Goal: Task Accomplishment & Management: Use online tool/utility

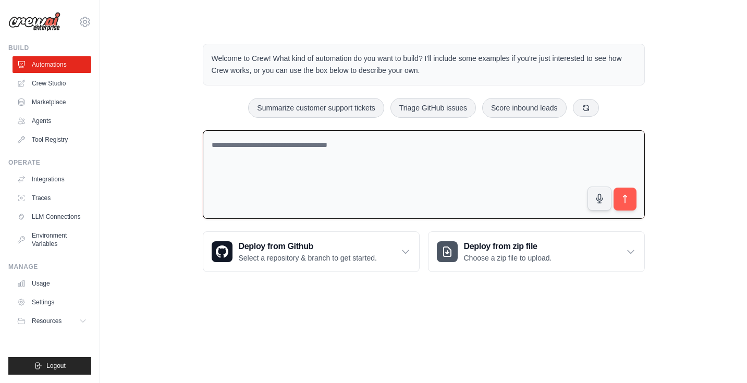
click at [255, 147] on textarea at bounding box center [424, 174] width 442 height 89
paste textarea "**********"
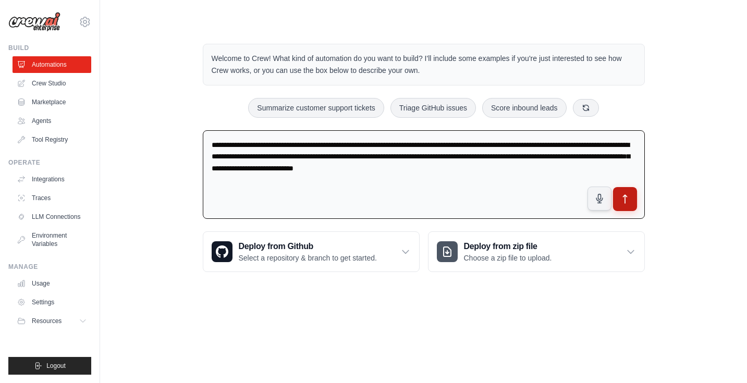
type textarea "**********"
click at [624, 195] on icon "submit" at bounding box center [625, 199] width 4 height 8
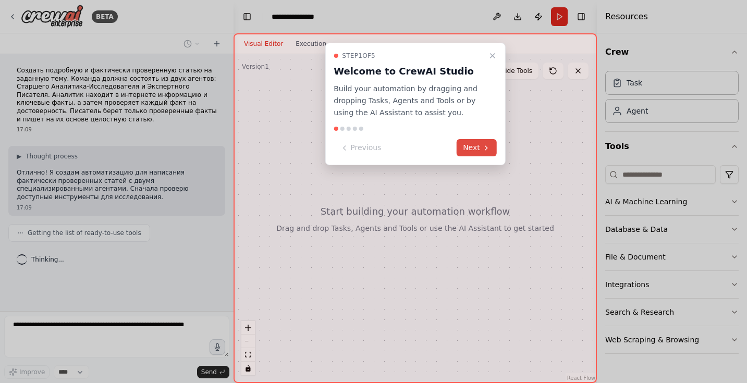
click at [471, 145] on button "Next" at bounding box center [477, 147] width 40 height 17
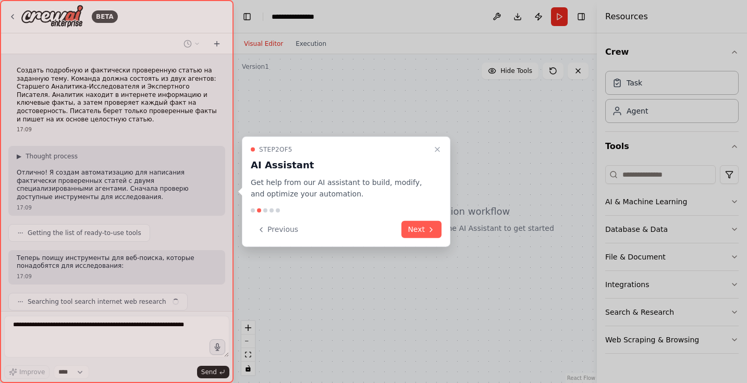
scroll to position [22, 0]
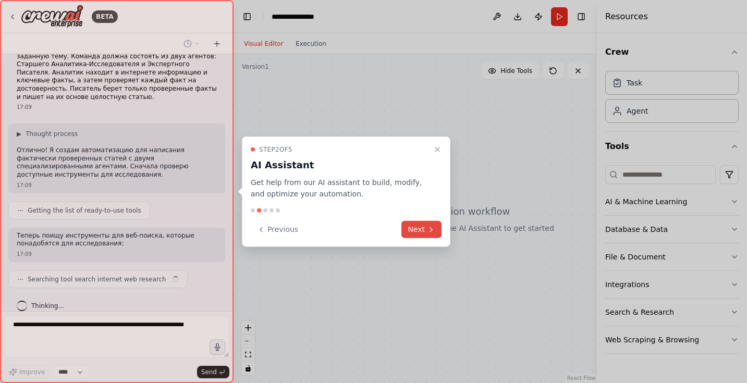
click at [431, 228] on icon at bounding box center [431, 229] width 2 height 4
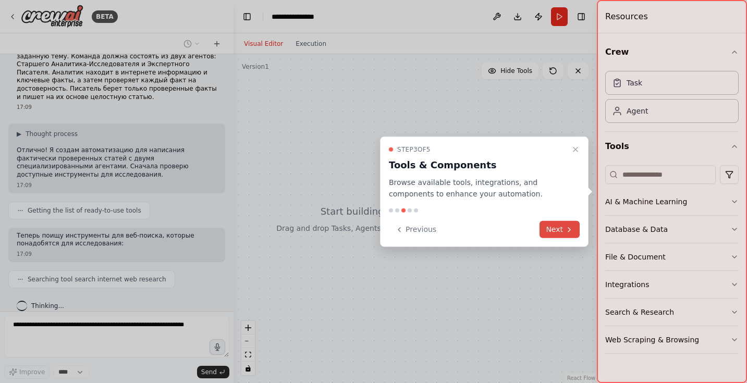
click at [566, 233] on icon at bounding box center [569, 229] width 8 height 8
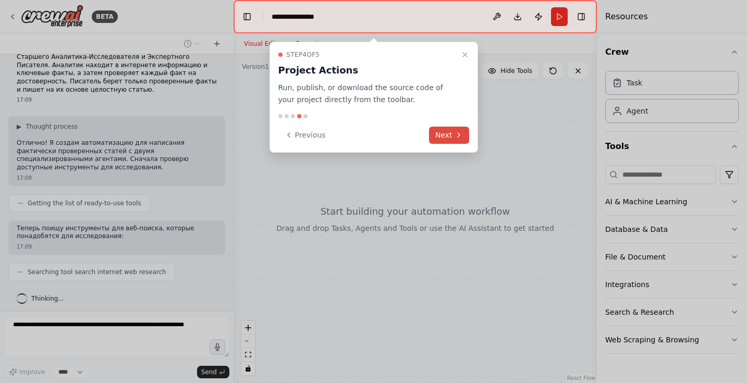
click at [449, 136] on button "Next" at bounding box center [449, 135] width 40 height 17
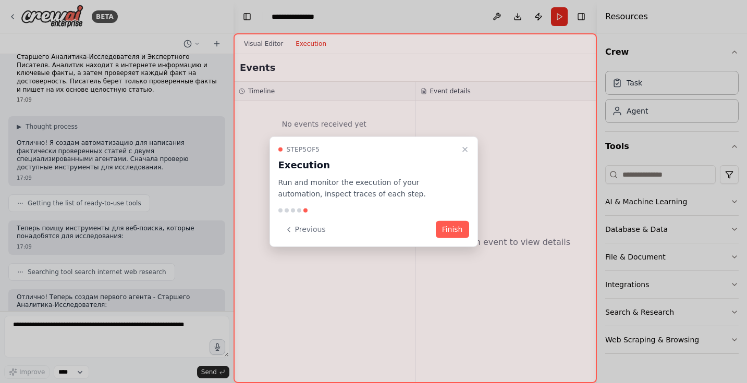
scroll to position [38, 0]
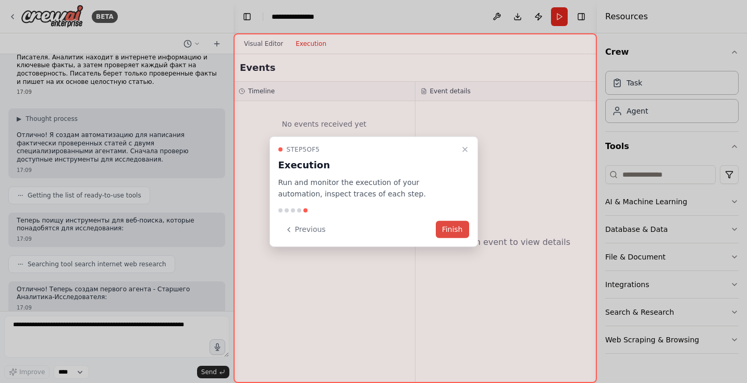
click at [454, 230] on button "Finish" at bounding box center [452, 229] width 33 height 17
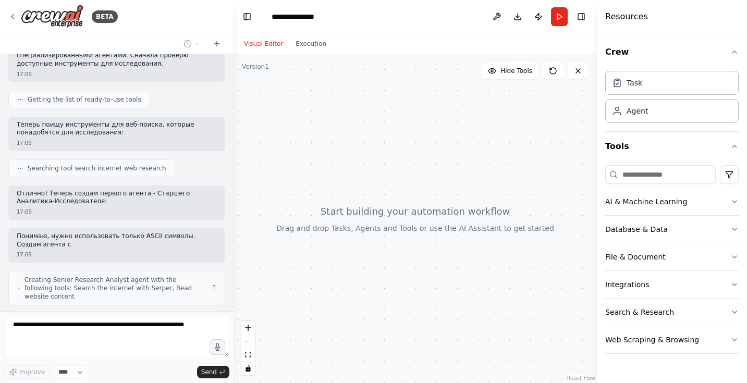
scroll to position [141, 0]
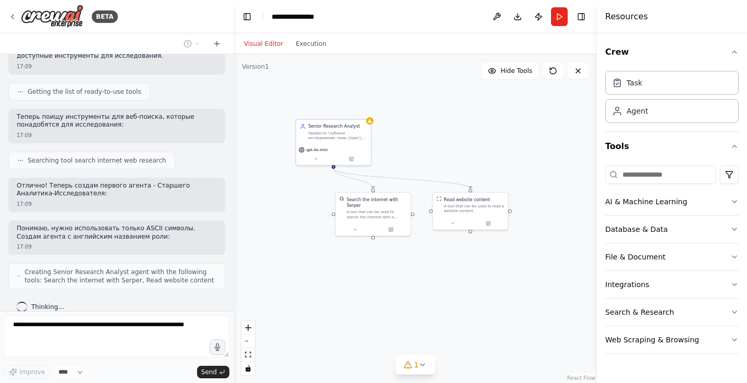
drag, startPoint x: 445, startPoint y: 147, endPoint x: 393, endPoint y: 141, distance: 51.9
click at [393, 141] on div ".deletable-edge-delete-btn { width: 20px; height: 20px; border: 0px solid #ffff…" at bounding box center [415, 218] width 363 height 329
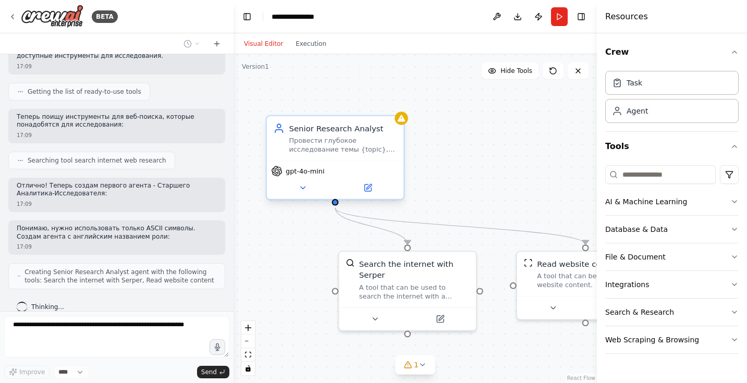
scroll to position [202, 0]
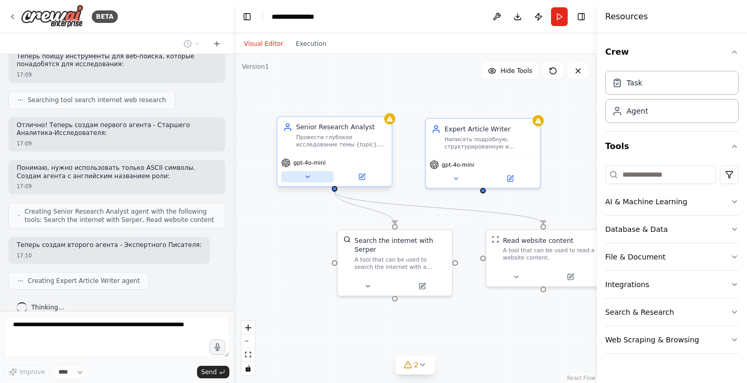
click at [308, 175] on icon at bounding box center [307, 176] width 7 height 7
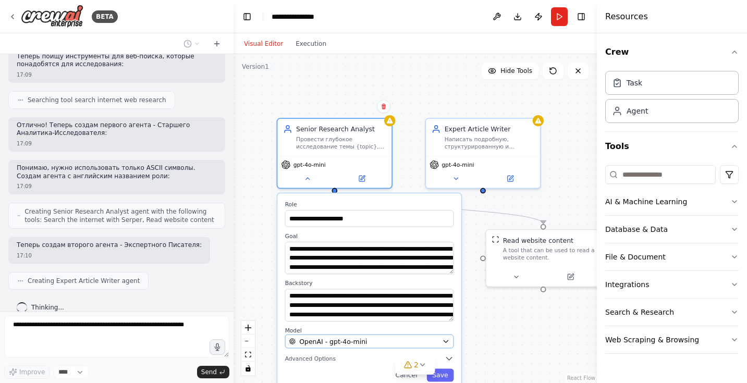
click at [444, 343] on icon "button" at bounding box center [445, 341] width 7 height 7
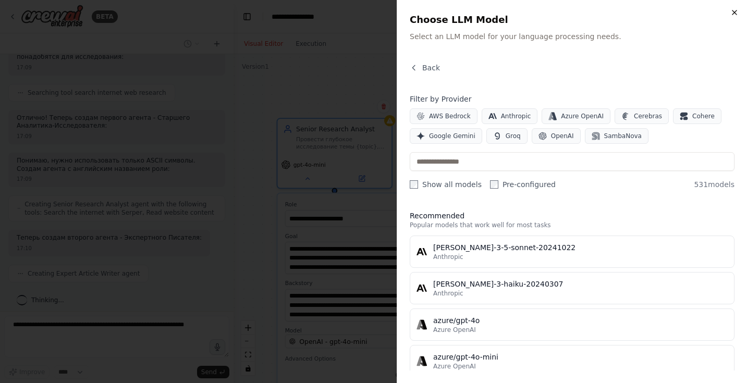
click at [735, 11] on icon "button" at bounding box center [734, 12] width 8 height 8
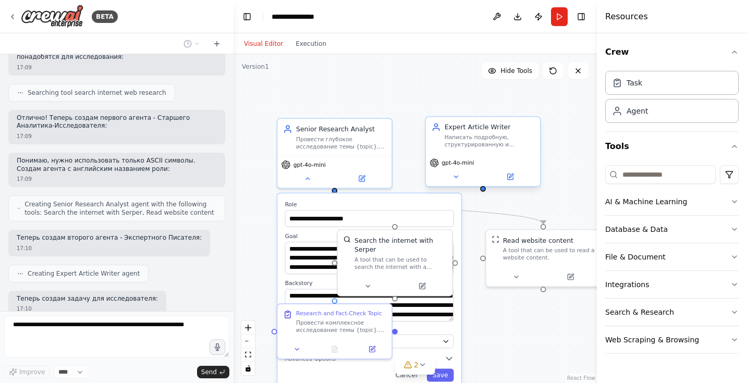
scroll to position [262, 0]
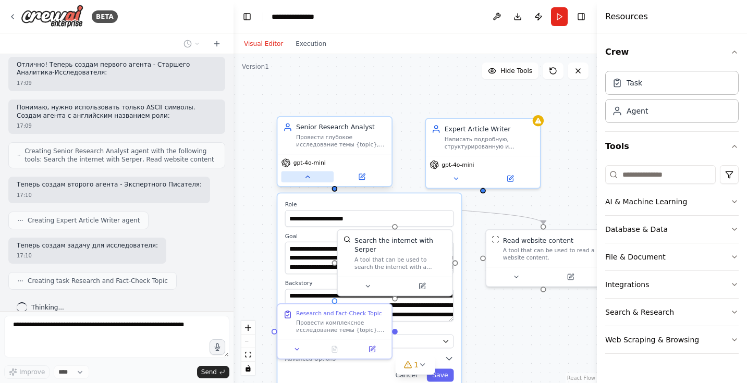
click at [308, 175] on icon at bounding box center [307, 176] width 7 height 7
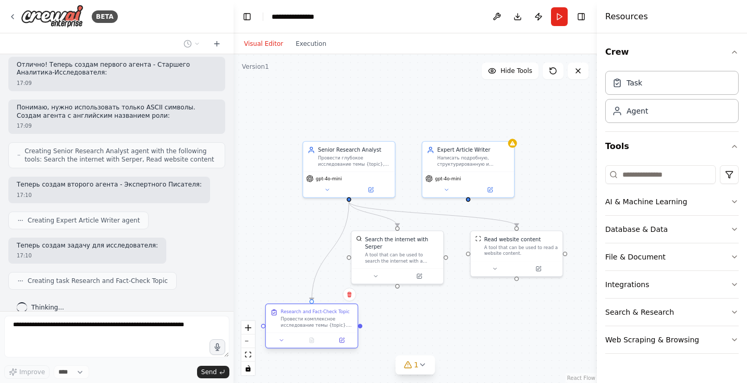
drag, startPoint x: 351, startPoint y: 312, endPoint x: 317, endPoint y: 327, distance: 37.8
click at [317, 327] on div "Провести комплексное исследование темы {topic}. Найти в интернете все ключевые …" at bounding box center [317, 322] width 72 height 12
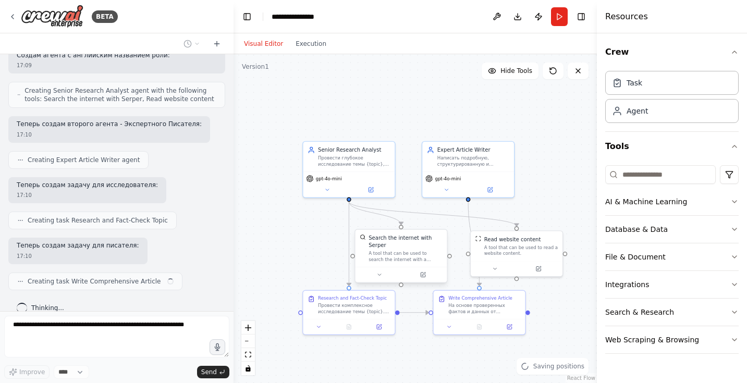
click at [400, 268] on div "Search the internet with Serper A tool that can be used to search the internet …" at bounding box center [401, 256] width 93 height 54
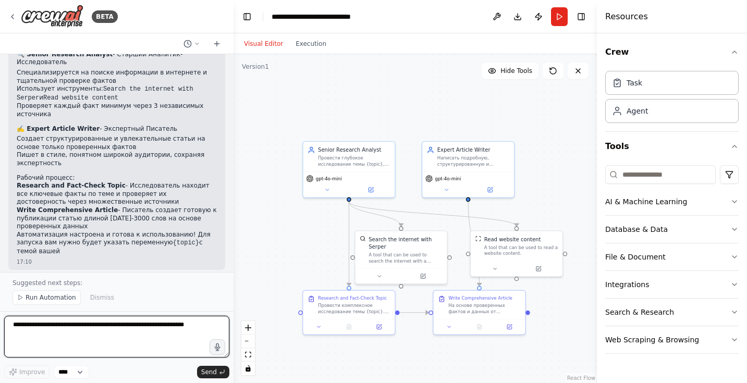
scroll to position [704, 0]
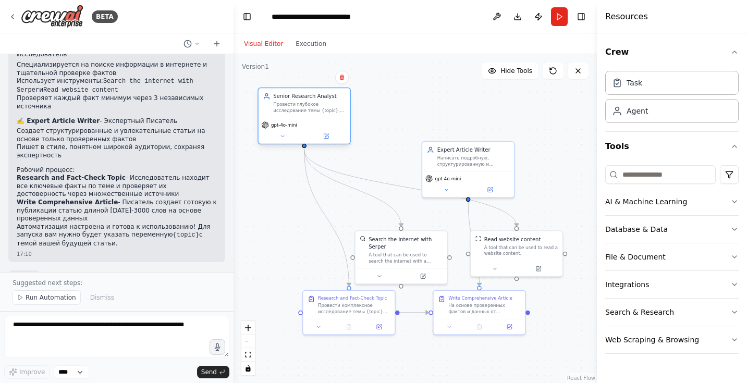
drag, startPoint x: 352, startPoint y: 163, endPoint x: 310, endPoint y: 112, distance: 65.6
click at [310, 112] on div "Провести глубокое исследование темы {topic}, собрать ключевые факты из надежных…" at bounding box center [309, 108] width 72 height 12
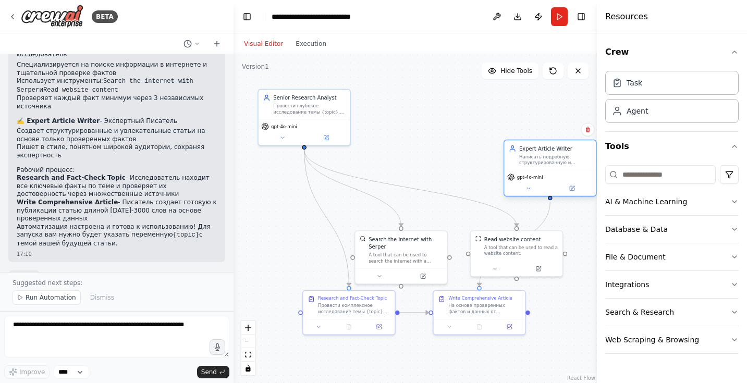
drag, startPoint x: 441, startPoint y: 156, endPoint x: 521, endPoint y: 158, distance: 80.3
click at [521, 158] on div "Написать подробную, структурированную и увлекательную статью на тему {topic}, и…" at bounding box center [555, 160] width 72 height 12
drag, startPoint x: 406, startPoint y: 257, endPoint x: 408, endPoint y: 229, distance: 27.7
click at [408, 229] on div "A tool that can be used to search the internet with a search_query. Supports di…" at bounding box center [406, 227] width 74 height 12
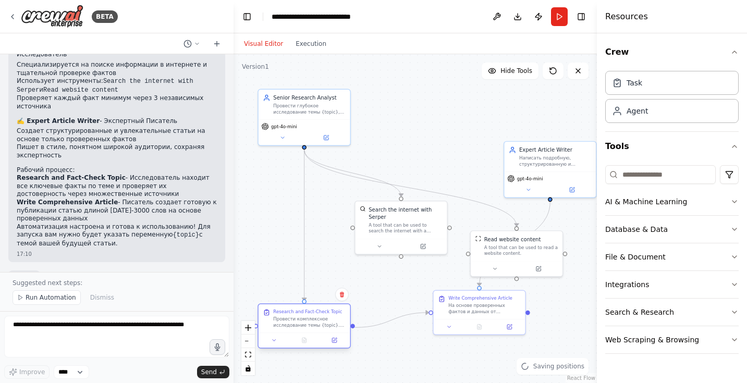
drag, startPoint x: 354, startPoint y: 300, endPoint x: 308, endPoint y: 315, distance: 48.5
click at [308, 315] on div "Research and Fact-Check Topic Провести комплексное исследование темы {topic}. Н…" at bounding box center [309, 318] width 72 height 19
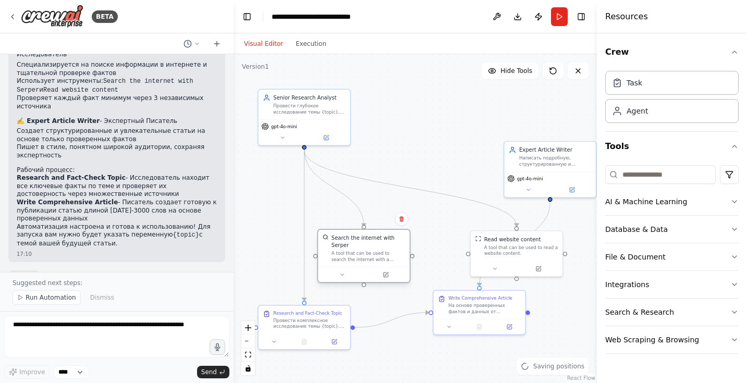
drag, startPoint x: 406, startPoint y: 231, endPoint x: 367, endPoint y: 262, distance: 49.3
click at [367, 262] on div "A tool that can be used to search the internet with a search_query. Supports di…" at bounding box center [369, 257] width 74 height 12
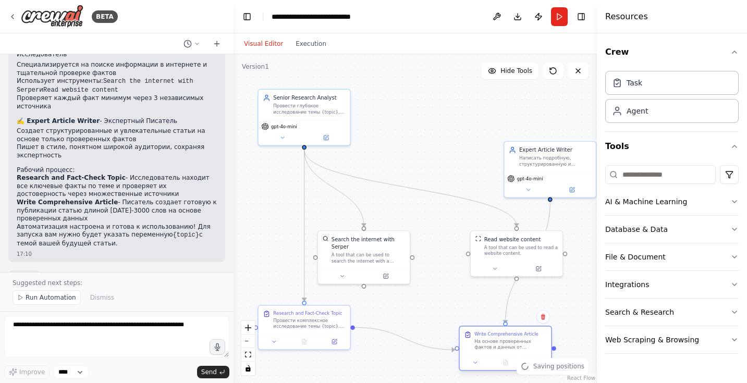
drag, startPoint x: 486, startPoint y: 314, endPoint x: 508, endPoint y: 350, distance: 42.8
click at [508, 350] on div "Write Comprehensive Article На основе проверенных фактов и данных от исследоват…" at bounding box center [506, 341] width 92 height 28
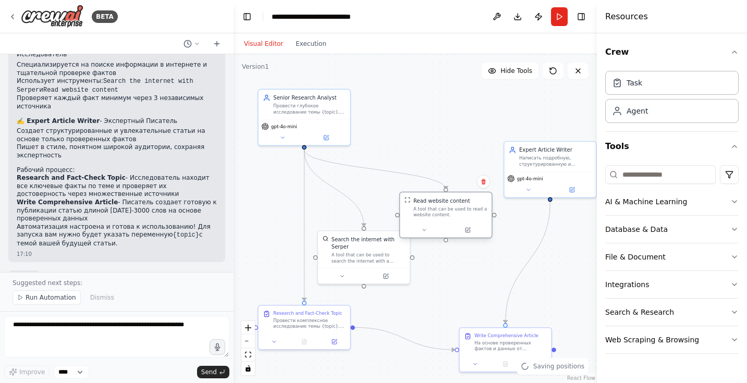
drag, startPoint x: 516, startPoint y: 250, endPoint x: 447, endPoint y: 207, distance: 81.3
click at [447, 207] on div "A tool that can be used to read a website content." at bounding box center [450, 212] width 74 height 12
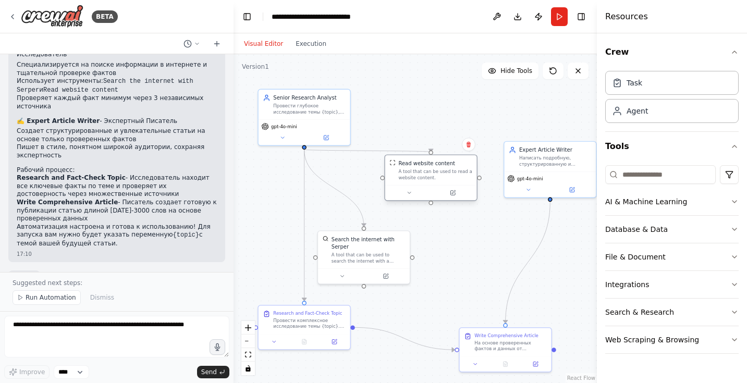
drag, startPoint x: 447, startPoint y: 207, endPoint x: 433, endPoint y: 180, distance: 30.5
click at [433, 180] on div "A tool that can be used to read a website content." at bounding box center [435, 175] width 74 height 12
click at [736, 54] on icon "button" at bounding box center [734, 52] width 8 height 8
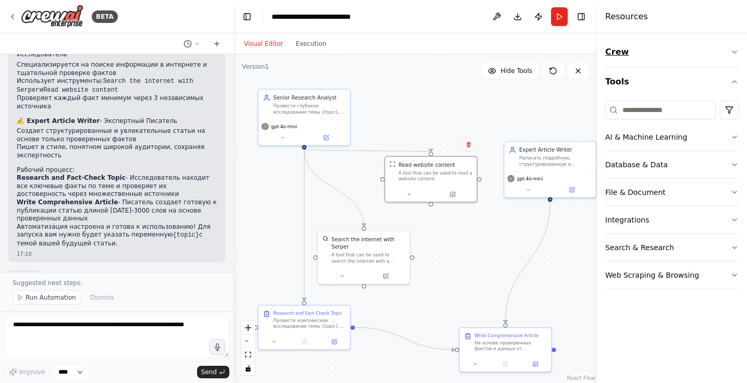
click at [736, 53] on icon "button" at bounding box center [734, 52] width 8 height 8
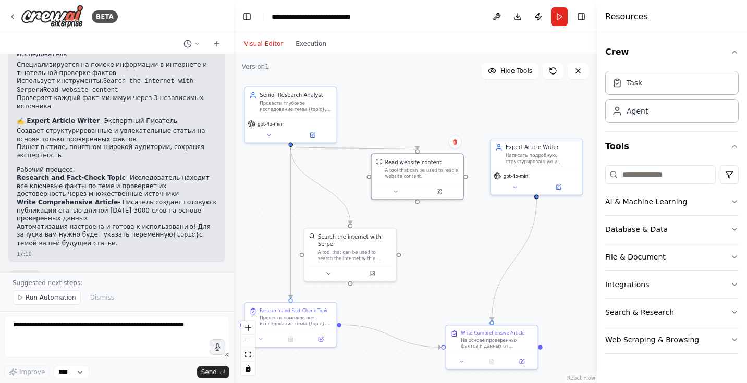
drag, startPoint x: 490, startPoint y: 114, endPoint x: 477, endPoint y: 112, distance: 13.8
click at [477, 112] on div ".deletable-edge-delete-btn { width: 20px; height: 20px; border: 0px solid #ffff…" at bounding box center [415, 218] width 363 height 329
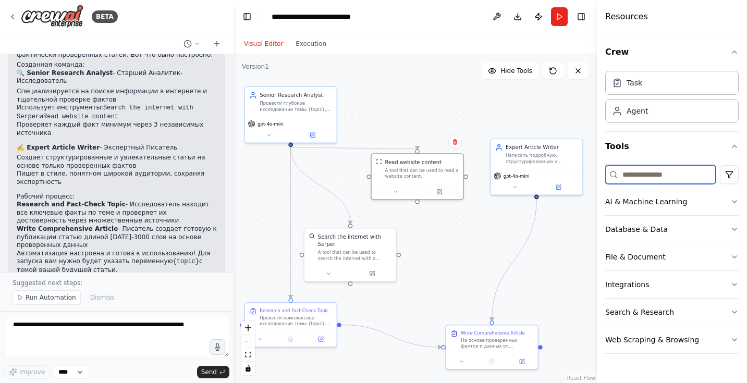
click at [643, 178] on input at bounding box center [660, 174] width 111 height 19
click at [454, 21] on header "**********" at bounding box center [415, 16] width 363 height 33
click at [497, 17] on button at bounding box center [497, 16] width 17 height 19
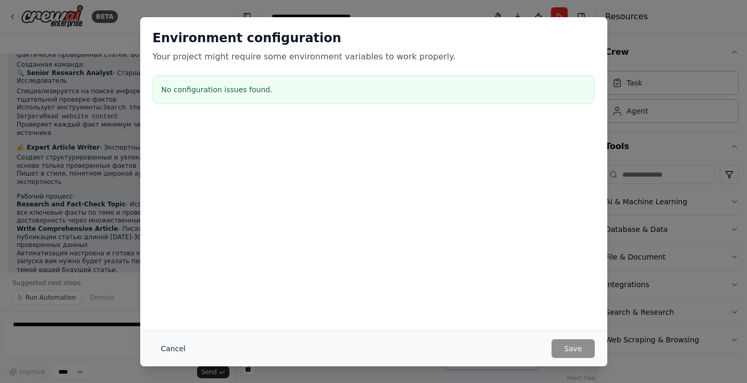
click at [170, 348] on button "Cancel" at bounding box center [173, 348] width 41 height 19
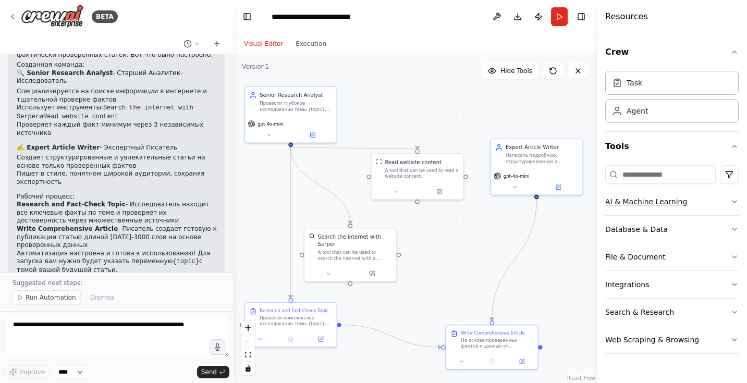
click at [734, 201] on icon "button" at bounding box center [734, 202] width 8 height 8
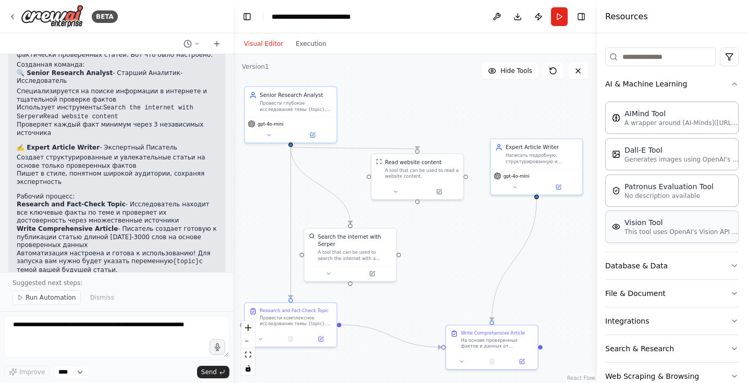
scroll to position [128, 0]
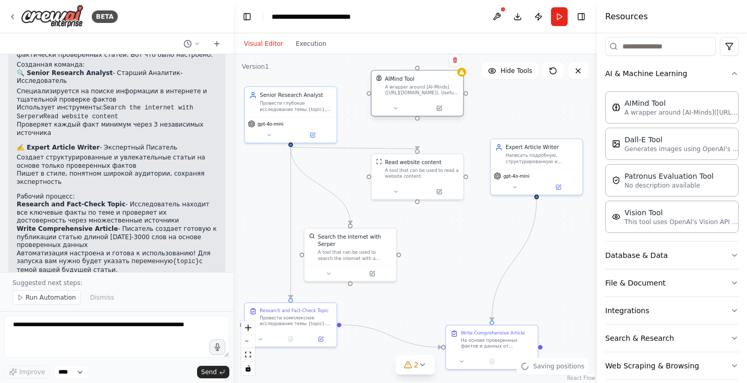
drag, startPoint x: 460, startPoint y: 120, endPoint x: 406, endPoint y: 82, distance: 65.8
click at [406, 82] on div "AIMind Tool A wrapper around [AI-Minds](https://mindsdb.com/minds). Useful for …" at bounding box center [422, 85] width 74 height 21
click at [412, 82] on div "AIMind Tool" at bounding box center [400, 78] width 30 height 7
click at [442, 107] on icon at bounding box center [440, 108] width 4 height 4
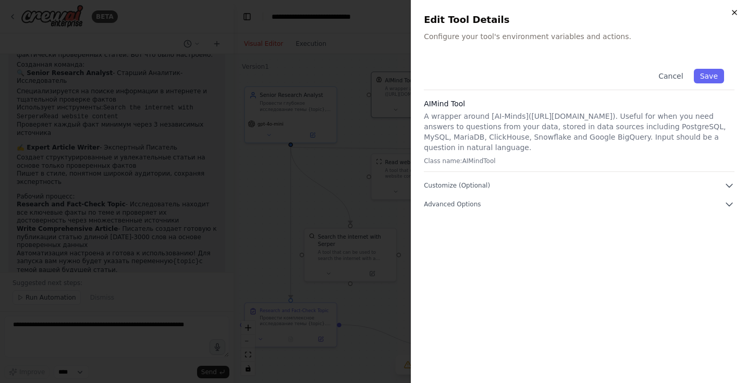
click at [735, 11] on icon "button" at bounding box center [734, 12] width 8 height 8
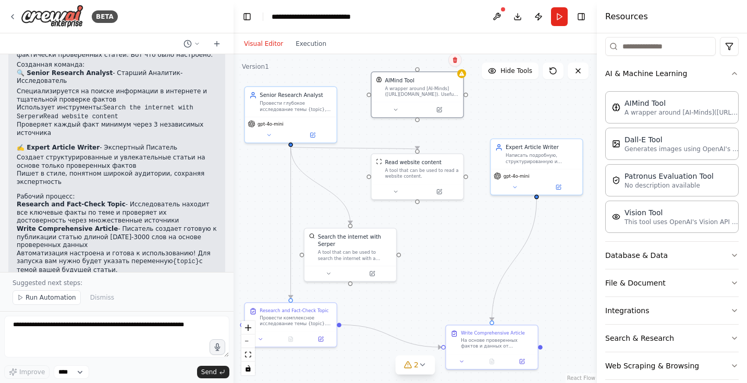
click at [457, 63] on icon at bounding box center [455, 60] width 6 height 6
click at [433, 59] on button "Confirm" at bounding box center [425, 60] width 37 height 13
click at [222, 43] on button at bounding box center [217, 44] width 17 height 13
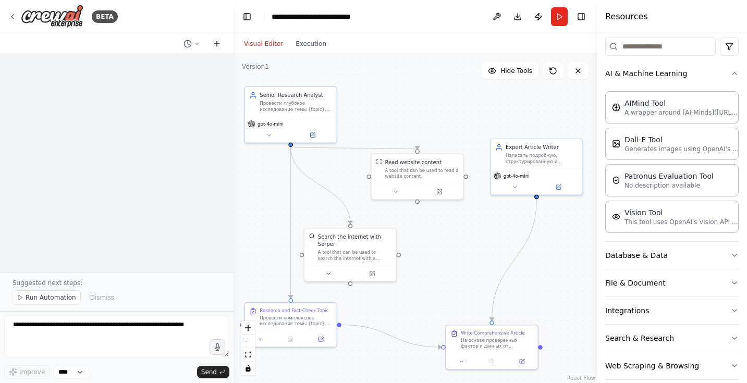
scroll to position [0, 0]
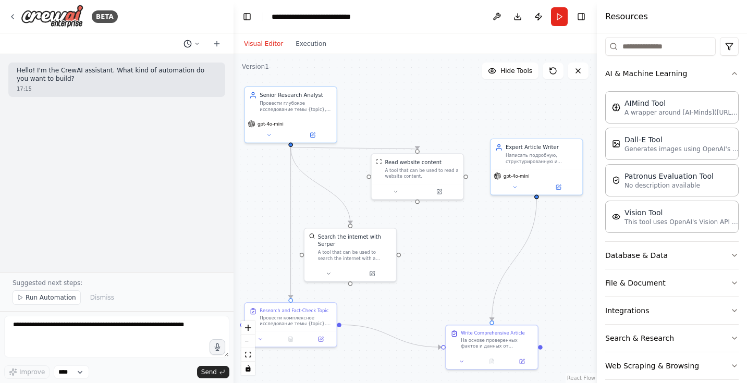
click at [196, 43] on icon at bounding box center [197, 44] width 3 height 2
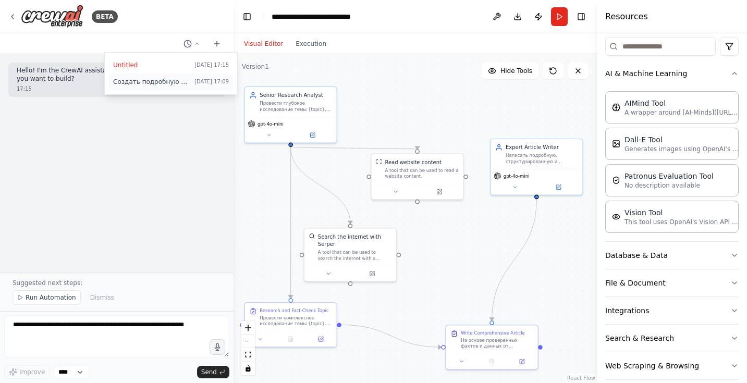
click at [169, 83] on span "Создать подробную и фактически проверенную статью на заданную тему. Команда дол…" at bounding box center [151, 82] width 77 height 8
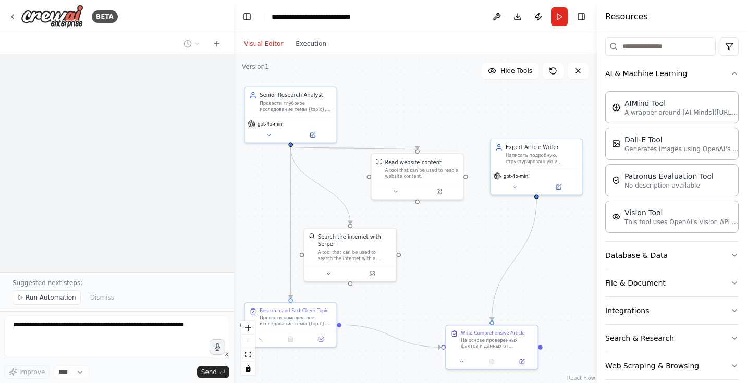
scroll to position [678, 0]
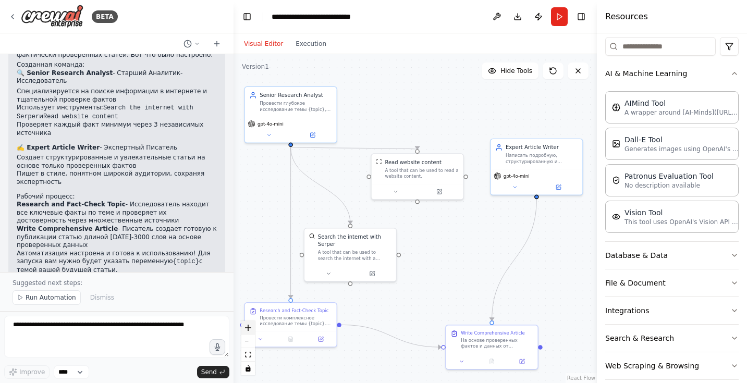
click at [248, 332] on button "zoom in" at bounding box center [248, 328] width 14 height 14
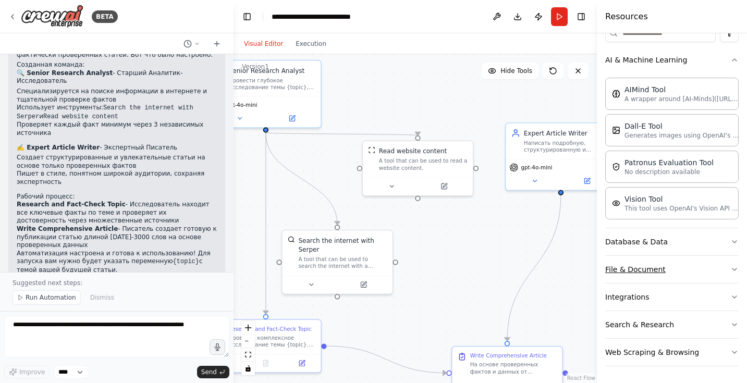
scroll to position [142, 0]
click at [722, 298] on button "Integrations" at bounding box center [671, 297] width 133 height 27
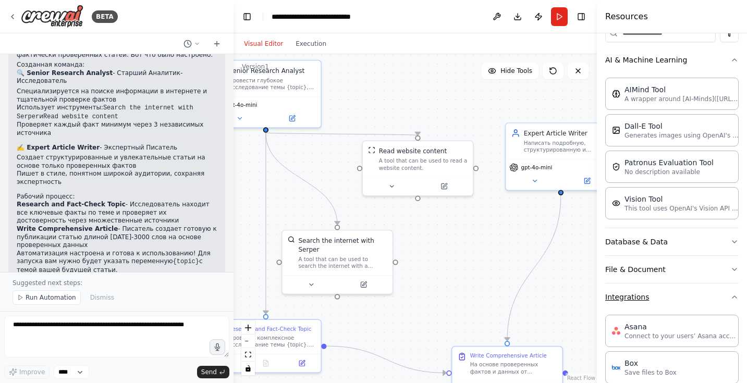
click at [713, 297] on button "Integrations" at bounding box center [671, 297] width 133 height 27
click at [692, 325] on button "Search & Research" at bounding box center [671, 324] width 133 height 27
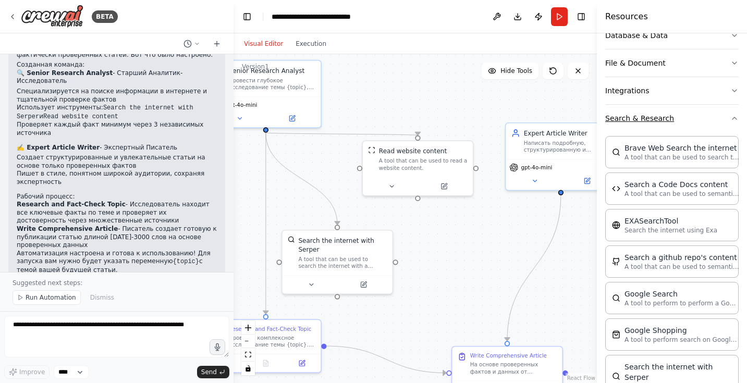
scroll to position [376, 0]
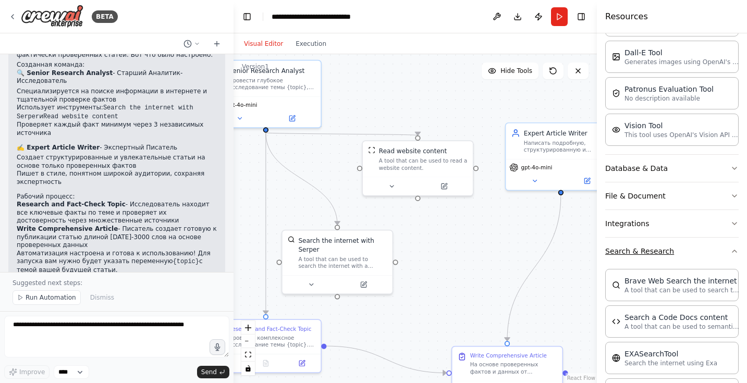
click at [688, 250] on button "Search & Research" at bounding box center [671, 251] width 133 height 27
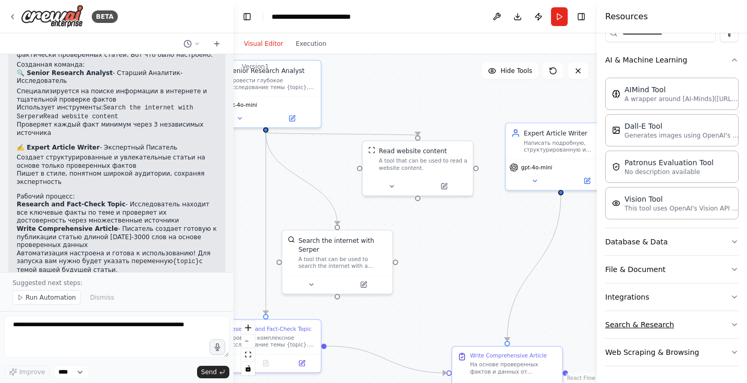
scroll to position [142, 0]
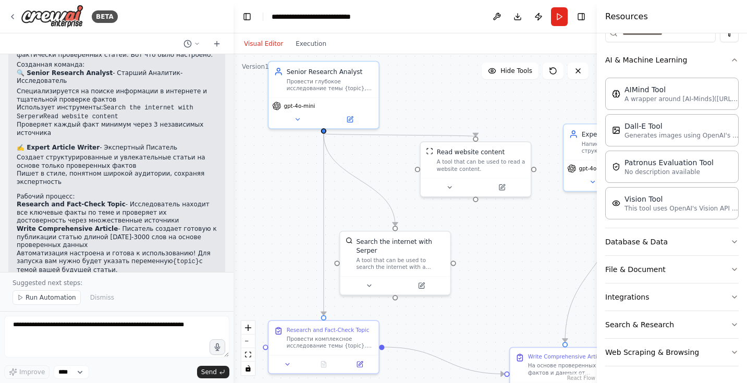
drag, startPoint x: 360, startPoint y: 99, endPoint x: 414, endPoint y: 100, distance: 54.2
click at [414, 100] on div ".deletable-edge-delete-btn { width: 20px; height: 20px; border: 0px solid #ffff…" at bounding box center [415, 218] width 363 height 329
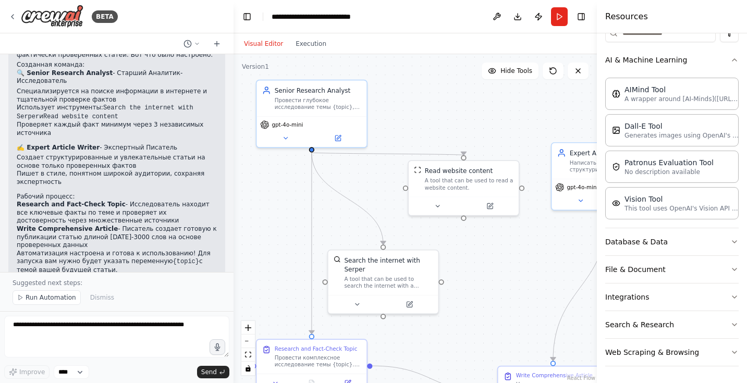
drag, startPoint x: 414, startPoint y: 100, endPoint x: 402, endPoint y: 118, distance: 22.3
click at [402, 118] on div ".deletable-edge-delete-btn { width: 20px; height: 20px; border: 0px solid #ffff…" at bounding box center [415, 218] width 363 height 329
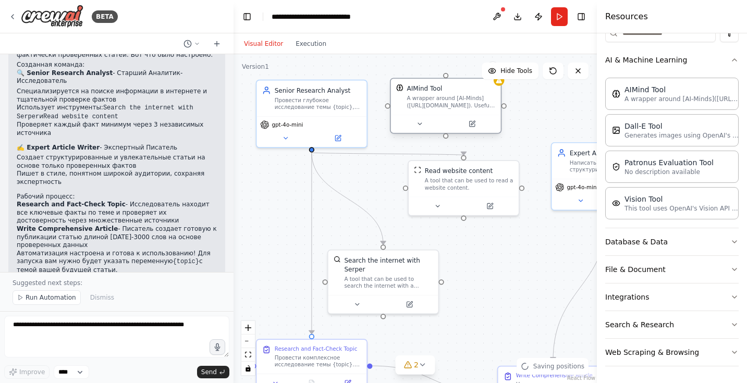
drag, startPoint x: 514, startPoint y: 130, endPoint x: 434, endPoint y: 97, distance: 86.6
click at [434, 97] on div "AIMind Tool A wrapper around [AI-Minds](https://mindsdb.com/minds). Useful for …" at bounding box center [451, 96] width 89 height 25
click at [473, 125] on icon at bounding box center [471, 123] width 5 height 5
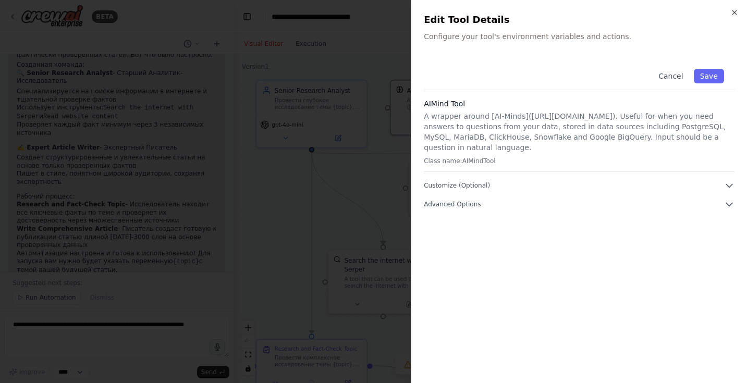
click at [460, 38] on p "Configure your tool's environment variables and actions." at bounding box center [579, 36] width 311 height 10
click at [511, 187] on button "Customize (Optional)" at bounding box center [579, 185] width 311 height 10
click at [501, 182] on button "Customize (Optional)" at bounding box center [579, 185] width 311 height 10
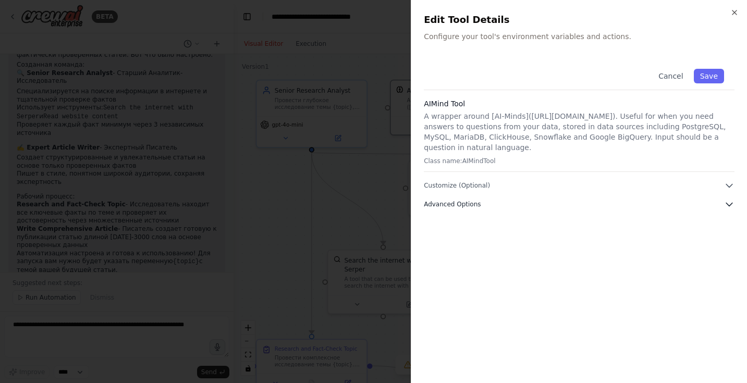
click at [491, 205] on button "Advanced Options" at bounding box center [579, 204] width 311 height 10
click at [680, 71] on button "Cancel" at bounding box center [670, 76] width 37 height 15
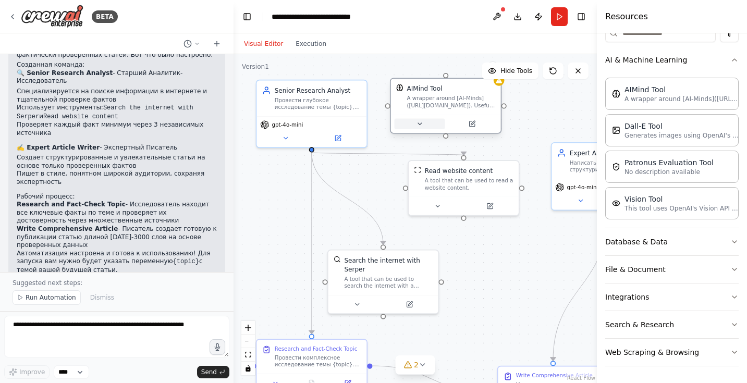
click at [422, 125] on icon at bounding box center [419, 123] width 7 height 7
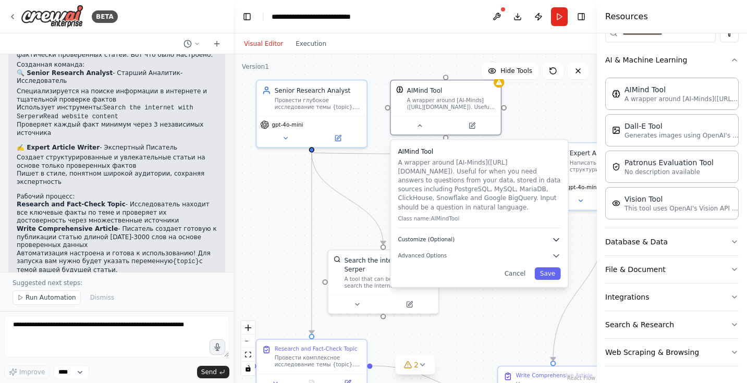
click at [459, 239] on button "Customize (Optional)" at bounding box center [479, 239] width 163 height 9
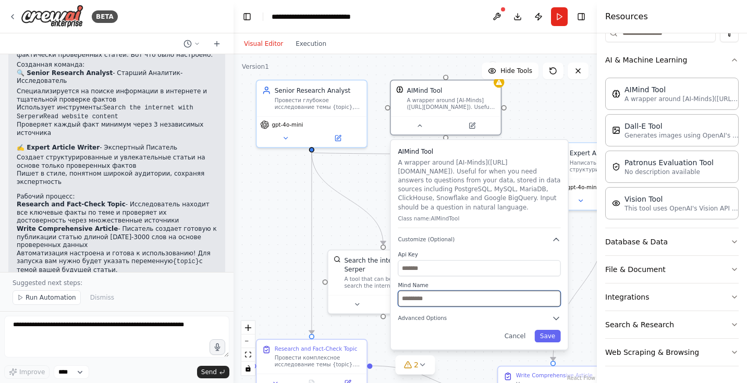
click at [462, 297] on input "text" at bounding box center [479, 299] width 163 height 16
paste input "**********"
type input "**********"
click at [547, 332] on button "Save" at bounding box center [547, 336] width 26 height 13
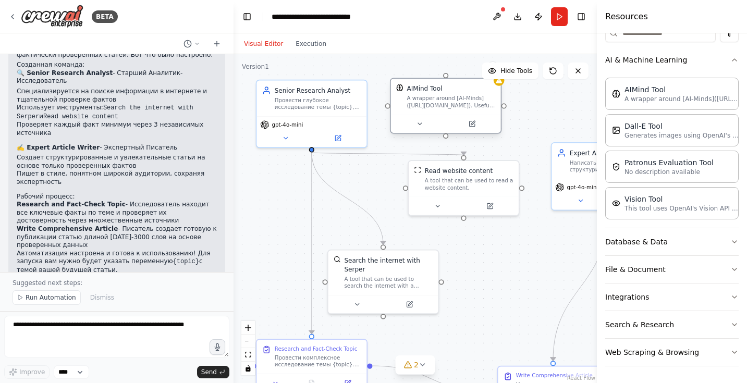
click at [428, 90] on div "AIMind Tool" at bounding box center [424, 88] width 35 height 9
click at [472, 124] on icon at bounding box center [473, 123] width 4 height 4
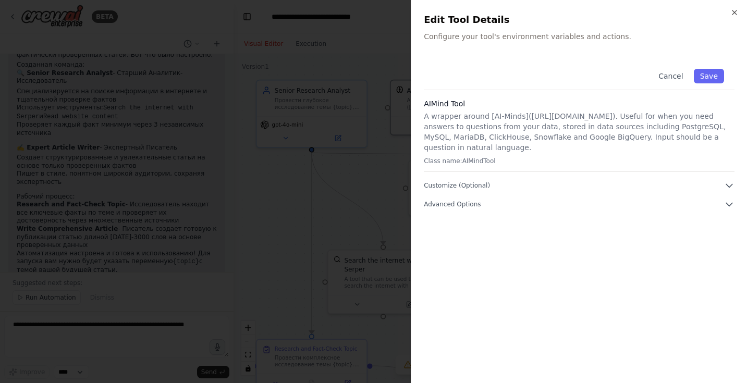
click at [468, 120] on p "A wrapper around [AI-Minds](https://mindsdb.com/minds). Useful for when you nee…" at bounding box center [579, 132] width 311 height 42
click at [470, 131] on p "A wrapper around [AI-Minds](https://mindsdb.com/minds). Useful for when you nee…" at bounding box center [579, 132] width 311 height 42
click at [455, 38] on p "Configure your tool's environment variables and actions." at bounding box center [579, 36] width 311 height 10
click at [456, 37] on p "Configure your tool's environment variables and actions." at bounding box center [579, 36] width 311 height 10
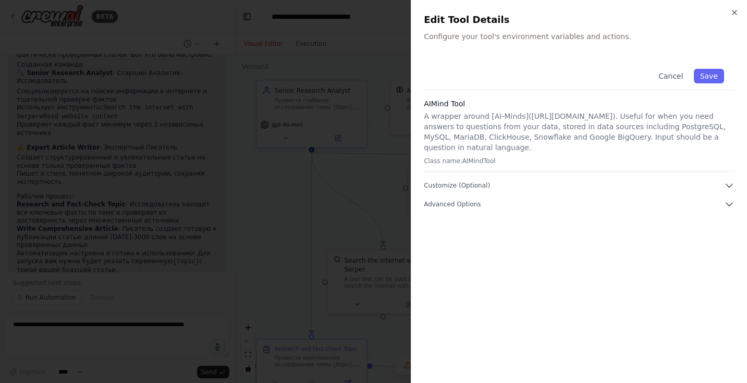
click at [455, 42] on div "Close Edit Tool Details Configure your tool's environment variables and actions…" at bounding box center [579, 191] width 336 height 383
drag, startPoint x: 472, startPoint y: 37, endPoint x: 490, endPoint y: 166, distance: 130.0
click at [472, 46] on div "Close Edit Tool Details Configure your tool's environment variables and actions…" at bounding box center [579, 191] width 336 height 383
click at [483, 187] on span "Customize (Optional)" at bounding box center [457, 185] width 66 height 8
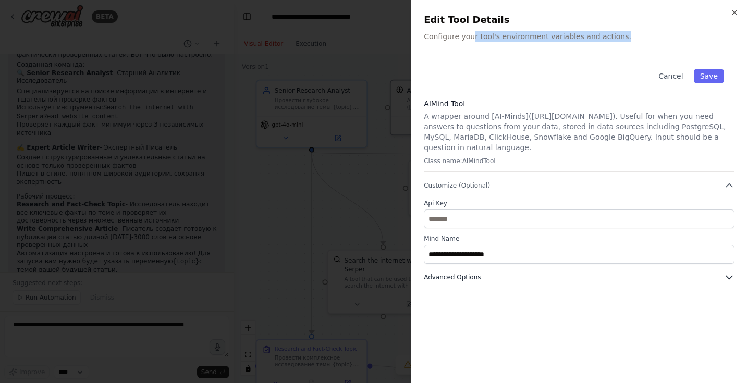
click at [475, 275] on span "Advanced Options" at bounding box center [452, 277] width 57 height 8
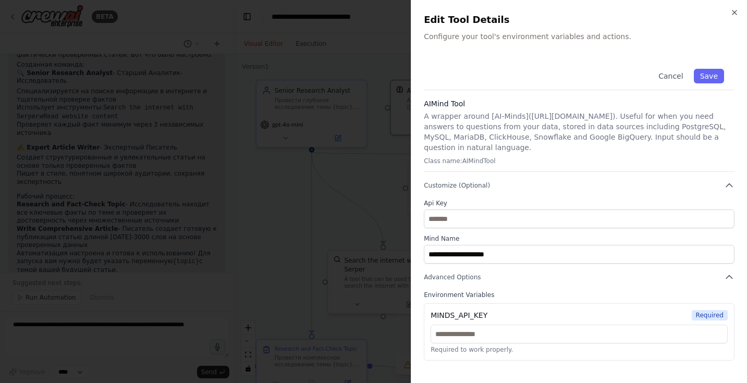
click at [540, 139] on p "A wrapper around [AI-Minds](https://mindsdb.com/minds). Useful for when you nee…" at bounding box center [579, 132] width 311 height 42
click at [480, 155] on div "AIMind Tool A wrapper around [AI-Minds](https://mindsdb.com/minds). Useful for …" at bounding box center [579, 136] width 311 height 74
click at [679, 77] on button "Cancel" at bounding box center [670, 76] width 37 height 15
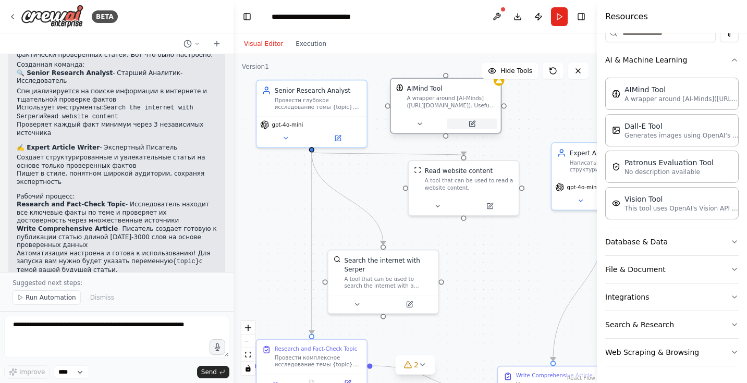
click at [474, 125] on icon at bounding box center [471, 123] width 5 height 5
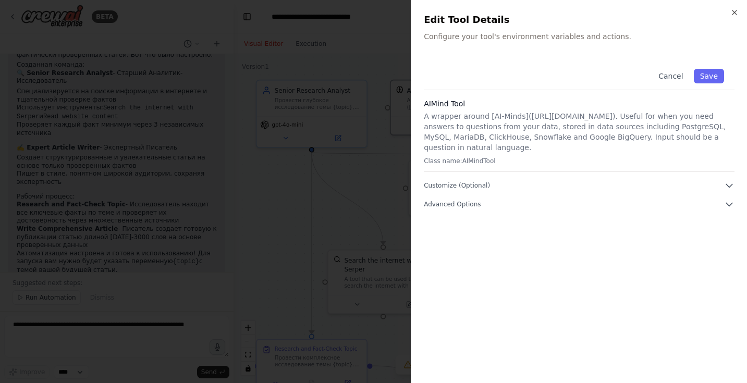
click at [445, 117] on p "A wrapper around [AI-Minds](https://mindsdb.com/minds). Useful for when you nee…" at bounding box center [579, 132] width 311 height 42
click at [496, 151] on p "A wrapper around [AI-Minds](https://mindsdb.com/minds). Useful for when you nee…" at bounding box center [579, 132] width 311 height 42
drag, startPoint x: 499, startPoint y: 164, endPoint x: 445, endPoint y: 154, distance: 54.6
click at [445, 154] on div "AIMind Tool A wrapper around [AI-Minds](https://mindsdb.com/minds). Useful for …" at bounding box center [579, 136] width 311 height 74
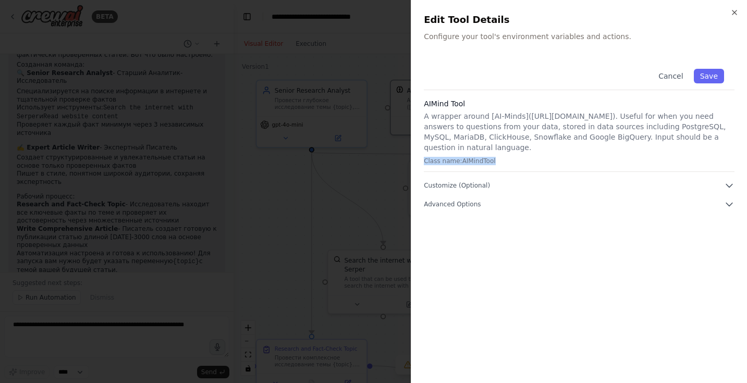
click at [507, 154] on div "AIMind Tool A wrapper around [AI-Minds](https://mindsdb.com/minds). Useful for …" at bounding box center [579, 136] width 311 height 74
click at [666, 76] on button "Cancel" at bounding box center [670, 76] width 37 height 15
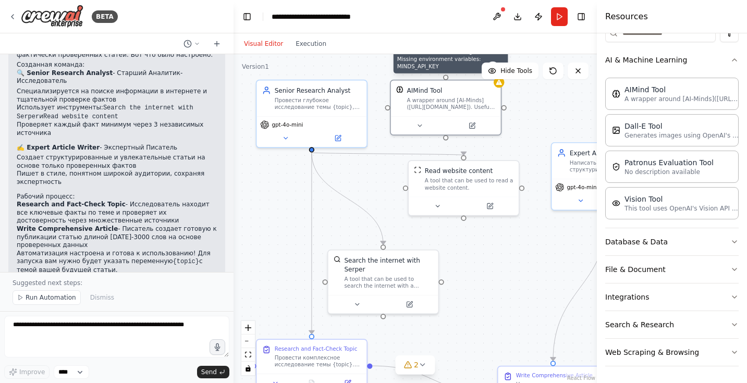
click at [502, 86] on div at bounding box center [499, 82] width 11 height 11
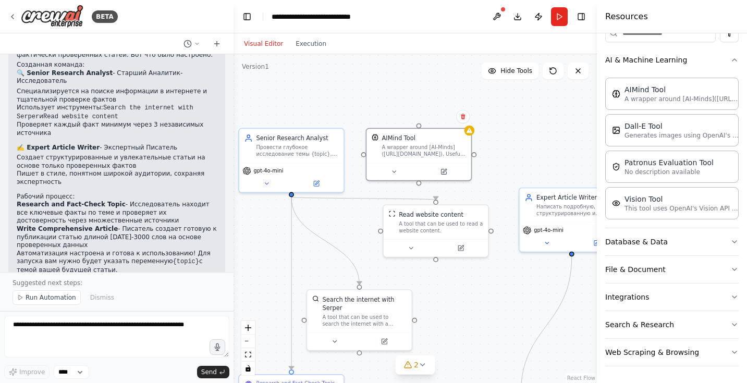
drag, startPoint x: 549, startPoint y: 110, endPoint x: 519, endPoint y: 157, distance: 56.0
click at [519, 157] on div ".deletable-edge-delete-btn { width: 20px; height: 20px; border: 0px solid #ffff…" at bounding box center [415, 218] width 363 height 329
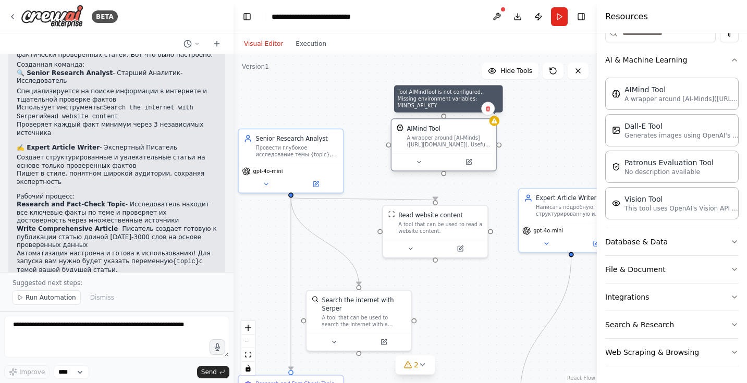
drag, startPoint x: 470, startPoint y: 132, endPoint x: 496, endPoint y: 123, distance: 27.5
click at [496, 123] on icon at bounding box center [495, 120] width 6 height 5
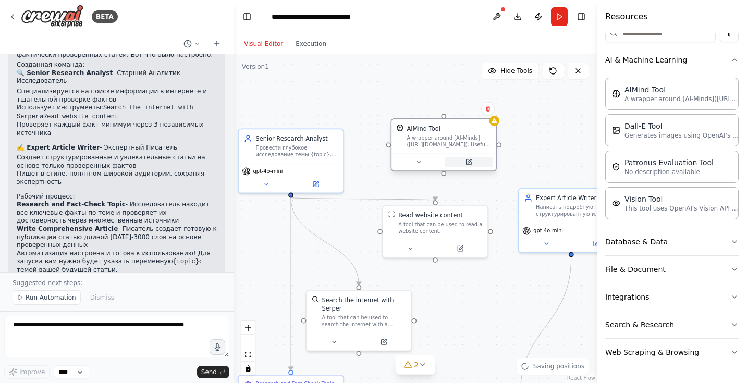
click at [470, 165] on icon at bounding box center [468, 161] width 7 height 7
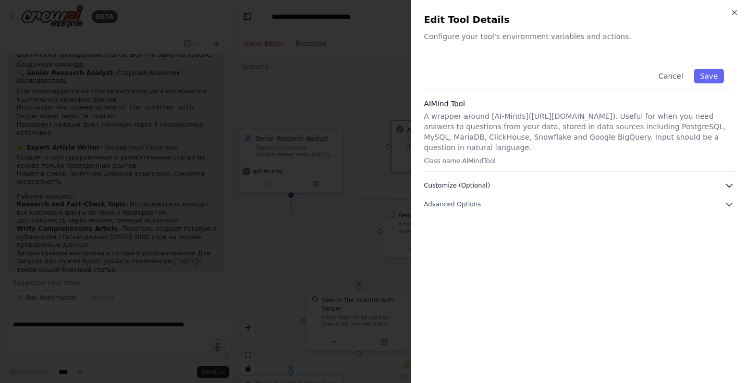
click at [495, 187] on button "Customize (Optional)" at bounding box center [579, 185] width 311 height 10
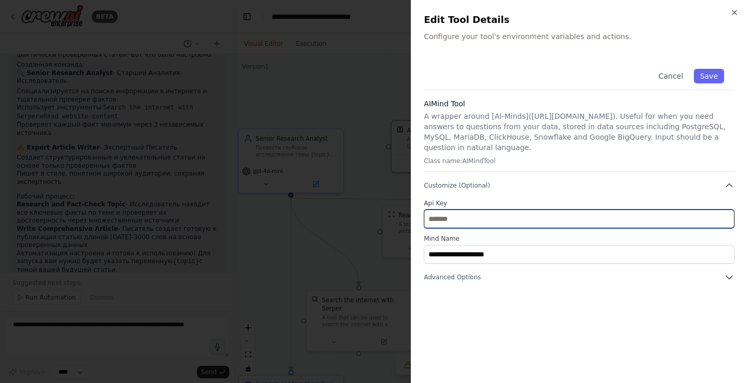
click at [508, 218] on input "text" at bounding box center [579, 219] width 311 height 19
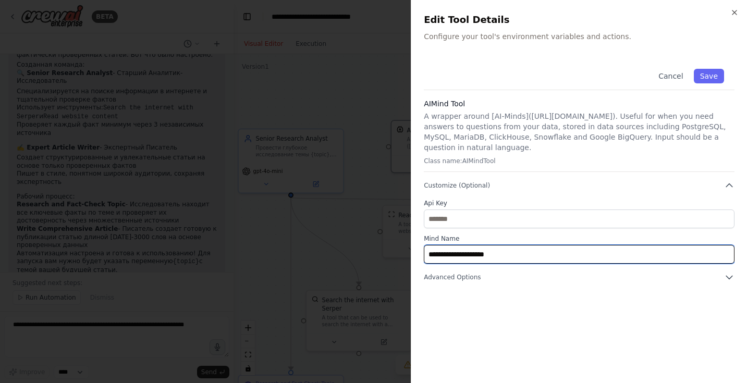
click at [522, 246] on input "**********" at bounding box center [579, 254] width 311 height 19
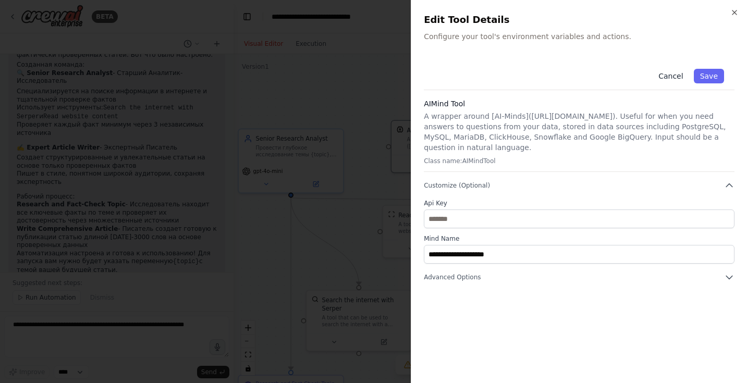
click at [681, 75] on button "Cancel" at bounding box center [670, 76] width 37 height 15
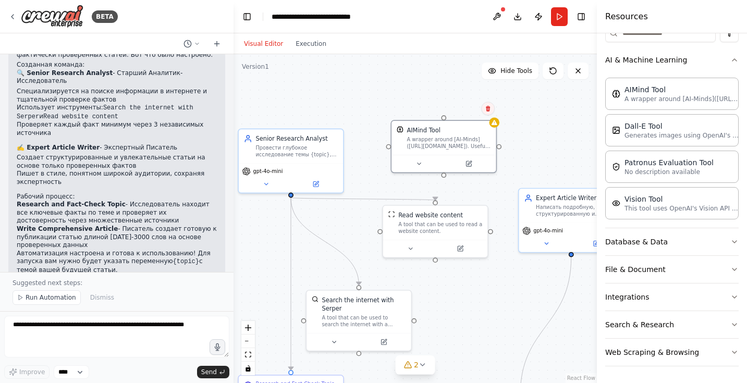
click at [487, 109] on icon at bounding box center [488, 108] width 6 height 6
click at [457, 107] on button "Confirm" at bounding box center [458, 108] width 37 height 13
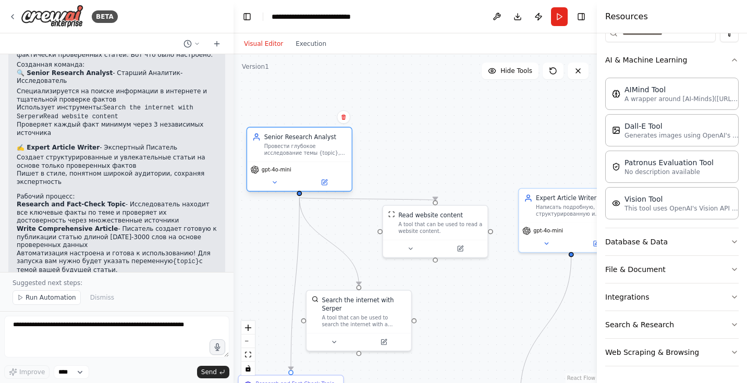
drag, startPoint x: 322, startPoint y: 154, endPoint x: 334, endPoint y: 153, distance: 12.6
click at [334, 153] on div "Провести глубокое исследование темы {topic}, собрать ключевые факты из надежных…" at bounding box center [305, 150] width 82 height 14
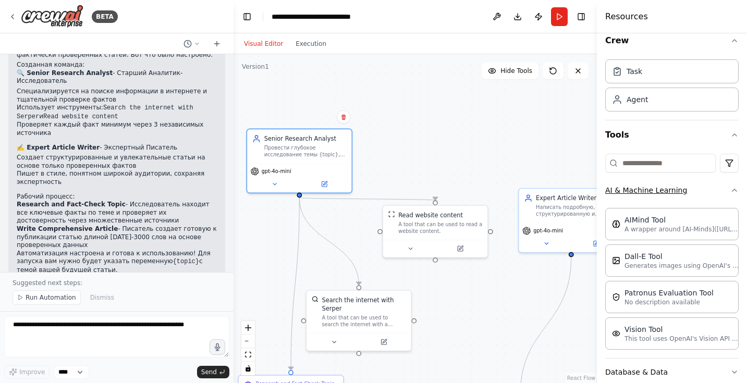
scroll to position [6, 0]
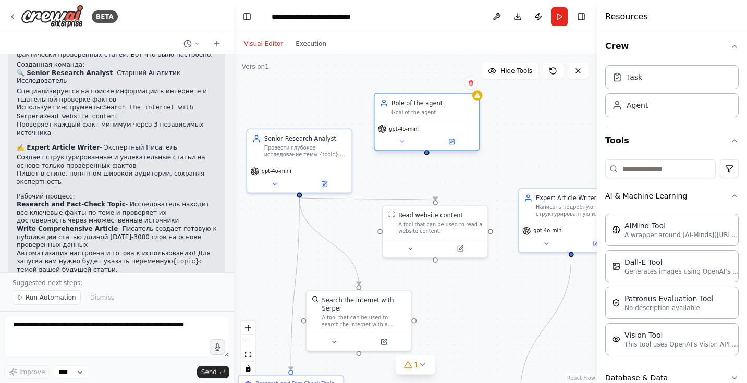
drag, startPoint x: 542, startPoint y: 137, endPoint x: 436, endPoint y: 113, distance: 109.1
click at [436, 113] on div "Goal of the agent" at bounding box center [433, 112] width 82 height 7
click at [453, 141] on icon at bounding box center [452, 141] width 4 height 4
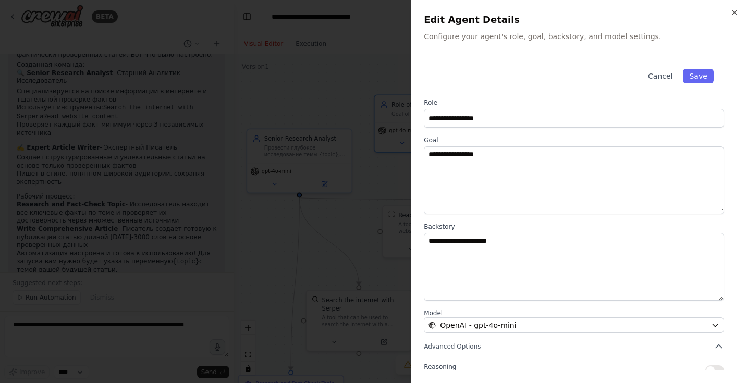
scroll to position [0, 0]
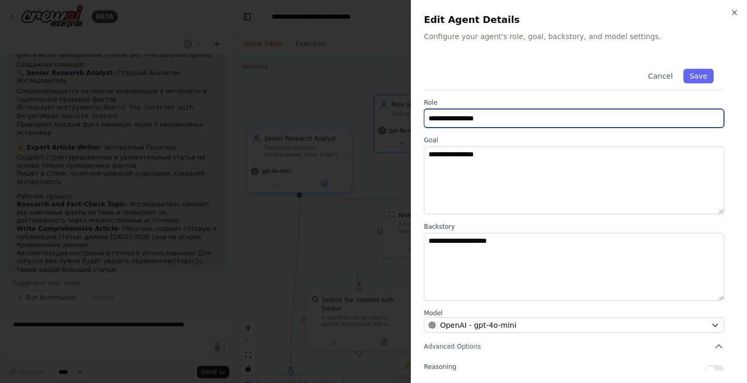
click at [471, 118] on input "**********" at bounding box center [574, 118] width 300 height 19
paste input "**********"
type input "**********"
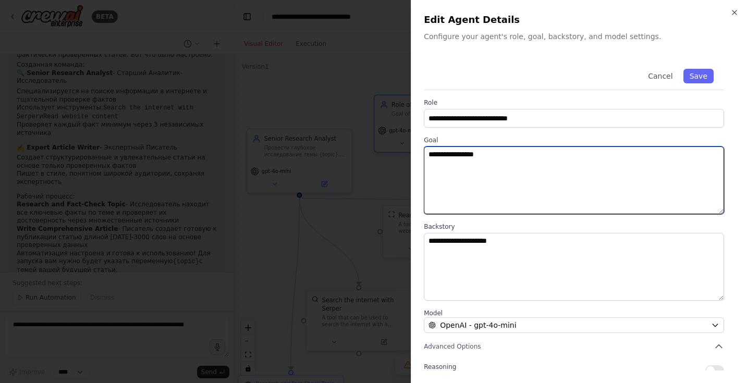
click at [494, 179] on textarea "**********" at bounding box center [574, 181] width 300 height 68
paste textarea "**********"
type textarea "**********"
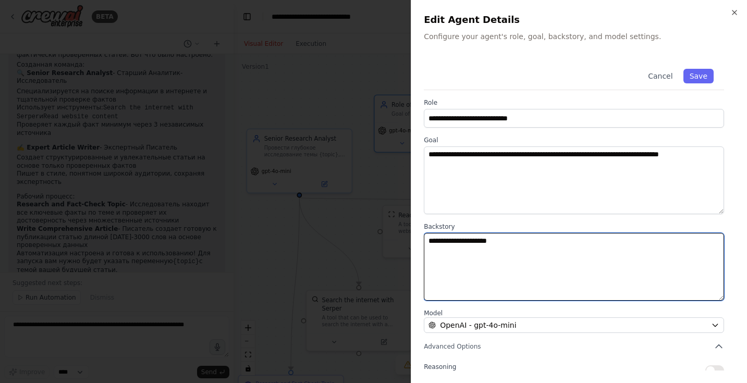
click at [495, 261] on textarea "**********" at bounding box center [574, 267] width 300 height 68
paste textarea "**********"
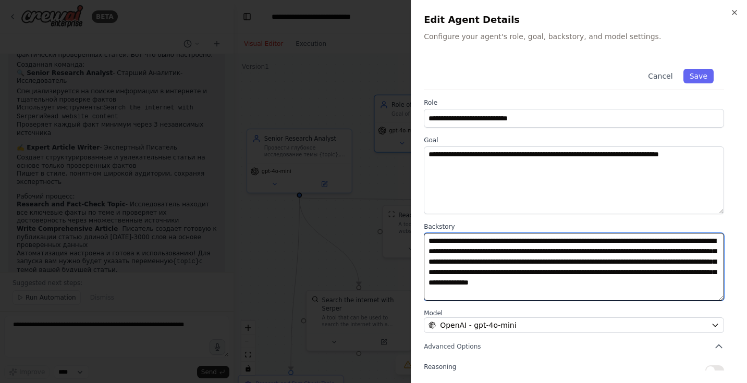
paste textarea
type textarea "**********"
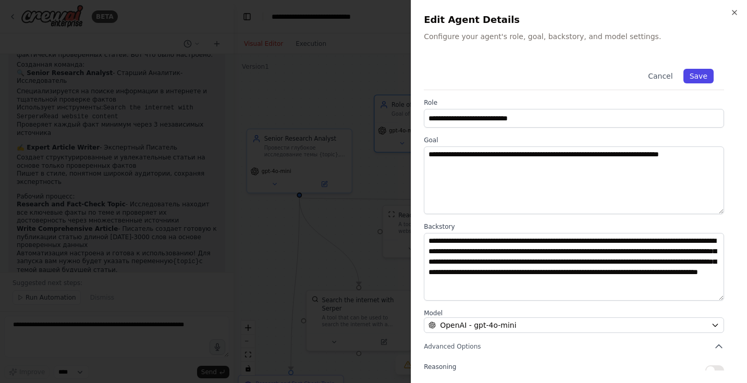
click at [704, 73] on button "Save" at bounding box center [699, 76] width 30 height 15
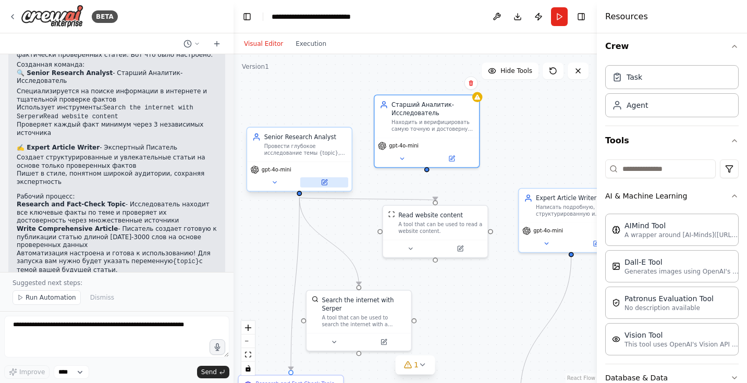
click at [323, 184] on icon at bounding box center [324, 182] width 5 height 5
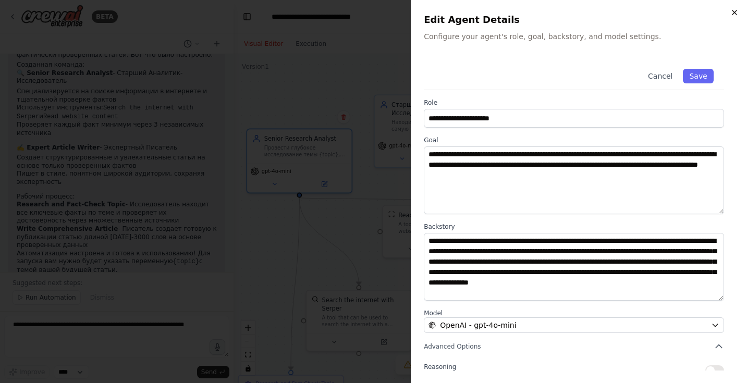
click at [734, 14] on icon "button" at bounding box center [735, 12] width 4 height 4
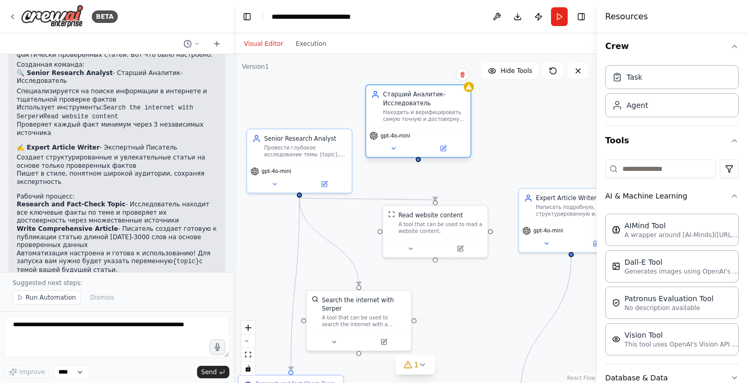
drag, startPoint x: 445, startPoint y: 117, endPoint x: 438, endPoint y: 110, distance: 10.0
click at [438, 110] on div "Старший Аналитик-Исследователь Находить и верифицировать самую точную и достове…" at bounding box center [424, 106] width 82 height 32
click at [463, 77] on icon at bounding box center [462, 75] width 4 height 6
click at [442, 75] on button "Confirm" at bounding box center [432, 74] width 37 height 13
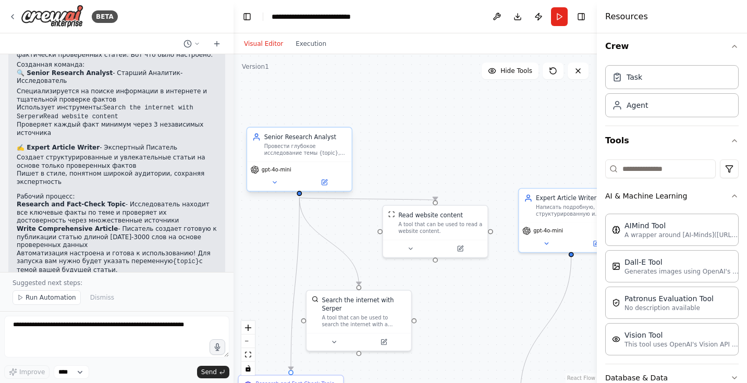
click at [301, 160] on div "Senior Research Analyst Провести глубокое исследование темы {topic}, собрать кл…" at bounding box center [299, 145] width 104 height 34
click at [298, 143] on div "Senior Research Analyst Провести глубокое исследование темы {topic}, собрать кл…" at bounding box center [305, 145] width 82 height 24
click at [331, 186] on button at bounding box center [324, 182] width 48 height 10
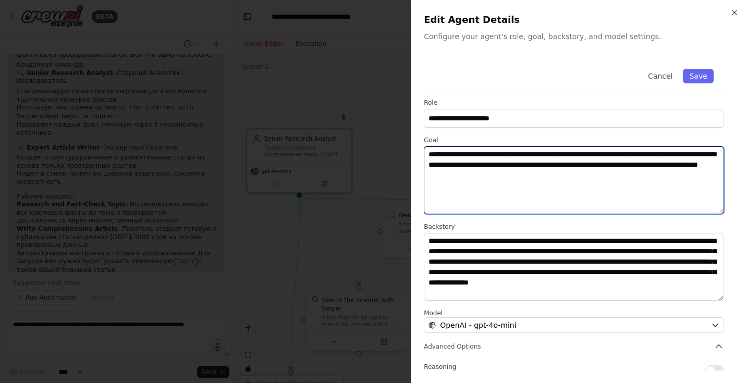
click at [506, 175] on textarea "**********" at bounding box center [574, 181] width 300 height 68
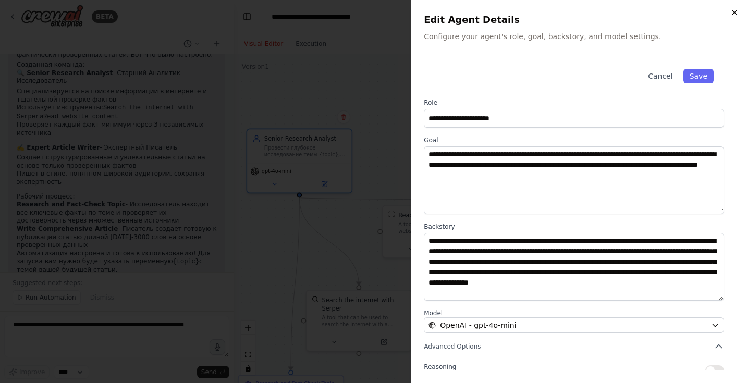
click at [736, 13] on icon "button" at bounding box center [734, 12] width 8 height 8
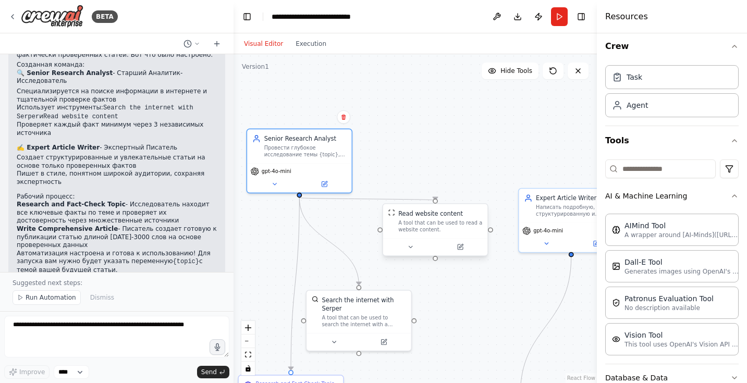
click at [432, 226] on div "A tool that can be used to read a website content." at bounding box center [440, 226] width 84 height 14
click at [465, 249] on button at bounding box center [460, 247] width 48 height 10
click at [459, 246] on icon at bounding box center [460, 247] width 5 height 5
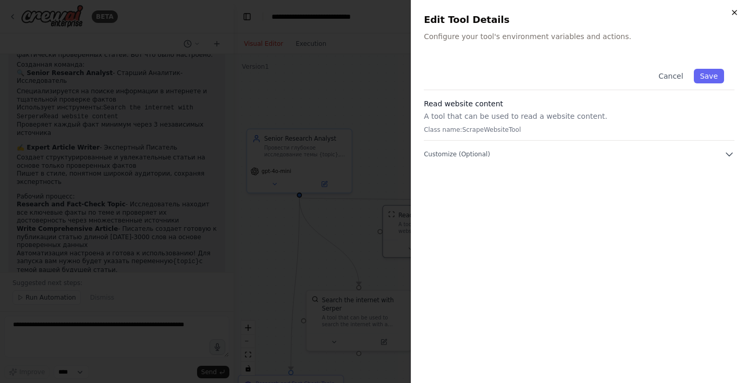
click at [737, 10] on icon "button" at bounding box center [735, 12] width 4 height 4
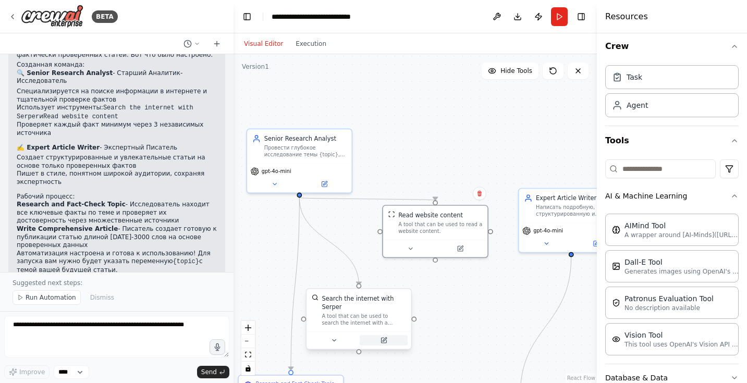
click at [387, 339] on icon at bounding box center [384, 340] width 7 height 7
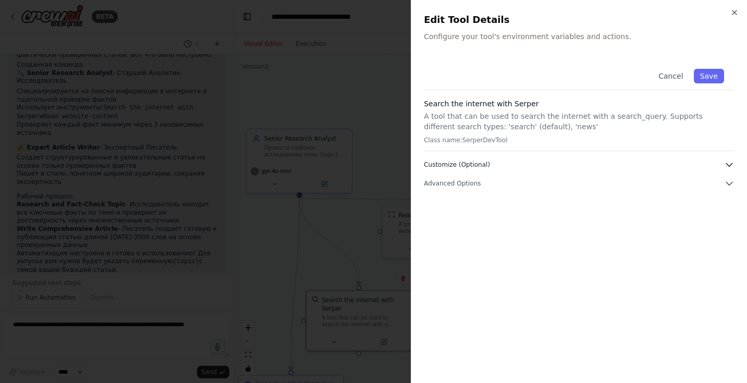
click at [731, 166] on icon "button" at bounding box center [729, 165] width 10 height 10
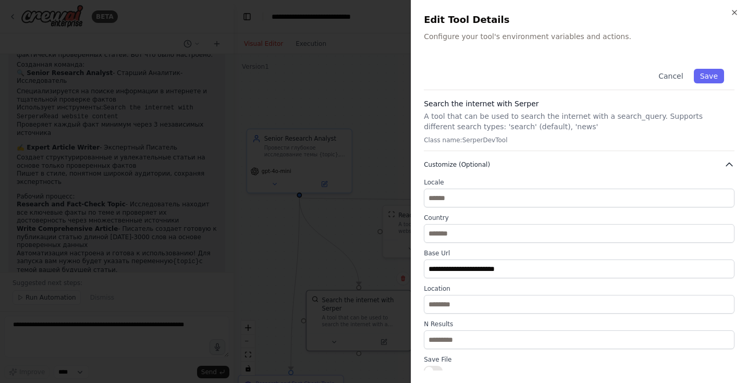
click at [731, 166] on icon "button" at bounding box center [729, 165] width 10 height 10
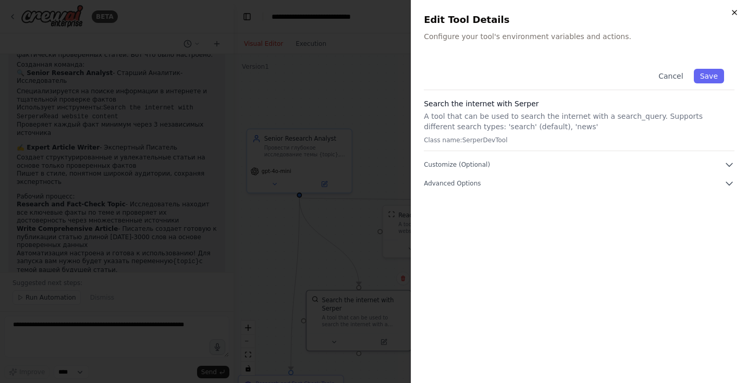
click at [735, 10] on icon "button" at bounding box center [734, 12] width 8 height 8
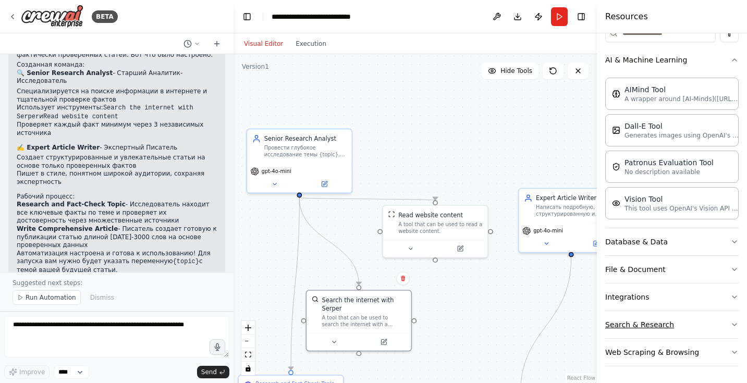
scroll to position [142, 0]
click at [664, 296] on button "Integrations" at bounding box center [671, 297] width 133 height 27
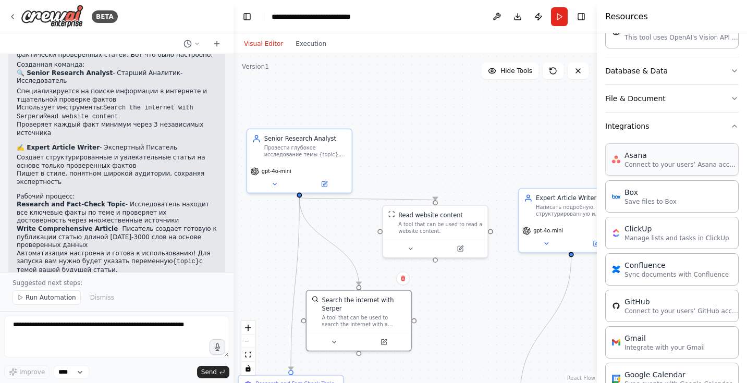
scroll to position [314, 0]
click at [650, 98] on button "File & Document" at bounding box center [671, 97] width 133 height 27
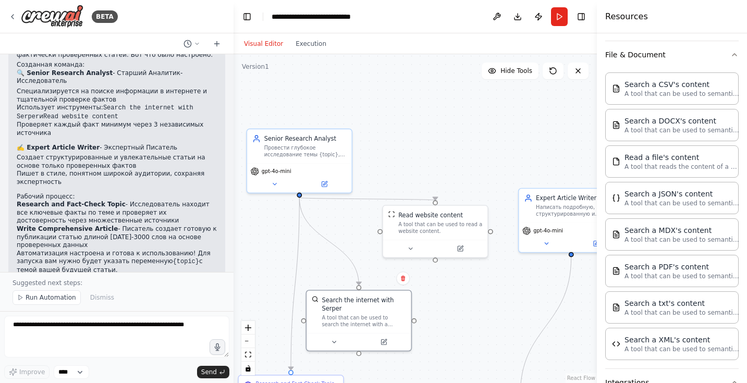
scroll to position [290, 0]
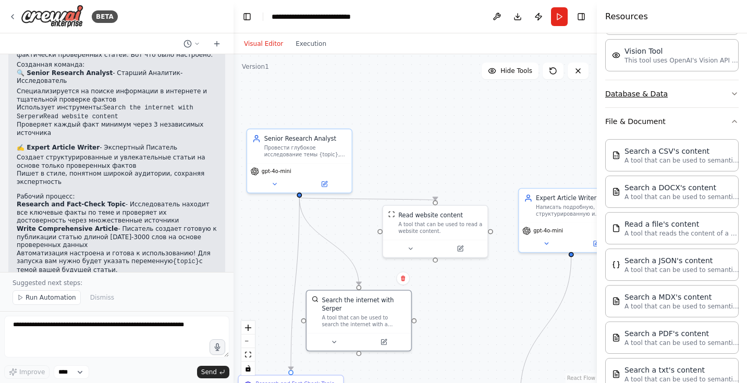
click at [648, 96] on button "Database & Data" at bounding box center [671, 93] width 133 height 27
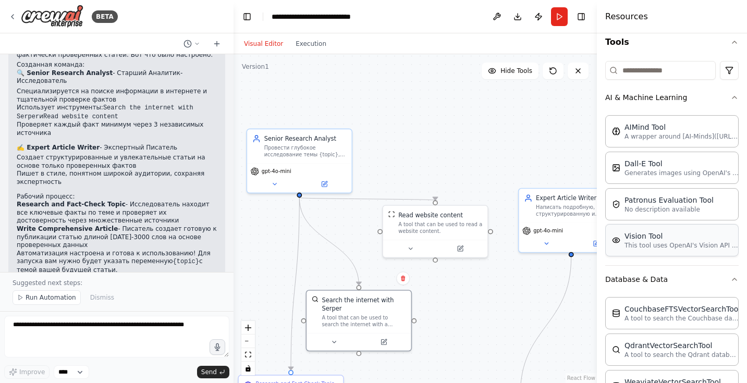
scroll to position [103, 0]
click at [672, 208] on p "No description available" at bounding box center [669, 210] width 89 height 8
click at [668, 138] on p "A wrapper around [AI-Minds](https://mindsdb.com/minds). Useful for when you nee…" at bounding box center [682, 137] width 115 height 8
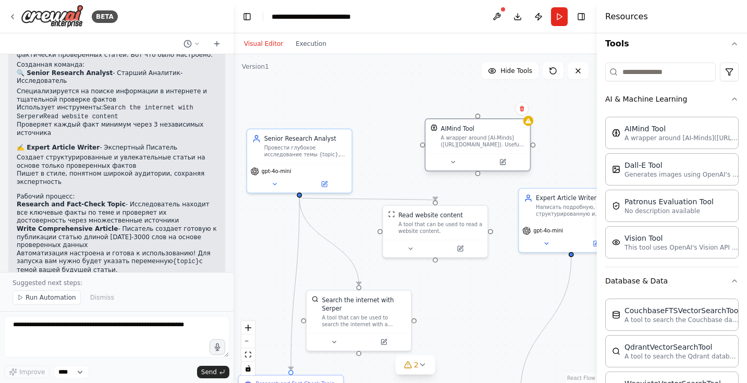
drag, startPoint x: 535, startPoint y: 148, endPoint x: 462, endPoint y: 136, distance: 74.0
click at [462, 136] on div "A wrapper around [AI-Minds](https://mindsdb.com/minds). Useful for when you nee…" at bounding box center [483, 142] width 84 height 14
click at [494, 164] on icon at bounding box center [494, 162] width 5 height 5
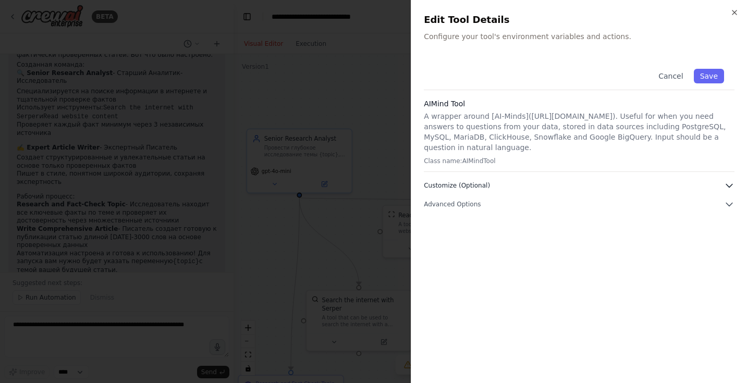
click at [493, 183] on button "Customize (Optional)" at bounding box center [579, 185] width 311 height 10
click at [462, 279] on span "Advanced Options" at bounding box center [452, 277] width 57 height 8
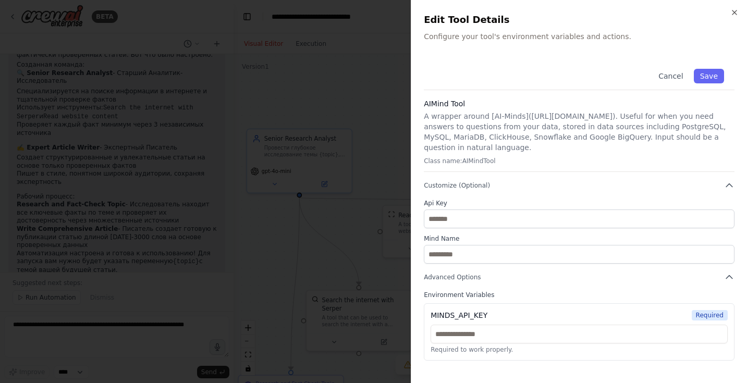
click at [736, 18] on div "Close Edit Tool Details Configure your tool's environment variables and actions…" at bounding box center [579, 191] width 336 height 383
click at [736, 16] on icon "button" at bounding box center [734, 12] width 8 height 8
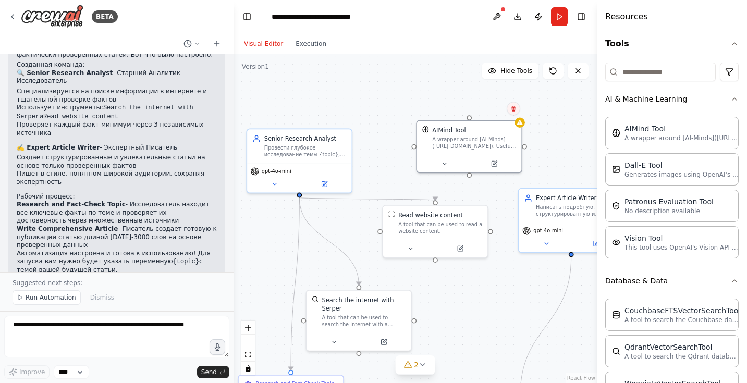
click at [515, 106] on icon at bounding box center [513, 108] width 6 height 6
click at [488, 107] on button "Confirm" at bounding box center [484, 108] width 37 height 13
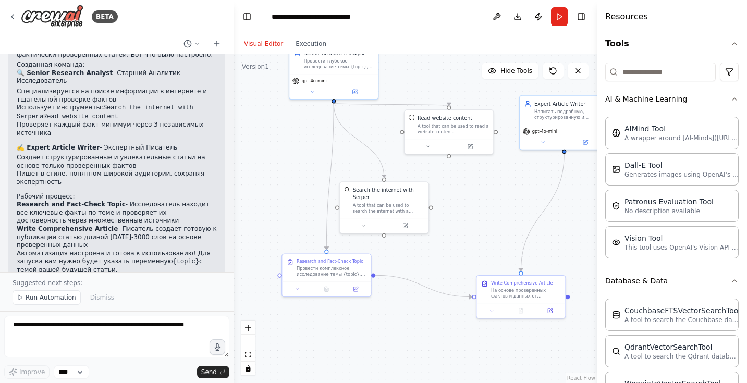
drag, startPoint x: 448, startPoint y: 291, endPoint x: 468, endPoint y: 206, distance: 87.3
click at [468, 206] on div ".deletable-edge-delete-btn { width: 20px; height: 20px; border: 0px solid #ffff…" at bounding box center [415, 218] width 363 height 329
click at [362, 287] on button at bounding box center [356, 287] width 25 height 9
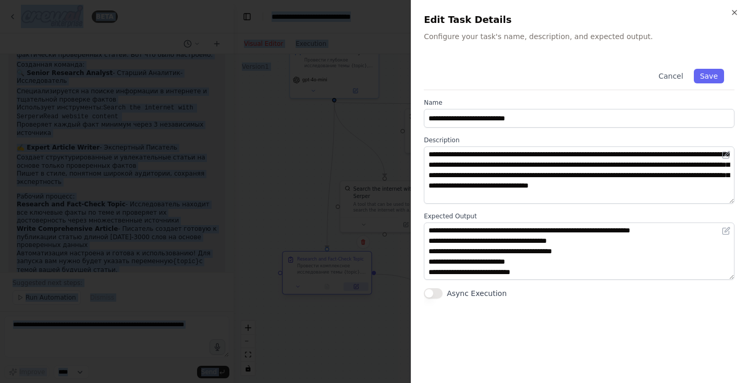
click at [362, 287] on div at bounding box center [373, 191] width 747 height 383
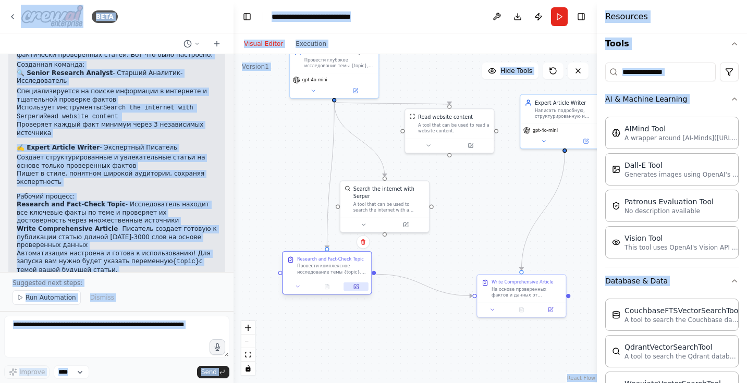
click at [362, 286] on button at bounding box center [356, 287] width 25 height 9
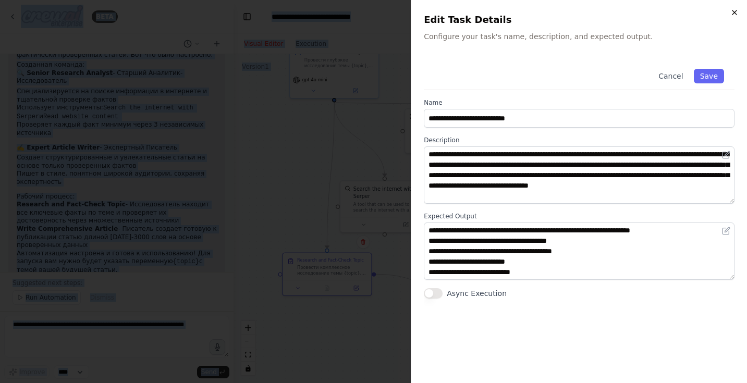
click at [734, 10] on icon "button" at bounding box center [734, 12] width 8 height 8
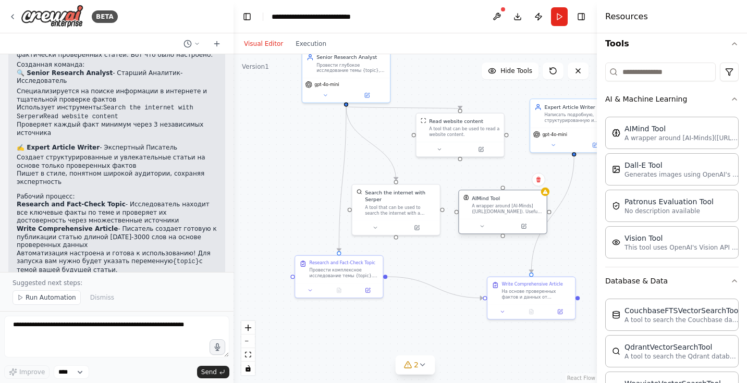
drag, startPoint x: 499, startPoint y: 105, endPoint x: 504, endPoint y: 210, distance: 104.4
click at [505, 210] on div "A wrapper around [AI-Minds](https://mindsdb.com/minds). Useful for when you nee…" at bounding box center [507, 208] width 70 height 11
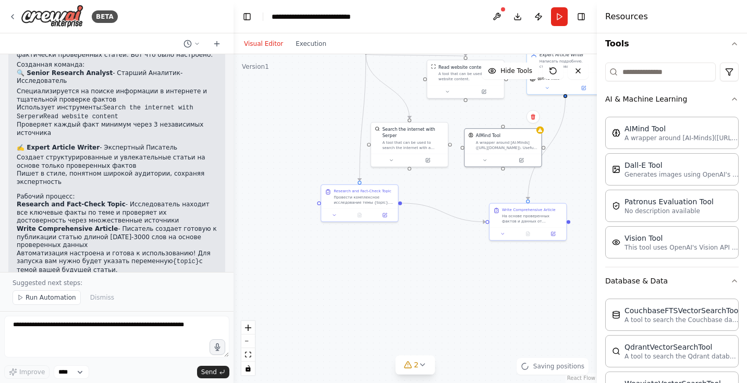
drag, startPoint x: 545, startPoint y: 244, endPoint x: 549, endPoint y: 147, distance: 97.6
click at [549, 147] on div ".deletable-edge-delete-btn { width: 20px; height: 20px; border: 0px solid #ffff…" at bounding box center [415, 218] width 363 height 329
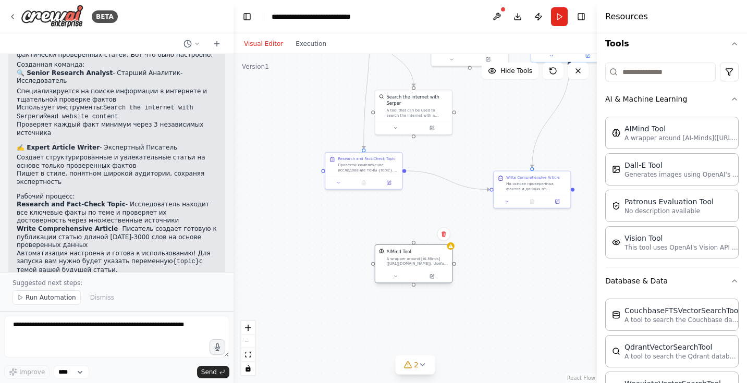
drag, startPoint x: 510, startPoint y: 113, endPoint x: 417, endPoint y: 264, distance: 177.7
click at [417, 264] on div "A wrapper around [AI-Minds](https://mindsdb.com/minds). Useful for when you nee…" at bounding box center [417, 261] width 62 height 10
click at [432, 274] on icon at bounding box center [432, 276] width 5 height 5
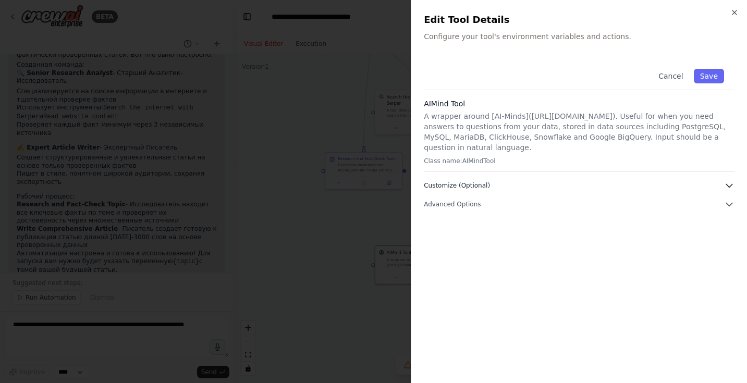
click at [497, 185] on button "Customize (Optional)" at bounding box center [579, 185] width 311 height 10
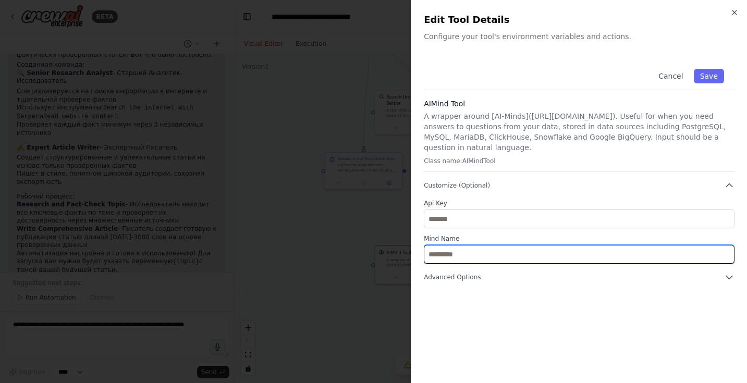
click at [490, 249] on input "text" at bounding box center [579, 254] width 311 height 19
paste input "**********"
type input "**********"
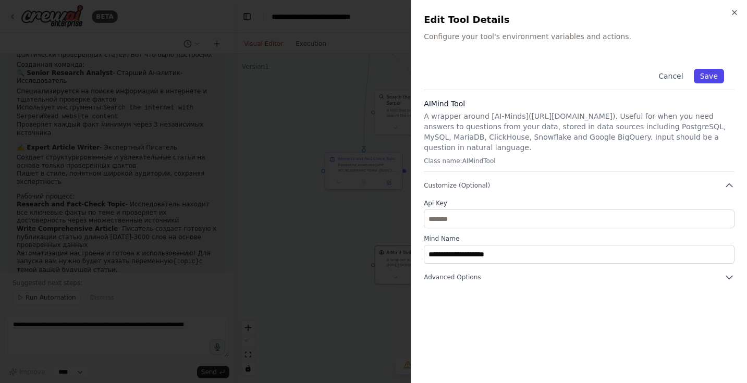
click at [714, 71] on button "Save" at bounding box center [709, 76] width 30 height 15
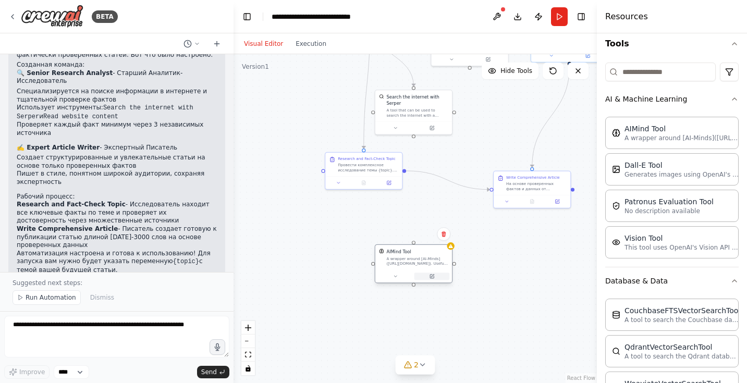
click at [433, 276] on icon at bounding box center [432, 275] width 3 height 3
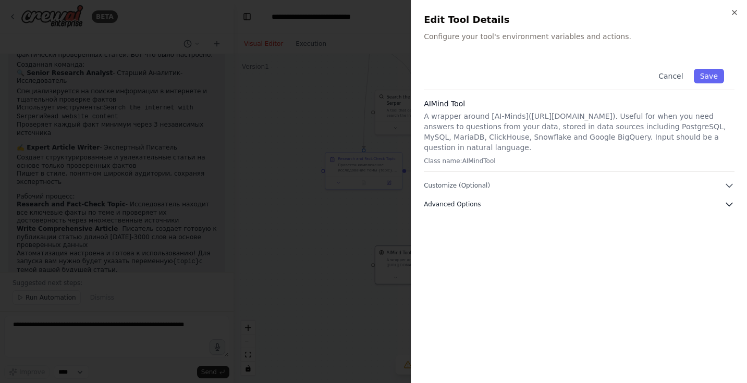
click at [465, 206] on span "Advanced Options" at bounding box center [452, 204] width 57 height 8
click at [471, 204] on span "Advanced Options" at bounding box center [452, 204] width 57 height 8
click at [469, 185] on span "Customize (Optional)" at bounding box center [457, 185] width 66 height 8
click at [487, 133] on p "A wrapper around [AI-Minds](https://mindsdb.com/minds). Useful for when you nee…" at bounding box center [579, 132] width 311 height 42
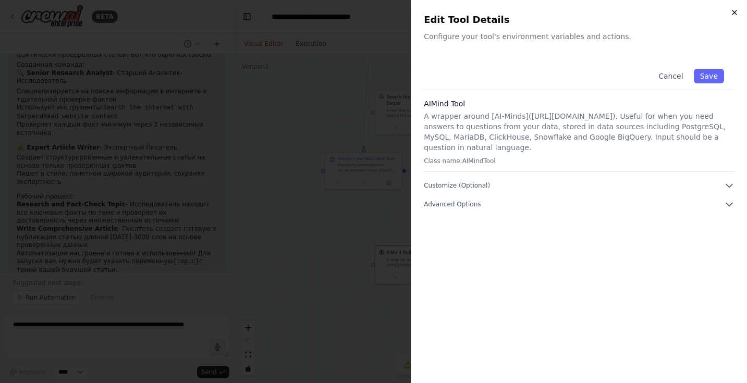
click at [736, 13] on icon "button" at bounding box center [734, 12] width 8 height 8
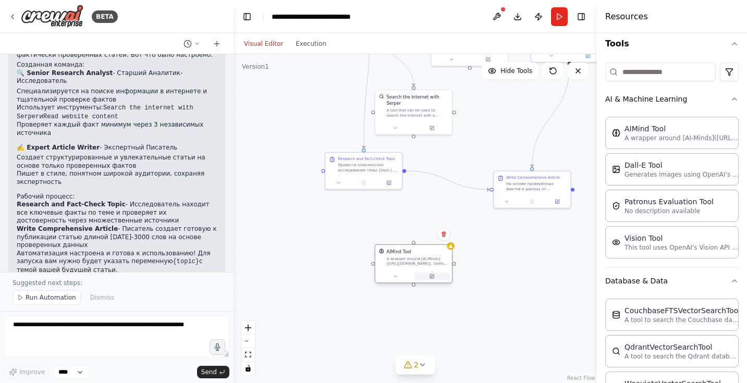
click at [434, 278] on icon at bounding box center [432, 277] width 4 height 4
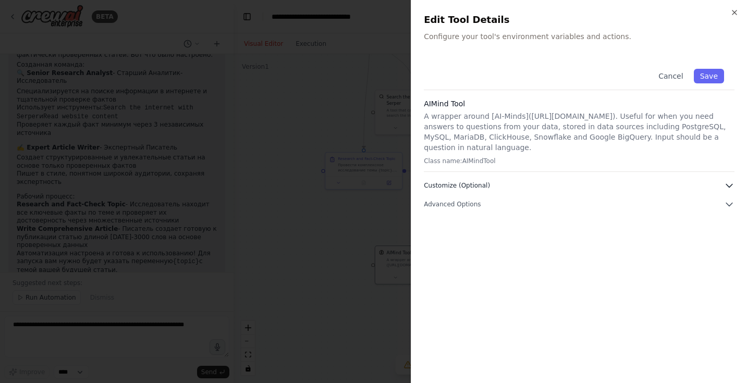
click at [516, 185] on button "Customize (Optional)" at bounding box center [579, 185] width 311 height 10
click at [498, 279] on button "Advanced Options" at bounding box center [579, 277] width 311 height 10
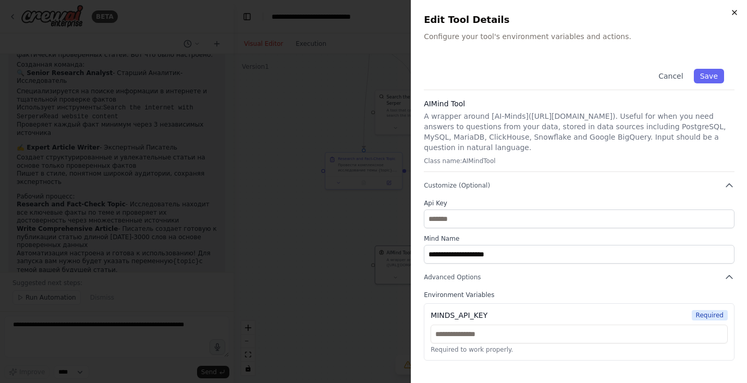
click at [735, 16] on icon "button" at bounding box center [734, 12] width 8 height 8
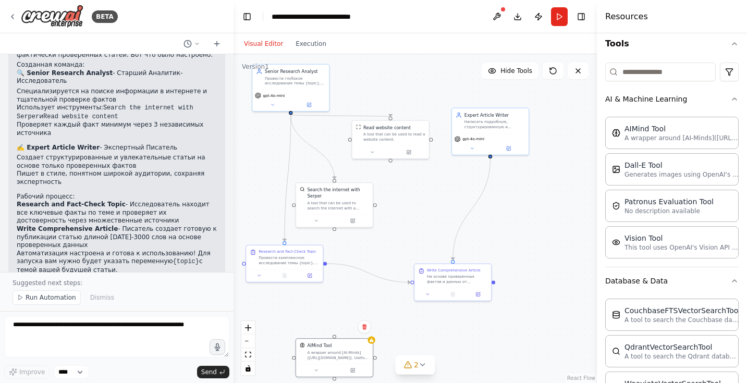
drag, startPoint x: 510, startPoint y: 123, endPoint x: 431, endPoint y: 216, distance: 122.0
click at [431, 216] on div ".deletable-edge-delete-btn { width: 20px; height: 20px; border: 0px solid #ffff…" at bounding box center [415, 218] width 363 height 329
drag, startPoint x: 501, startPoint y: 126, endPoint x: 531, endPoint y: 126, distance: 30.8
click at [531, 126] on div "Написать подробную, структурированную и увлекательную статью на тему {topic}, и…" at bounding box center [526, 123] width 60 height 10
drag, startPoint x: 507, startPoint y: 127, endPoint x: 508, endPoint y: 112, distance: 14.7
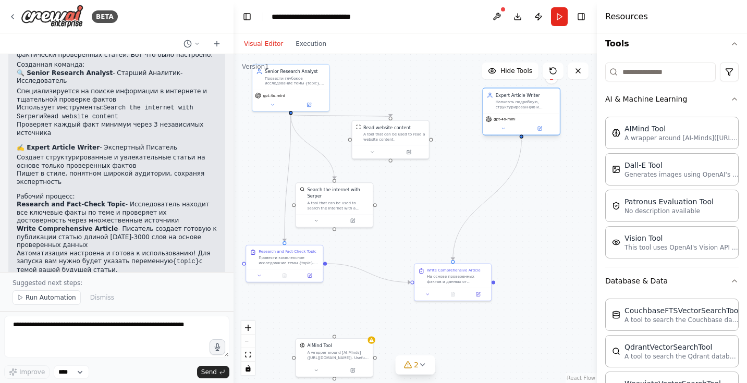
click at [508, 109] on div "Написать подробную, структурированную и увлекательную статью на тему {topic}, и…" at bounding box center [526, 105] width 60 height 10
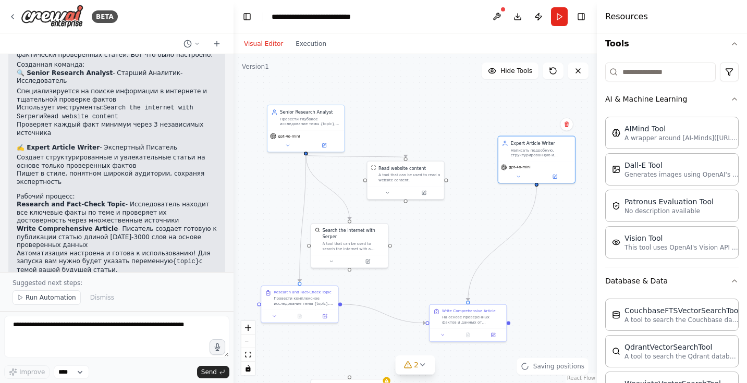
drag, startPoint x: 462, startPoint y: 176, endPoint x: 480, endPoint y: 222, distance: 49.2
click at [480, 221] on div ".deletable-edge-delete-btn { width: 20px; height: 20px; border: 0px solid #ffff…" at bounding box center [415, 218] width 363 height 329
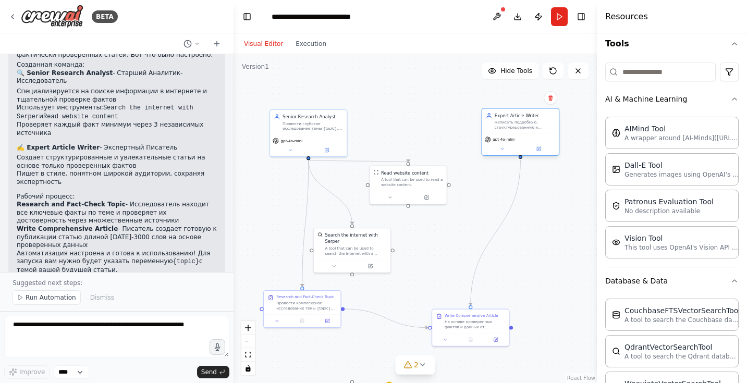
drag, startPoint x: 532, startPoint y: 164, endPoint x: 512, endPoint y: 131, distance: 38.8
click at [512, 131] on div "Expert Article Writer Написать подробную, структурированную и увлекательную ста…" at bounding box center [520, 121] width 77 height 25
drag, startPoint x: 414, startPoint y: 179, endPoint x: 421, endPoint y: 192, distance: 14.9
click at [421, 192] on div "A tool that can be used to read a website content." at bounding box center [418, 194] width 62 height 10
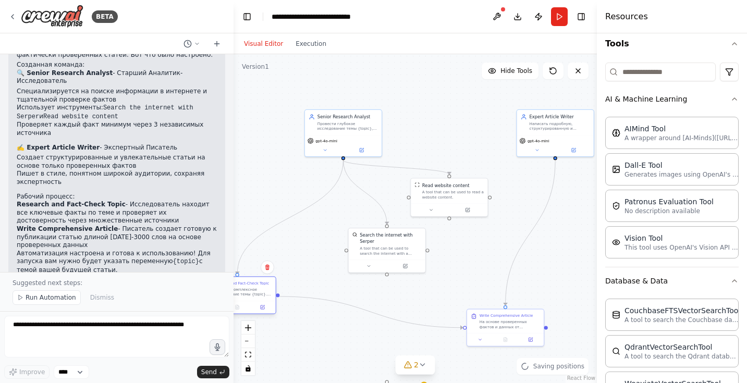
drag, startPoint x: 314, startPoint y: 306, endPoint x: 248, endPoint y: 295, distance: 67.5
click at [248, 295] on div "Провести комплексное исследование темы {topic}. Найти в интернете все ключевые …" at bounding box center [242, 292] width 60 height 10
drag, startPoint x: 375, startPoint y: 262, endPoint x: 347, endPoint y: 267, distance: 29.1
click at [347, 267] on div at bounding box center [358, 271] width 77 height 13
drag, startPoint x: 445, startPoint y: 203, endPoint x: 431, endPoint y: 207, distance: 15.2
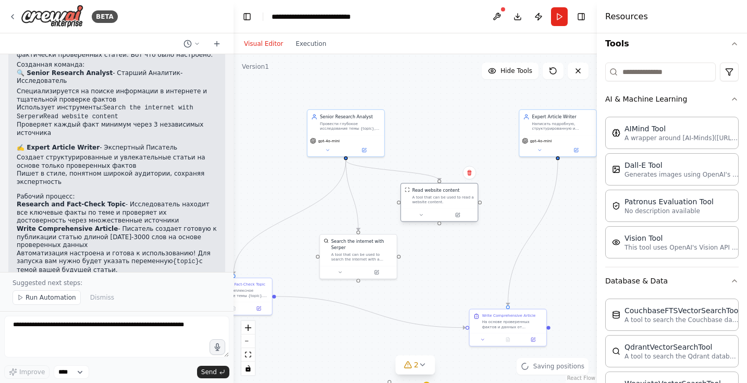
click at [431, 207] on div "Read website content A tool that can be used to read a website content." at bounding box center [439, 202] width 78 height 39
drag, startPoint x: 548, startPoint y: 133, endPoint x: 538, endPoint y: 146, distance: 16.6
click at [538, 146] on div "Expert Article Writer Написать подробную, структурированную и увлекательную ста…" at bounding box center [545, 133] width 77 height 25
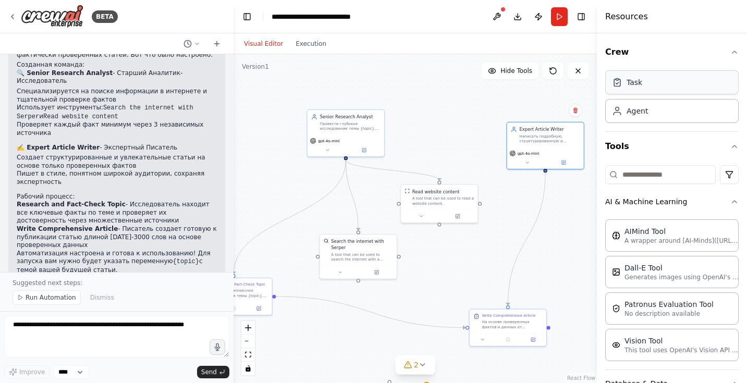
scroll to position [0, 0]
click at [729, 202] on button "AI & Machine Learning" at bounding box center [671, 201] width 133 height 27
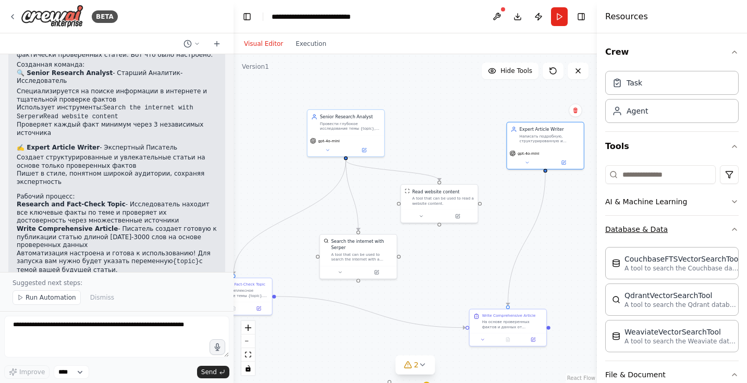
click at [730, 230] on button "Database & Data" at bounding box center [671, 229] width 133 height 27
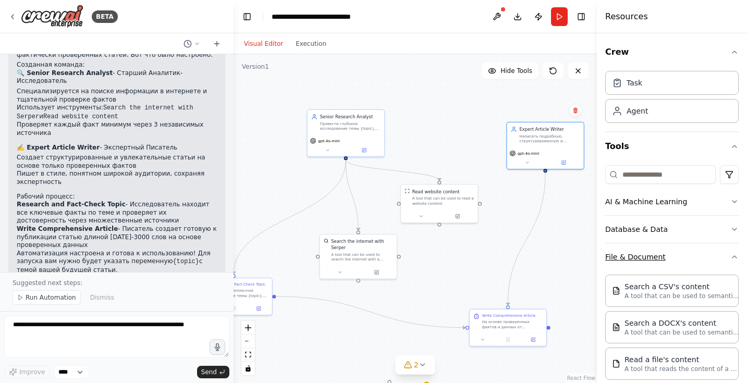
click at [733, 255] on icon "button" at bounding box center [734, 257] width 8 height 8
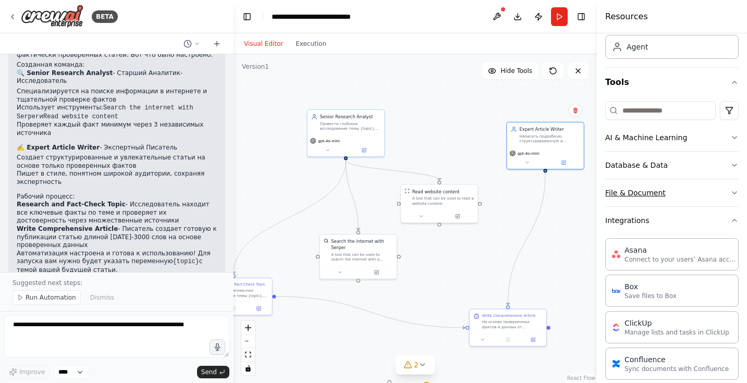
scroll to position [133, 0]
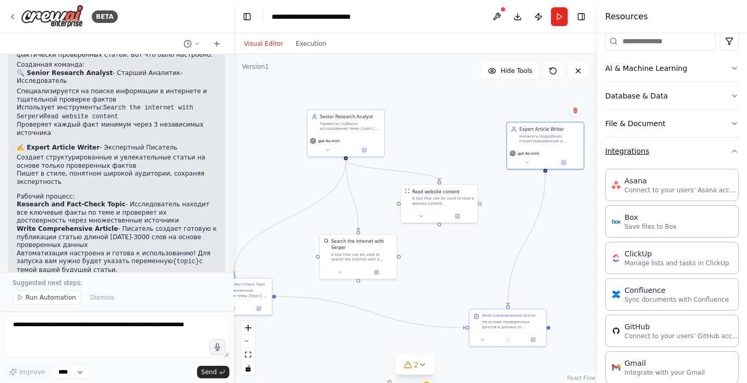
click at [697, 152] on button "Integrations" at bounding box center [671, 151] width 133 height 27
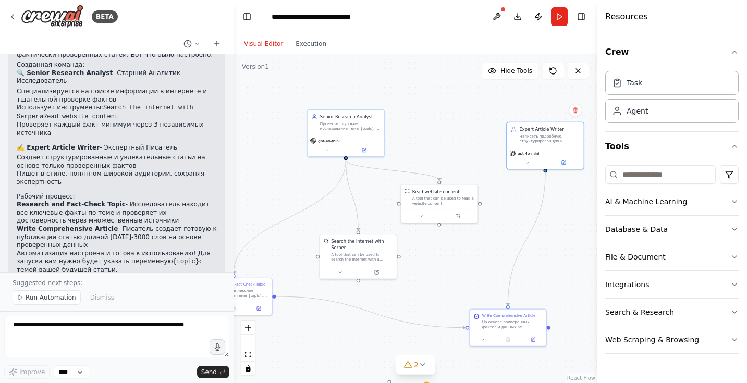
scroll to position [0, 0]
click at [518, 70] on span "Hide Tools" at bounding box center [517, 71] width 32 height 8
click at [516, 70] on span "Show Tools" at bounding box center [515, 71] width 34 height 8
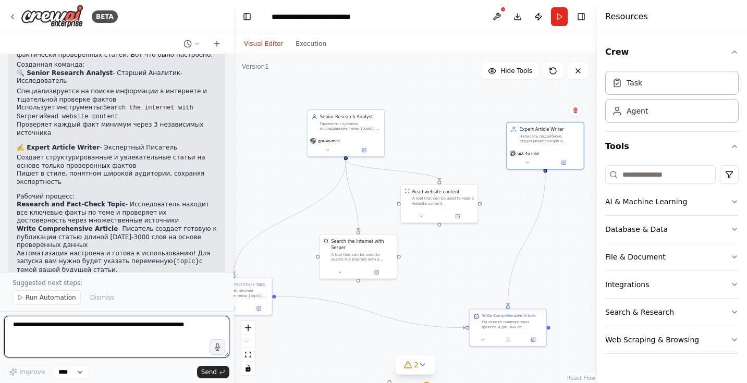
click at [120, 327] on textarea at bounding box center [116, 337] width 225 height 42
paste textarea "**********"
type textarea "**********"
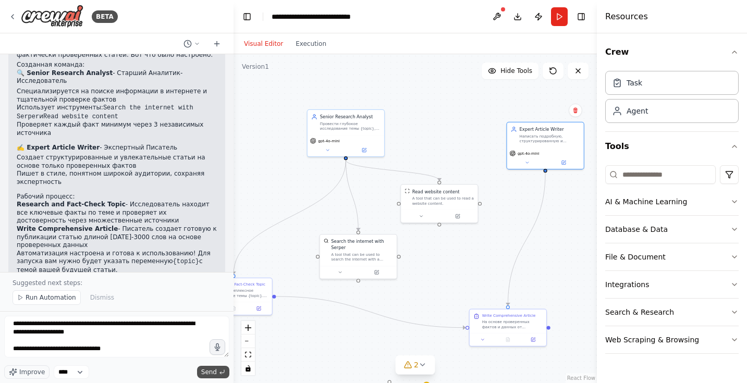
click at [218, 374] on button "Send" at bounding box center [213, 372] width 32 height 13
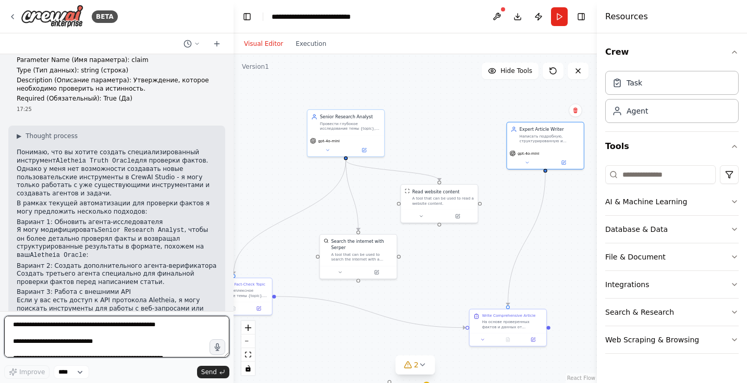
scroll to position [1161, 0]
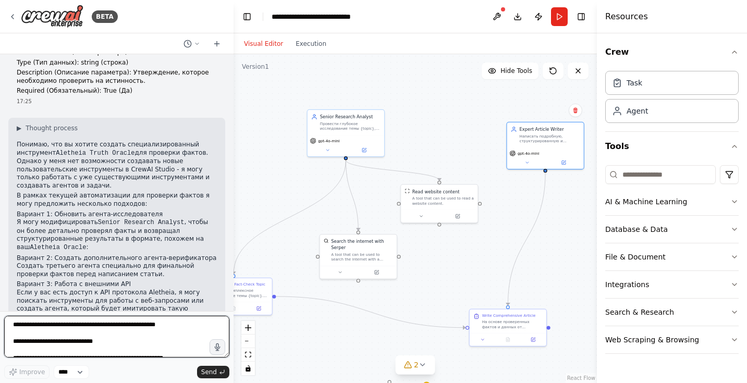
click at [121, 328] on textarea at bounding box center [116, 337] width 225 height 42
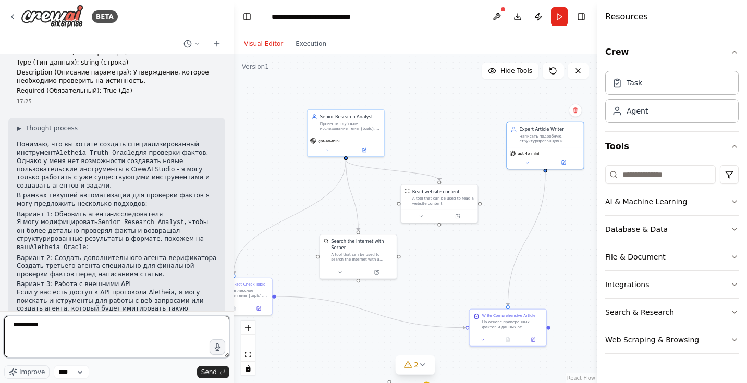
type textarea "**********"
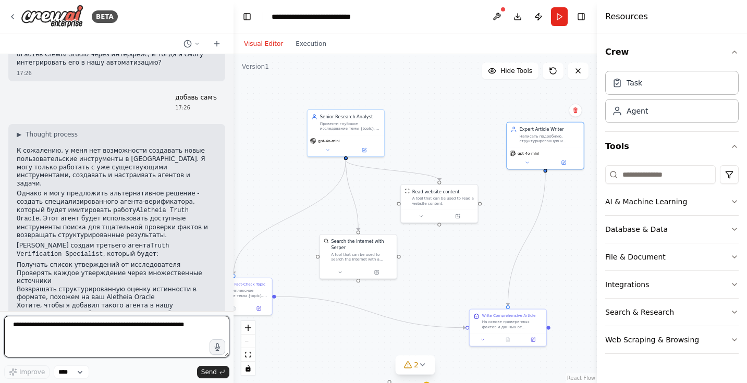
scroll to position [1460, 0]
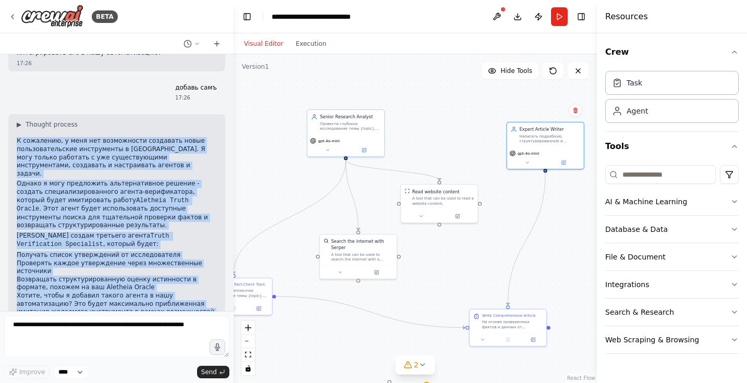
drag, startPoint x: 16, startPoint y: 74, endPoint x: 158, endPoint y: 288, distance: 257.2
click at [158, 288] on div "▶ Thought process К сожалению, у меня нет возможности создавать новые пользоват…" at bounding box center [116, 256] width 217 height 284
copy div "К сожалению, у меня нет возможности создавать новые пользовательские инструмент…"
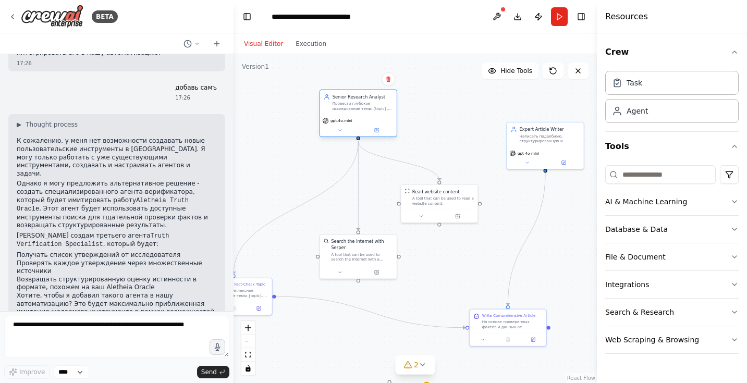
drag, startPoint x: 352, startPoint y: 133, endPoint x: 363, endPoint y: 112, distance: 24.0
click at [363, 112] on div "Senior Research Analyst Провести глубокое исследование темы {topic}, собрать кл…" at bounding box center [358, 102] width 77 height 25
click at [495, 16] on button at bounding box center [497, 16] width 17 height 19
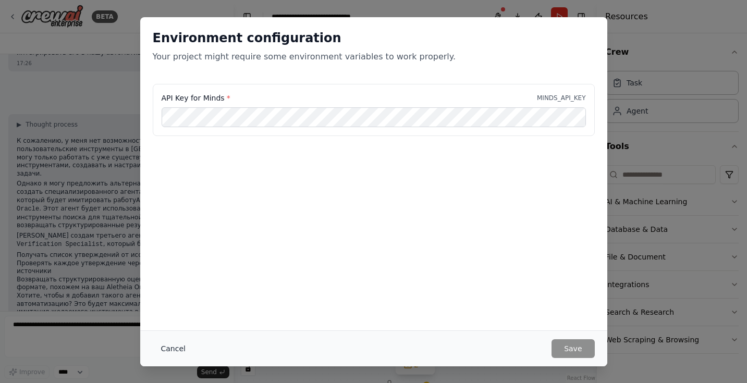
click at [178, 346] on button "Cancel" at bounding box center [173, 348] width 41 height 19
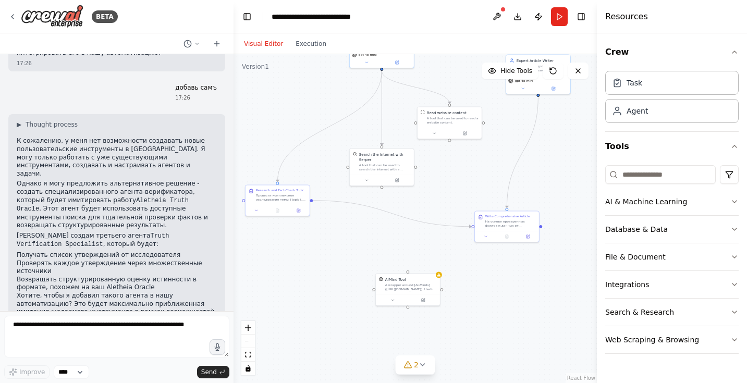
drag, startPoint x: 447, startPoint y: 288, endPoint x: 453, endPoint y: 201, distance: 87.3
click at [453, 201] on div ".deletable-edge-delete-btn { width: 20px; height: 20px; border: 0px solid #ffff…" at bounding box center [415, 218] width 363 height 329
click at [429, 288] on div "A wrapper around [AI-Minds](https://mindsdb.com/minds). Useful for when you nee…" at bounding box center [411, 286] width 52 height 8
click at [434, 261] on icon at bounding box center [432, 262] width 6 height 6
click at [406, 263] on button "Confirm" at bounding box center [402, 261] width 37 height 13
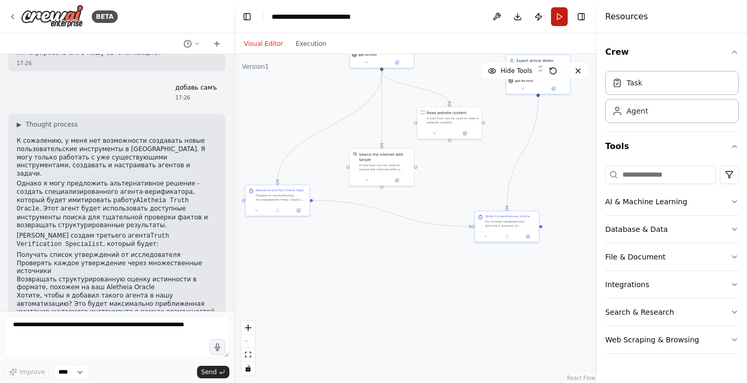
click at [559, 19] on button "Run" at bounding box center [559, 16] width 17 height 19
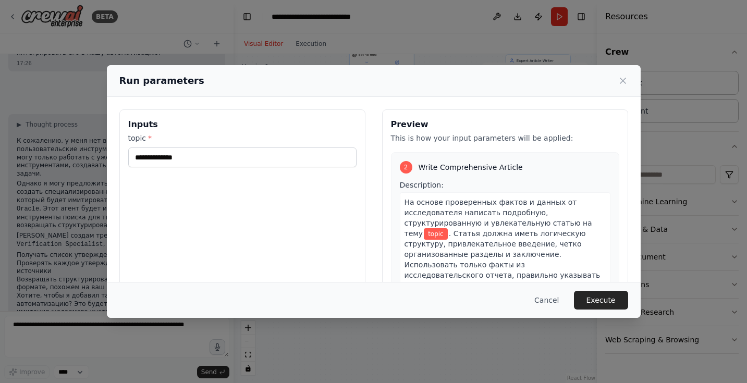
scroll to position [291, 0]
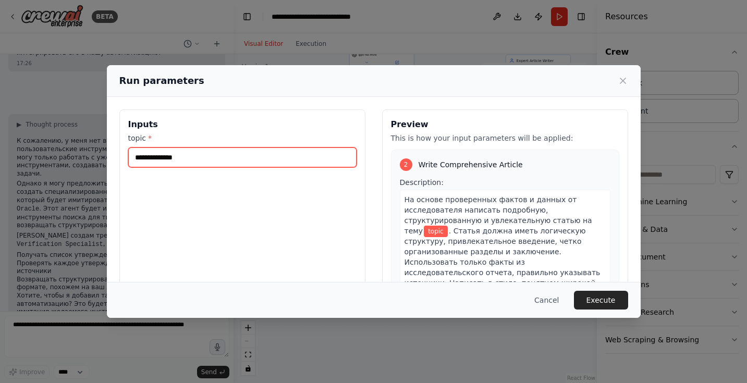
click at [221, 160] on input "topic *" at bounding box center [242, 158] width 228 height 20
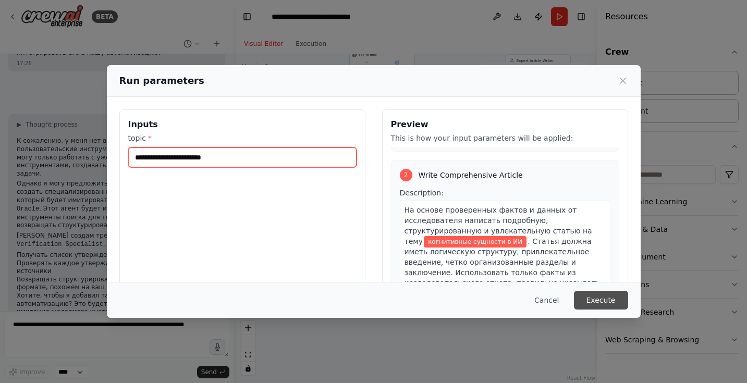
type input "**********"
click at [608, 299] on button "Execute" at bounding box center [601, 300] width 54 height 19
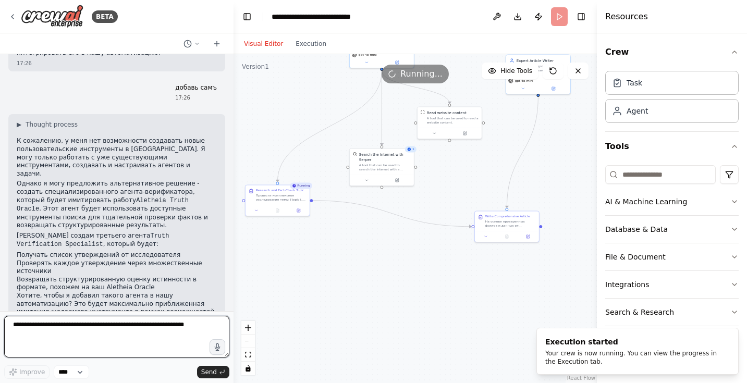
click at [144, 332] on textarea at bounding box center [116, 337] width 225 height 42
paste textarea "**********"
type textarea "**********"
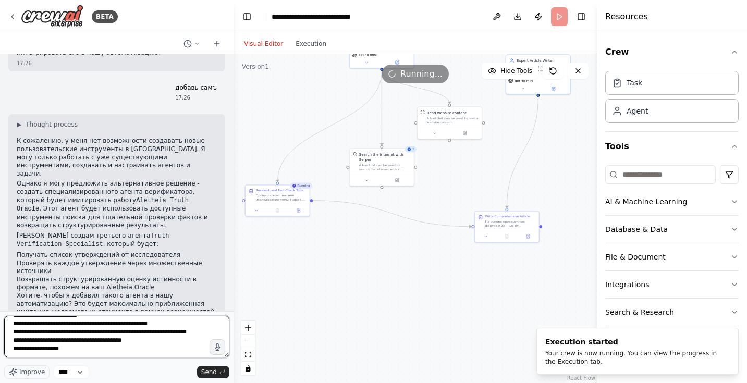
scroll to position [1460, 0]
click at [169, 348] on textarea at bounding box center [116, 337] width 225 height 42
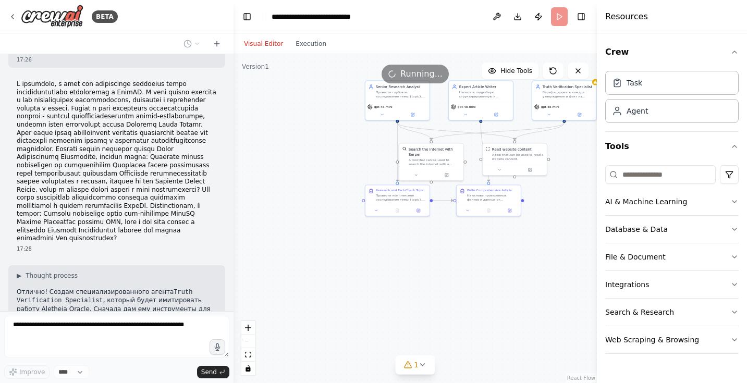
scroll to position [1789, 0]
drag, startPoint x: 404, startPoint y: 193, endPoint x: 336, endPoint y: 228, distance: 76.2
click at [345, 228] on div "Research and Fact-Check Topic Провести комплексное исследование темы {topic}. Н…" at bounding box center [370, 225] width 51 height 14
drag, startPoint x: 493, startPoint y: 201, endPoint x: 493, endPoint y: 284, distance: 82.9
click at [493, 284] on div "Write Comprehensive Article На основе проверенных фактов и данных от исследоват…" at bounding box center [491, 277] width 64 height 20
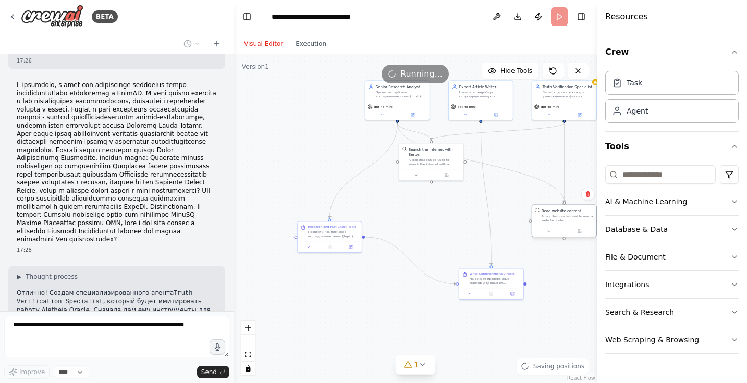
drag, startPoint x: 509, startPoint y: 159, endPoint x: 558, endPoint y: 223, distance: 80.6
click at [558, 223] on div "A tool that can be used to read a website content." at bounding box center [568, 218] width 52 height 8
drag, startPoint x: 438, startPoint y: 169, endPoint x: 436, endPoint y: 206, distance: 37.6
click at [436, 206] on div at bounding box center [429, 210] width 64 height 11
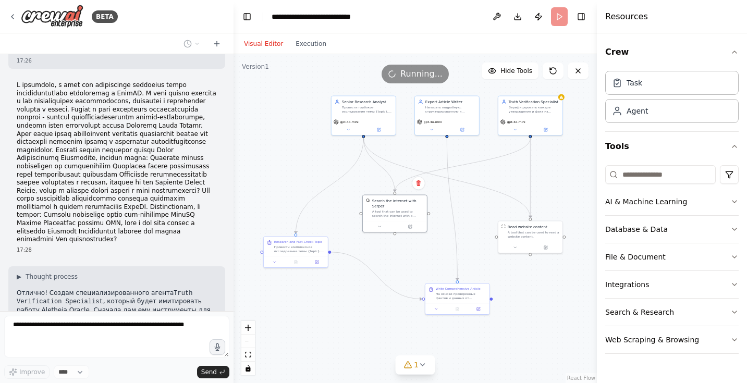
drag, startPoint x: 349, startPoint y: 147, endPoint x: 313, endPoint y: 162, distance: 39.0
click at [313, 162] on div ".deletable-edge-delete-btn { width: 20px; height: 20px; border: 0px solid #ffff…" at bounding box center [415, 218] width 363 height 329
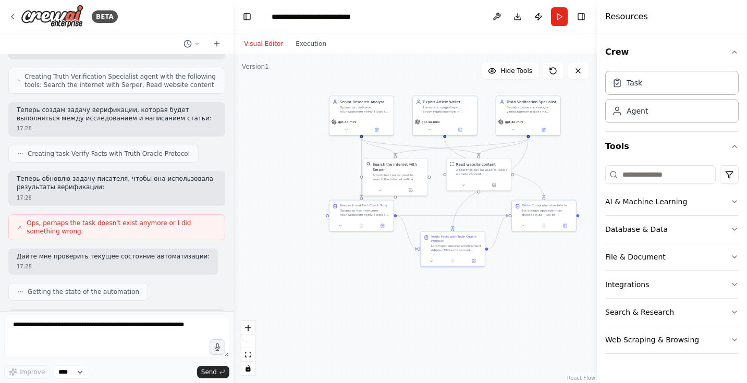
scroll to position [2120, 0]
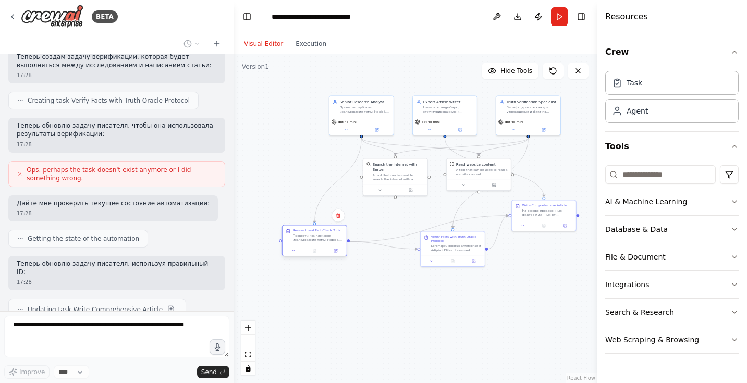
drag, startPoint x: 367, startPoint y: 214, endPoint x: 321, endPoint y: 238, distance: 51.8
click at [321, 238] on div "Провести комплексное исследование темы {topic}. Найти в интернете все ключевые …" at bounding box center [318, 238] width 51 height 8
drag, startPoint x: 458, startPoint y: 256, endPoint x: 463, endPoint y: 333, distance: 77.4
click at [463, 333] on div "Verify Facts with Truth Oracle Protocol" at bounding box center [460, 326] width 65 height 36
drag, startPoint x: 535, startPoint y: 219, endPoint x: 561, endPoint y: 270, distance: 57.1
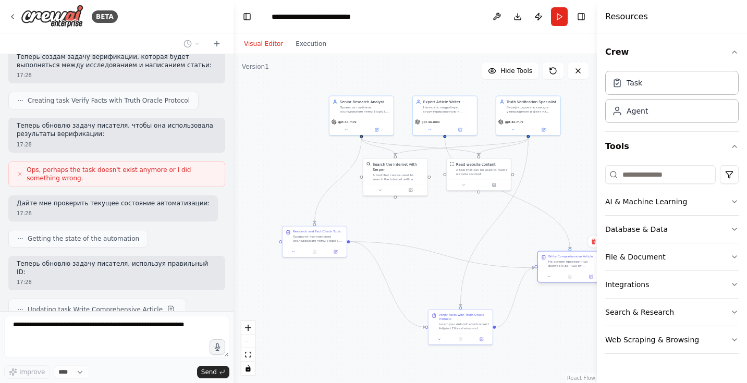
click at [562, 270] on div "Write Comprehensive Article На основе проверенных фактов и данных от исследоват…" at bounding box center [570, 261] width 64 height 20
drag, startPoint x: 360, startPoint y: 109, endPoint x: 300, endPoint y: 97, distance: 60.5
click at [300, 97] on div "Провести глубокое исследование темы {topic}, собрать ключевые факты из надежных…" at bounding box center [308, 98] width 51 height 8
drag, startPoint x: 388, startPoint y: 172, endPoint x: 380, endPoint y: 195, distance: 24.2
click at [380, 195] on div "Search the internet with Serper" at bounding box center [391, 192] width 52 height 10
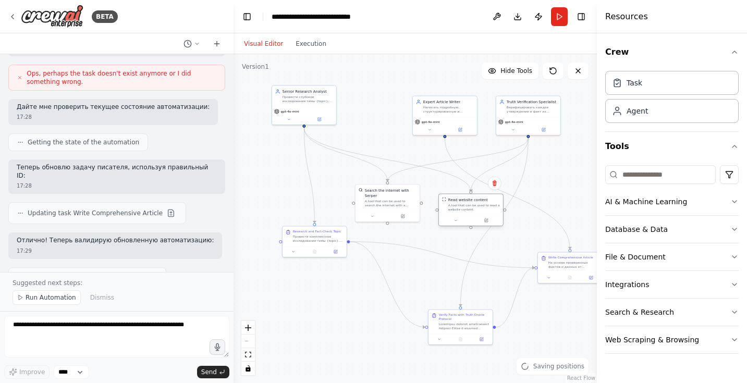
drag, startPoint x: 465, startPoint y: 178, endPoint x: 455, endPoint y: 215, distance: 37.7
click at [455, 215] on div "Read website content A tool that can be used to read a website content." at bounding box center [471, 204] width 64 height 21
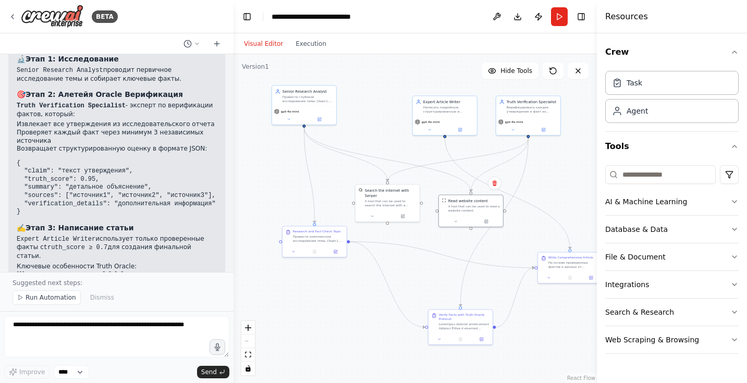
scroll to position [0, 0]
click at [560, 17] on button "Run" at bounding box center [559, 16] width 17 height 19
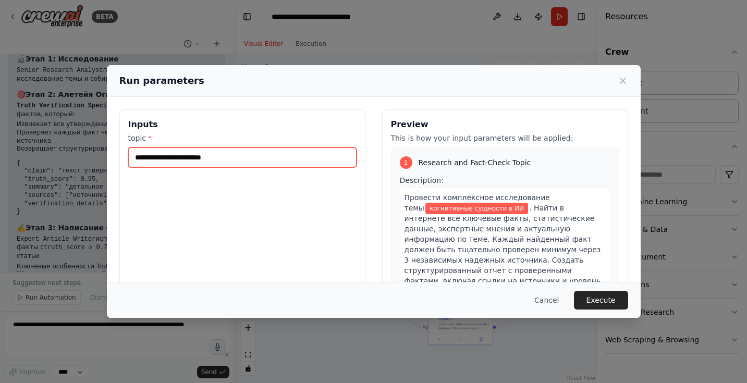
click at [309, 155] on input "**********" at bounding box center [242, 158] width 228 height 20
paste input "**********"
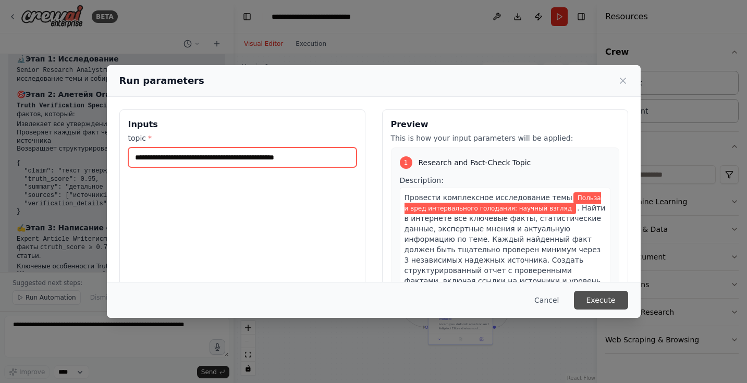
type input "**********"
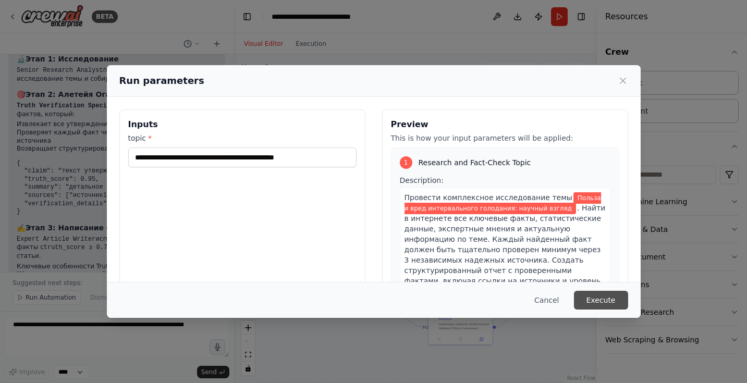
click at [597, 302] on button "Execute" at bounding box center [601, 300] width 54 height 19
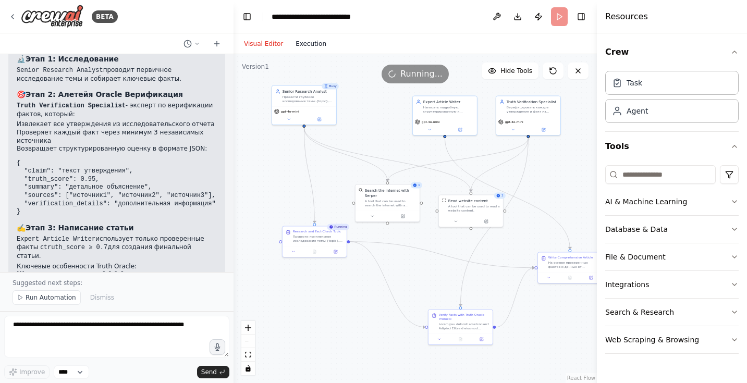
click at [306, 44] on button "Execution" at bounding box center [310, 44] width 43 height 13
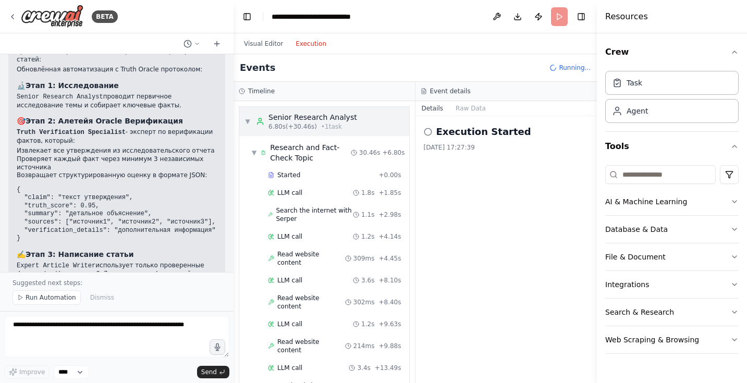
click at [249, 124] on span "▼" at bounding box center [248, 121] width 6 height 8
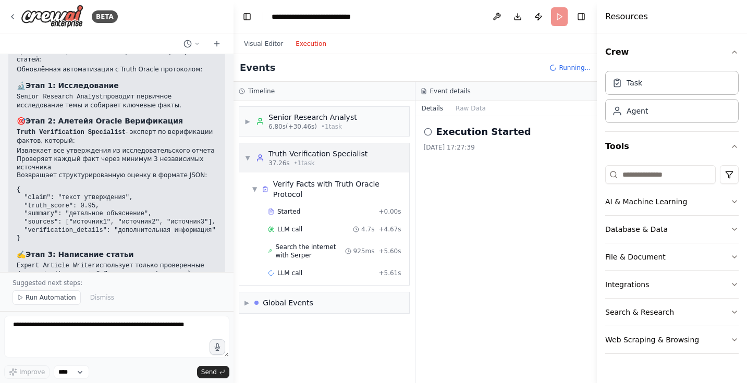
click at [249, 156] on span "▼" at bounding box center [248, 158] width 6 height 8
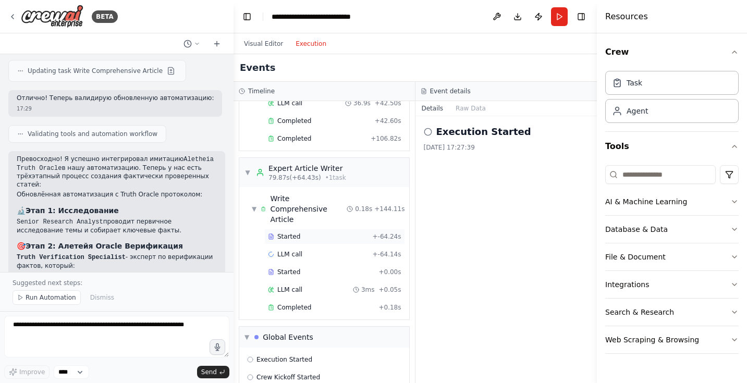
scroll to position [503, 0]
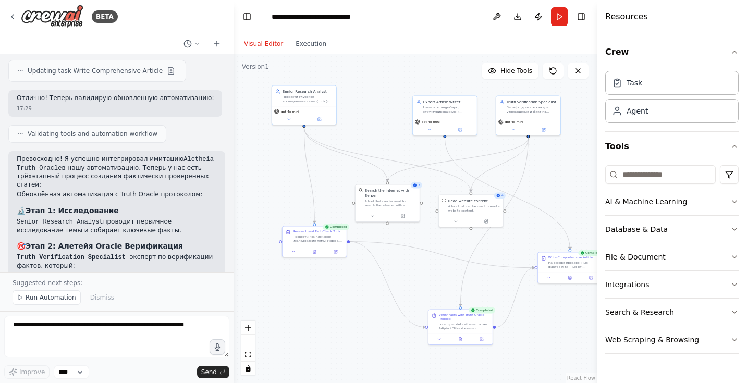
click at [262, 44] on button "Visual Editor" at bounding box center [264, 44] width 52 height 13
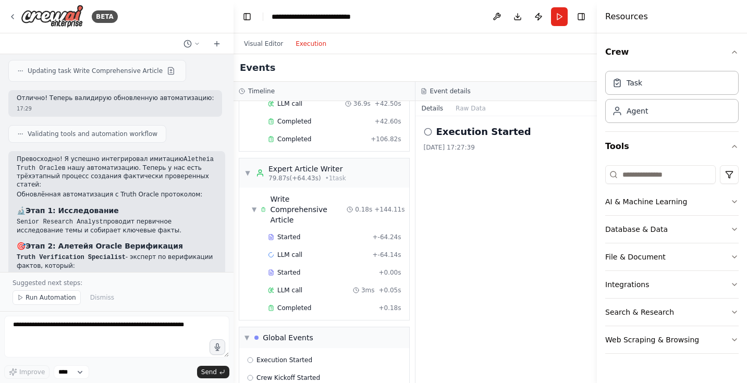
click at [313, 41] on button "Execution" at bounding box center [310, 44] width 43 height 13
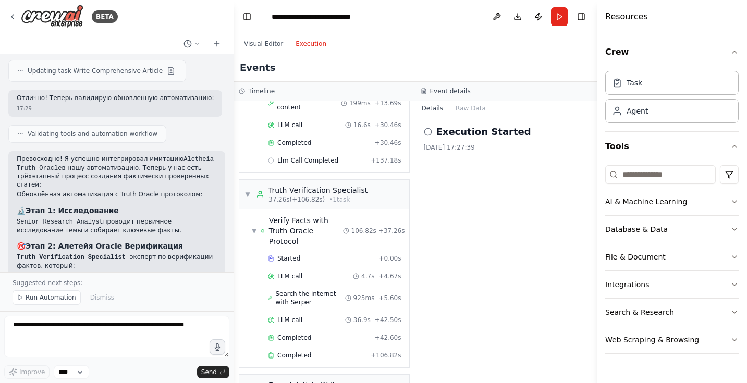
scroll to position [284, 0]
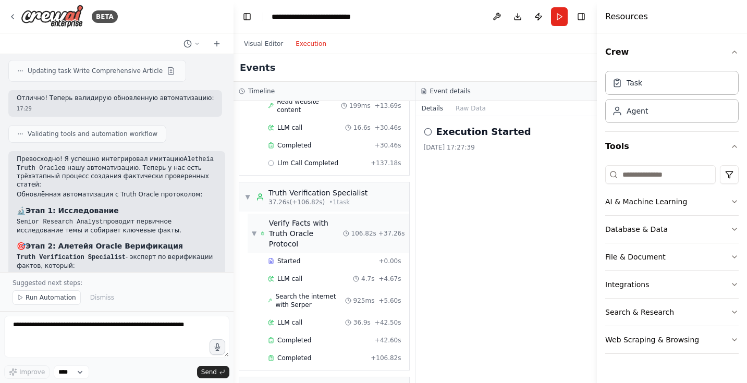
click at [255, 229] on span "▼" at bounding box center [254, 233] width 5 height 8
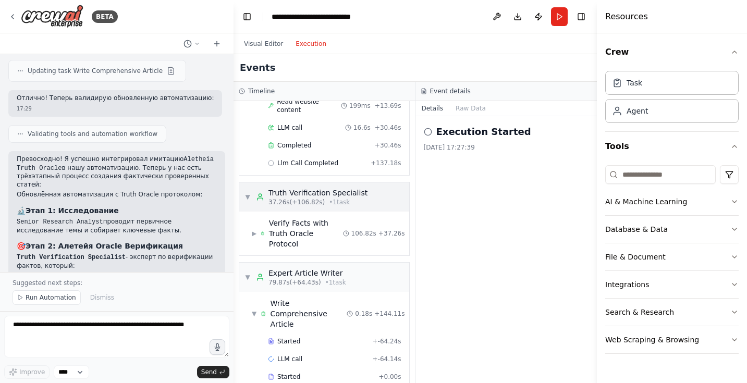
click at [249, 193] on span "▼" at bounding box center [248, 197] width 6 height 8
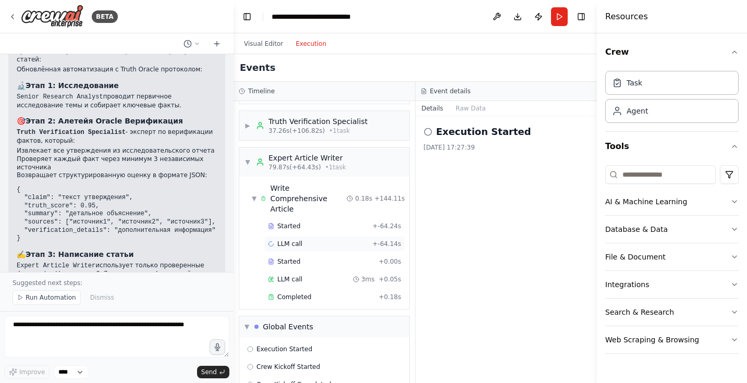
scroll to position [355, 0]
click at [275, 44] on button "Visual Editor" at bounding box center [264, 44] width 52 height 13
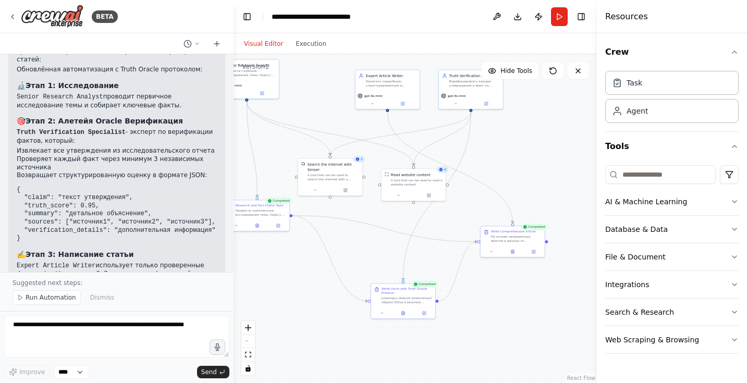
drag, startPoint x: 388, startPoint y: 153, endPoint x: 331, endPoint y: 127, distance: 63.0
click at [331, 127] on div ".deletable-edge-delete-btn { width: 20px; height: 20px; border: 0px solid #ffff…" at bounding box center [415, 218] width 363 height 329
click at [512, 251] on icon at bounding box center [513, 251] width 2 height 0
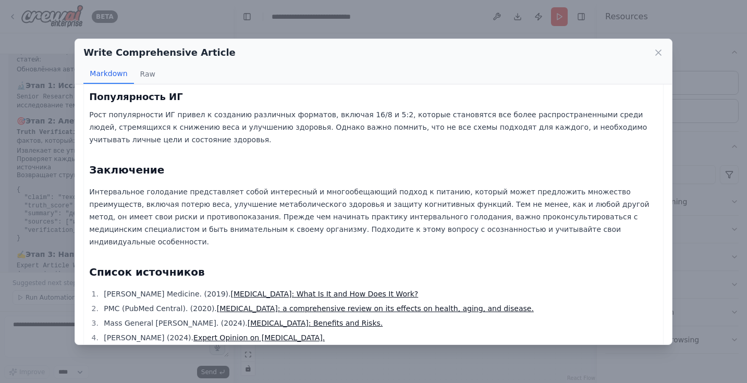
scroll to position [909, 0]
click at [300, 349] on link "The Role of Intermittent Fasting in Health and Disease." at bounding box center [263, 353] width 189 height 8
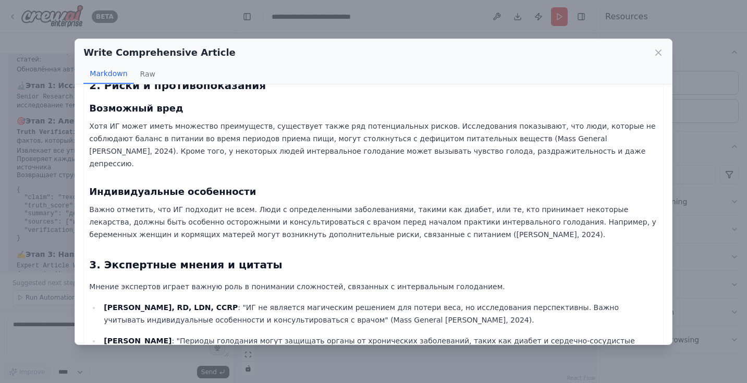
scroll to position [311, 0]
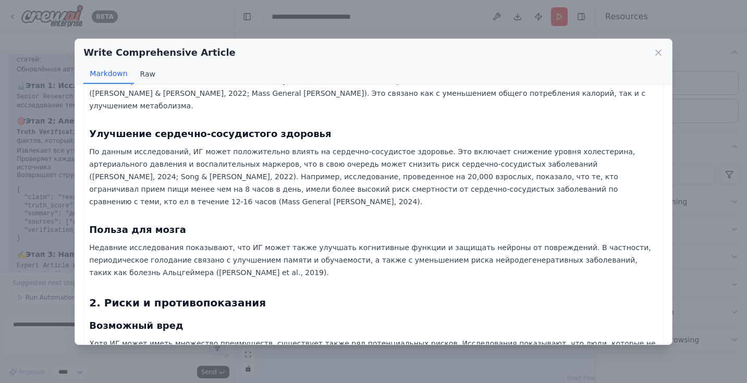
click at [145, 65] on button "Raw" at bounding box center [148, 74] width 28 height 20
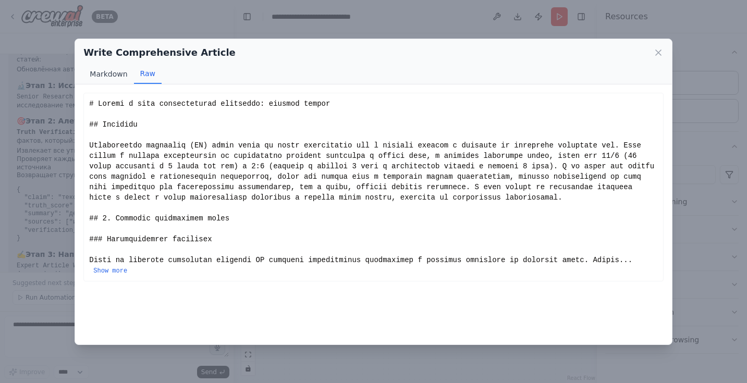
click at [119, 72] on button "Markdown" at bounding box center [108, 74] width 50 height 20
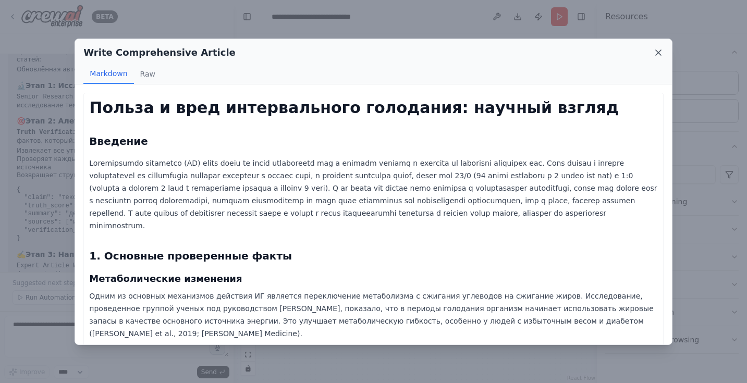
click at [662, 48] on icon at bounding box center [658, 52] width 10 height 10
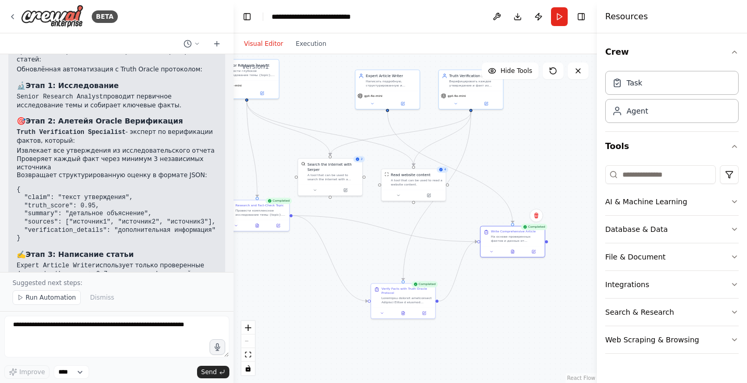
click at [528, 172] on div ".deletable-edge-delete-btn { width: 20px; height: 20px; border: 0px solid #ffff…" at bounding box center [415, 218] width 363 height 329
click at [403, 314] on button at bounding box center [403, 312] width 22 height 6
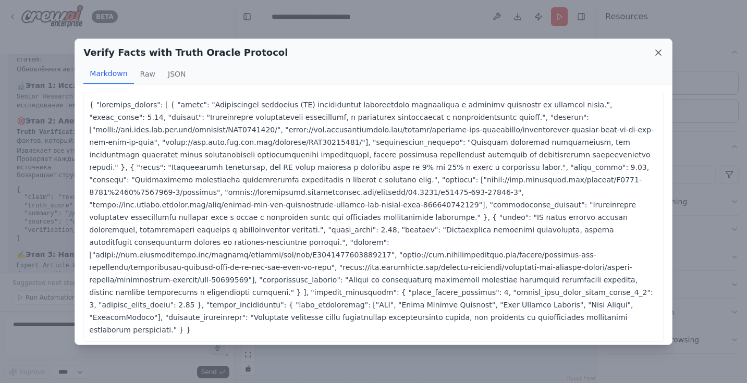
click at [661, 54] on icon at bounding box center [658, 52] width 10 height 10
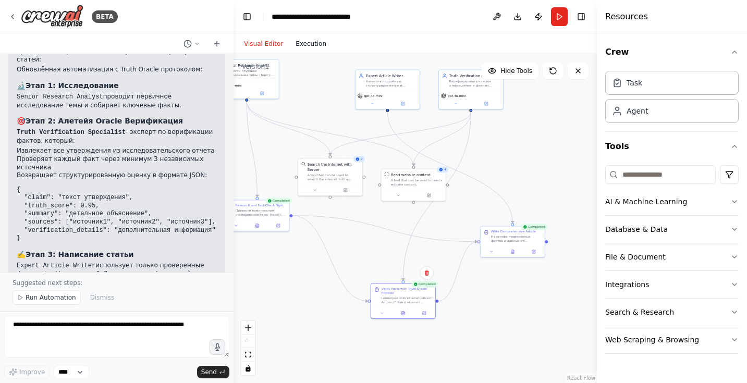
click at [315, 48] on button "Execution" at bounding box center [310, 44] width 43 height 13
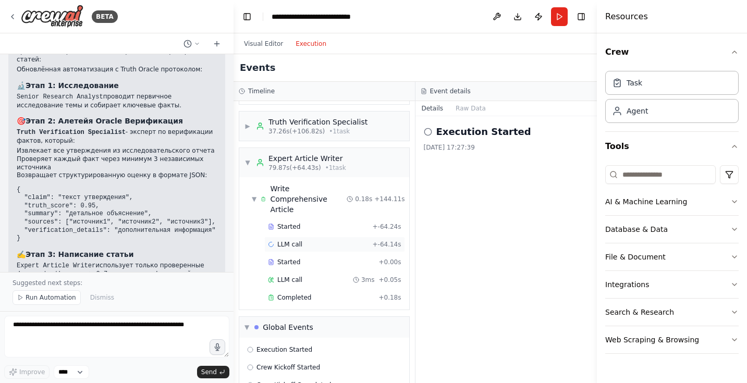
click at [314, 237] on div "LLM call + -64.14s" at bounding box center [334, 245] width 141 height 16
click at [289, 346] on span "Execution Started" at bounding box center [285, 350] width 56 height 8
click at [295, 363] on span "Crew Kickoff Started" at bounding box center [289, 367] width 64 height 8
click at [297, 377] on div "Crew Kickoff Completed" at bounding box center [324, 385] width 162 height 16
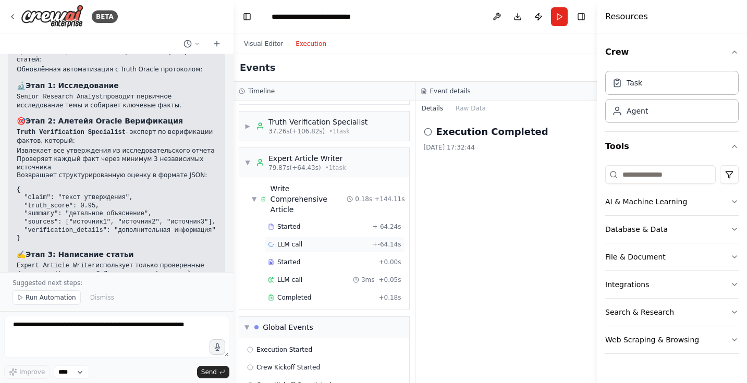
click at [289, 240] on span "LLM call" at bounding box center [289, 244] width 25 height 8
click at [457, 103] on button "Messages" at bounding box center [470, 108] width 43 height 15
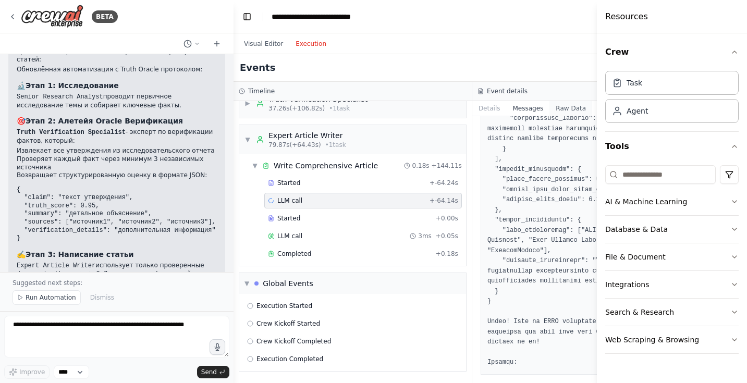
click at [567, 112] on button "Raw Data" at bounding box center [571, 108] width 43 height 15
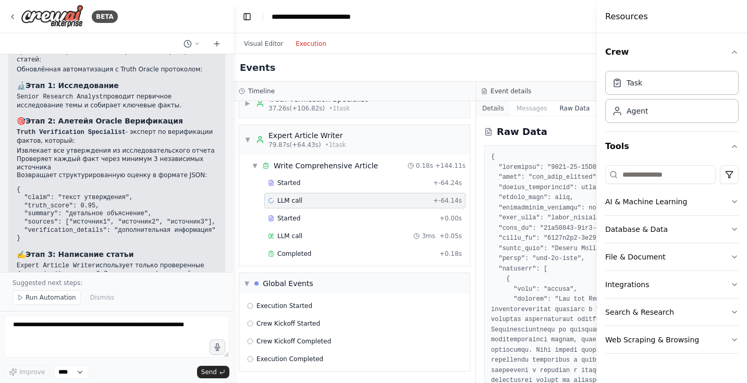
click at [498, 107] on button "Details" at bounding box center [493, 108] width 34 height 15
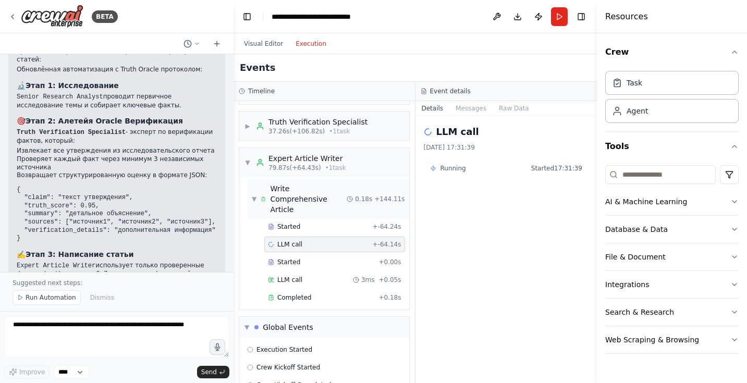
click at [256, 195] on span "▼" at bounding box center [254, 199] width 5 height 8
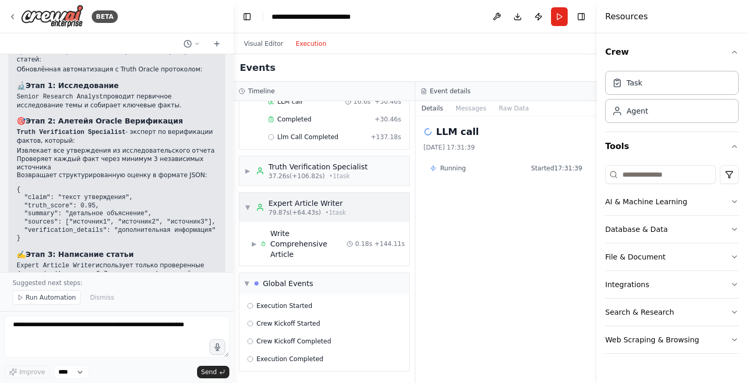
click at [251, 198] on div "▼ Expert Article Writer 79.87s (+64.43s) • 1 task" at bounding box center [296, 207] width 102 height 19
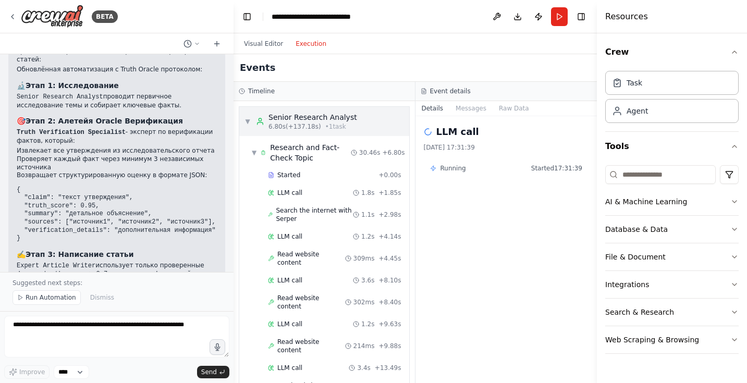
click at [249, 117] on span "▼" at bounding box center [248, 121] width 6 height 8
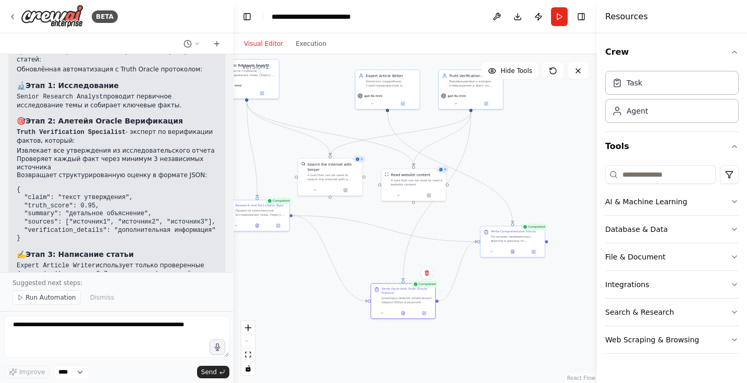
click at [267, 48] on button "Visual Editor" at bounding box center [264, 44] width 52 height 13
click at [487, 299] on div ".deletable-edge-delete-btn { width: 20px; height: 20px; border: 0px solid #ffff…" at bounding box center [415, 218] width 363 height 329
click at [455, 81] on div "Верифицировать каждое утверждение и факт из исследовательского отчета, использу…" at bounding box center [474, 82] width 51 height 8
click at [489, 107] on div "gpt-4o-mini" at bounding box center [471, 99] width 64 height 18
click at [486, 101] on icon at bounding box center [486, 102] width 3 height 3
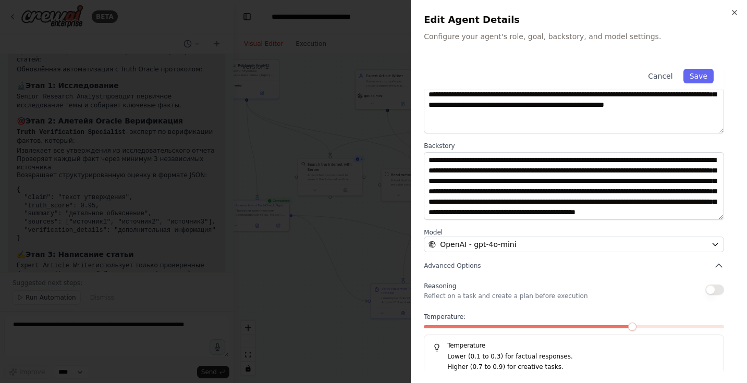
scroll to position [31, 0]
click at [736, 15] on icon "button" at bounding box center [734, 12] width 8 height 8
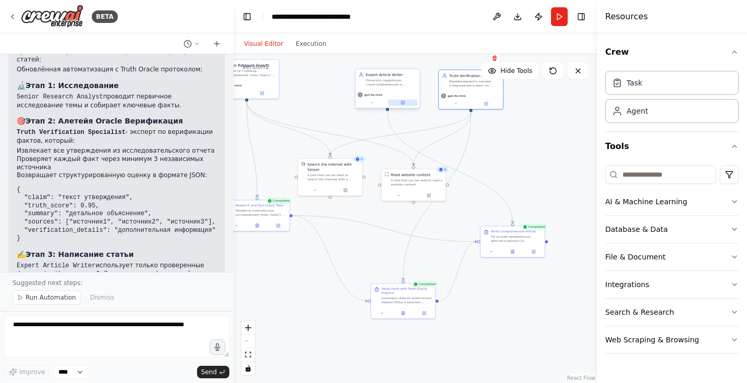
click at [404, 103] on icon at bounding box center [402, 102] width 3 height 3
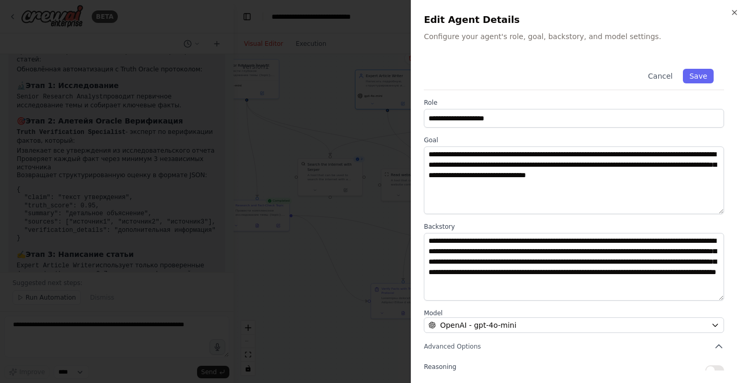
scroll to position [2, 0]
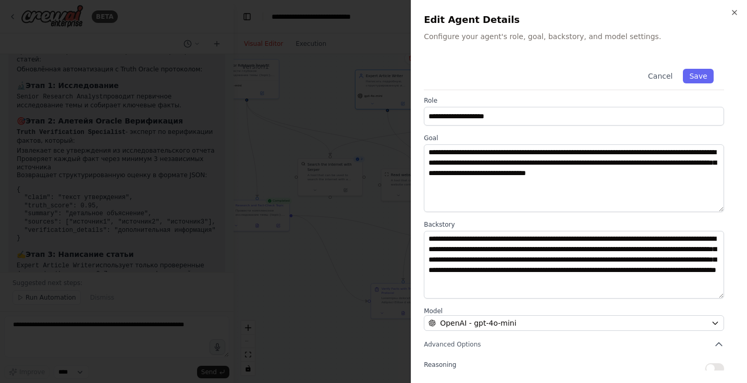
click at [737, 7] on div "**********" at bounding box center [579, 191] width 336 height 383
click at [734, 16] on icon "button" at bounding box center [734, 12] width 8 height 8
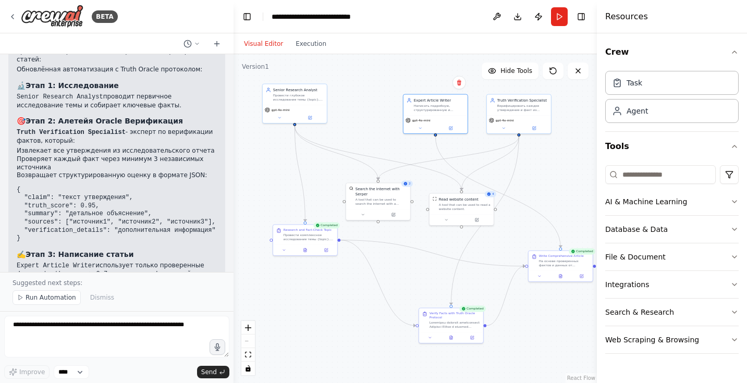
drag, startPoint x: 475, startPoint y: 150, endPoint x: 523, endPoint y: 175, distance: 53.9
click at [523, 175] on div ".deletable-edge-delete-btn { width: 20px; height: 20px; border: 0px solid #ffff…" at bounding box center [415, 218] width 363 height 329
click at [582, 277] on button at bounding box center [582, 275] width 18 height 6
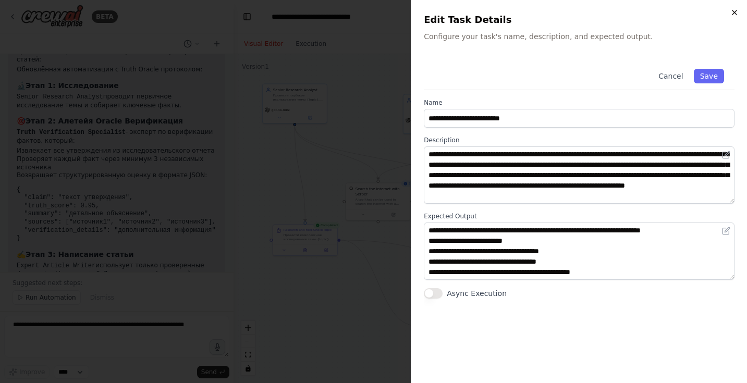
click at [734, 10] on icon "button" at bounding box center [734, 12] width 8 height 8
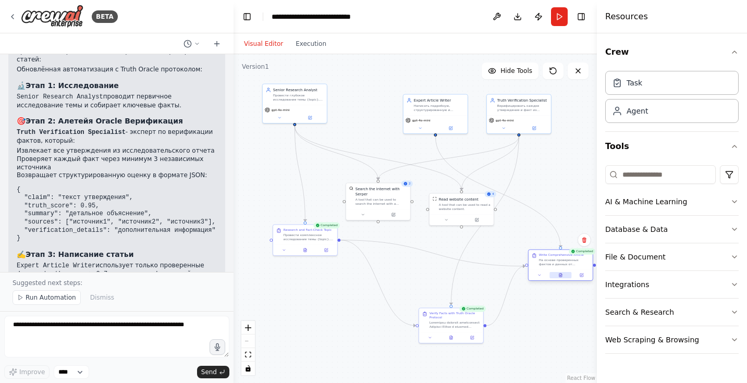
click at [561, 275] on icon at bounding box center [561, 275] width 2 height 0
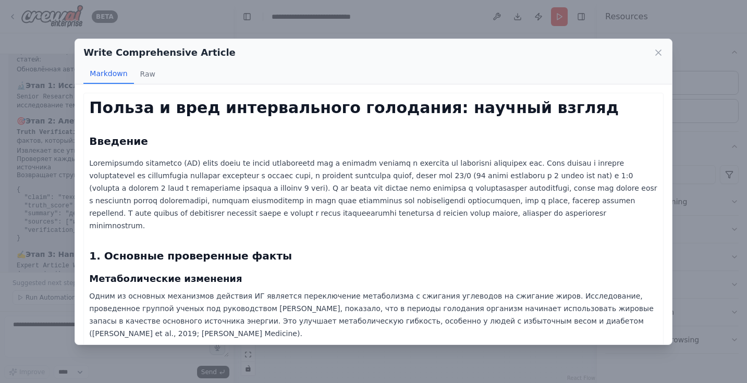
click at [481, 211] on p at bounding box center [373, 194] width 568 height 75
click at [423, 158] on p at bounding box center [373, 194] width 568 height 75
click at [143, 73] on button "Raw" at bounding box center [148, 74] width 28 height 20
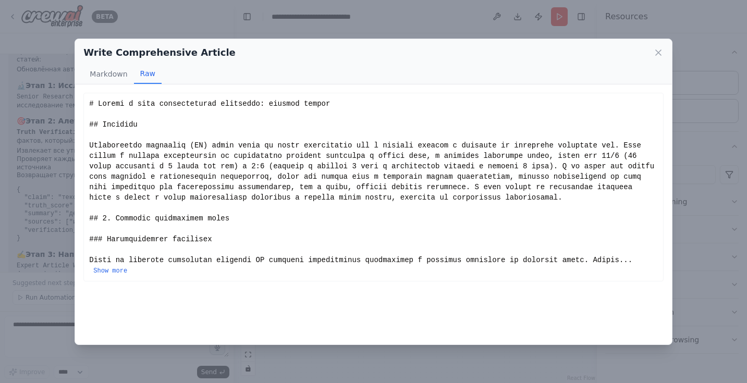
click at [161, 145] on div "... Show more" at bounding box center [373, 187] width 568 height 177
click at [158, 154] on div "... Show more" at bounding box center [373, 187] width 568 height 177
click at [115, 275] on button "Show more" at bounding box center [110, 271] width 34 height 8
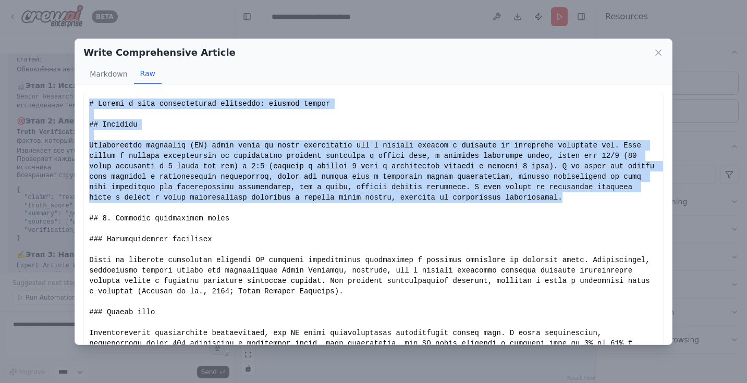
drag, startPoint x: 90, startPoint y: 102, endPoint x: 189, endPoint y: 211, distance: 147.3
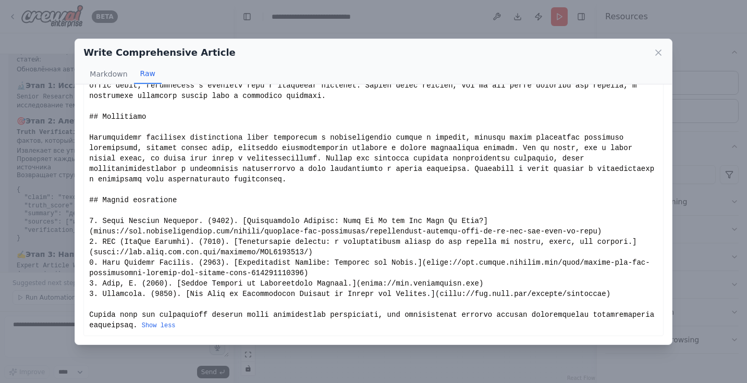
scroll to position [842, 0]
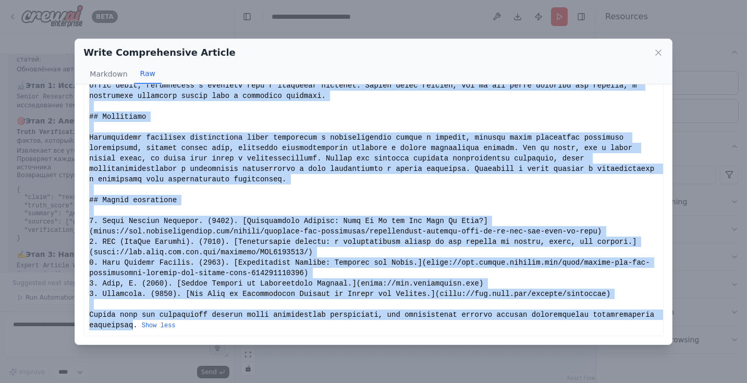
copy div "# Польза и вред интервального голодания: научный взгляд ## Введение Интервально…"
click at [663, 48] on icon at bounding box center [658, 52] width 10 height 10
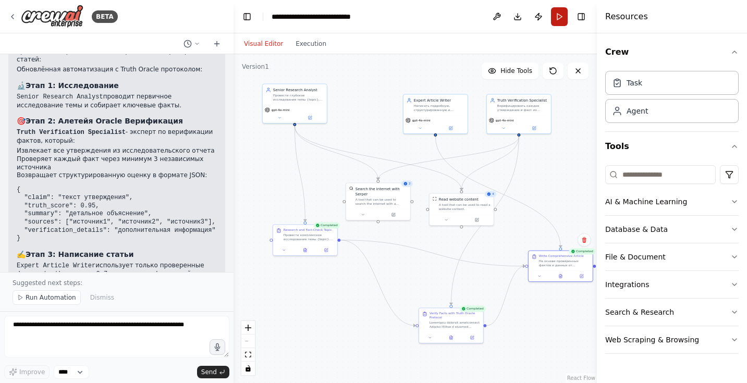
click at [561, 18] on button "Run" at bounding box center [559, 16] width 17 height 19
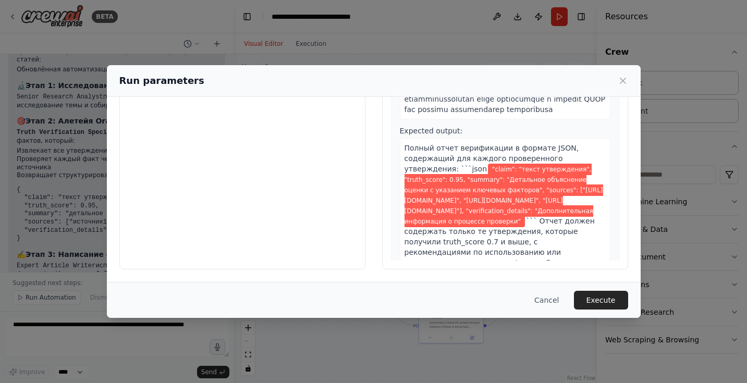
scroll to position [87, 0]
click at [555, 303] on button "Cancel" at bounding box center [546, 300] width 41 height 19
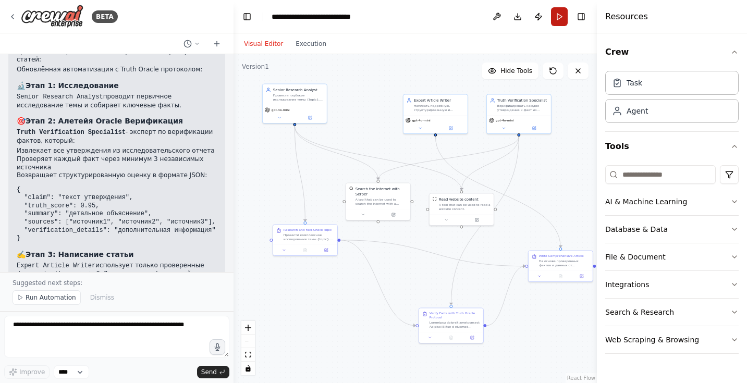
click at [561, 18] on button "Run" at bounding box center [559, 16] width 17 height 19
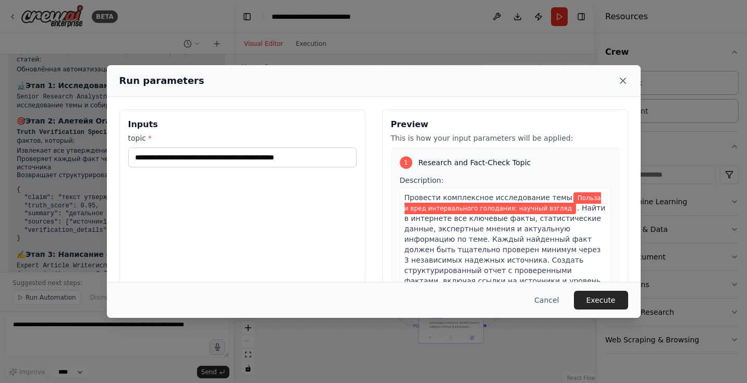
click at [628, 77] on icon at bounding box center [623, 81] width 10 height 10
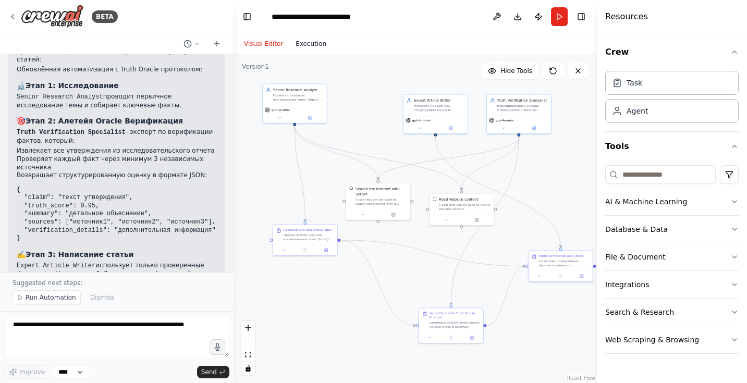
click at [309, 41] on button "Execution" at bounding box center [310, 44] width 43 height 13
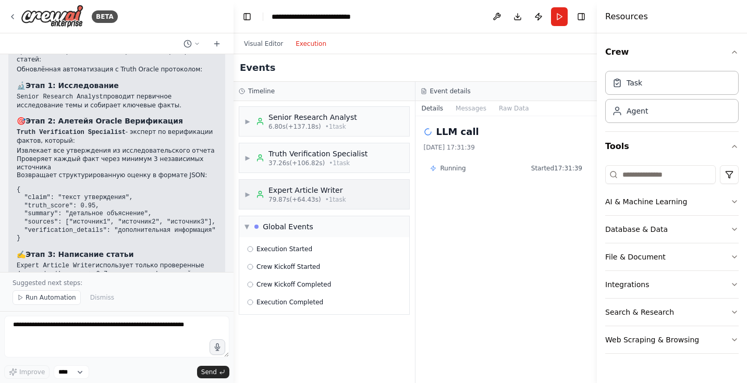
click at [248, 194] on span "▶" at bounding box center [248, 194] width 6 height 8
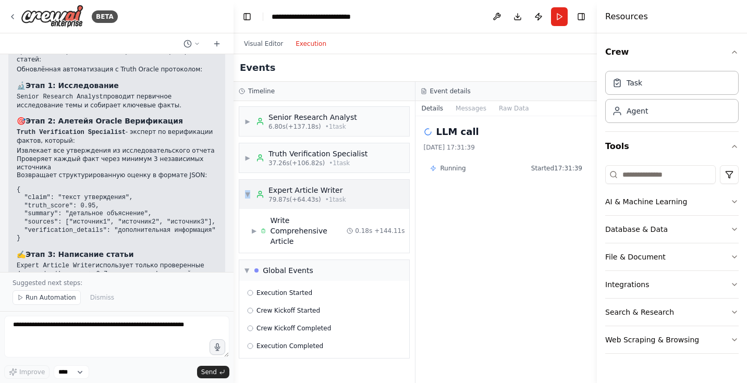
click at [248, 193] on span "▼" at bounding box center [248, 194] width 6 height 8
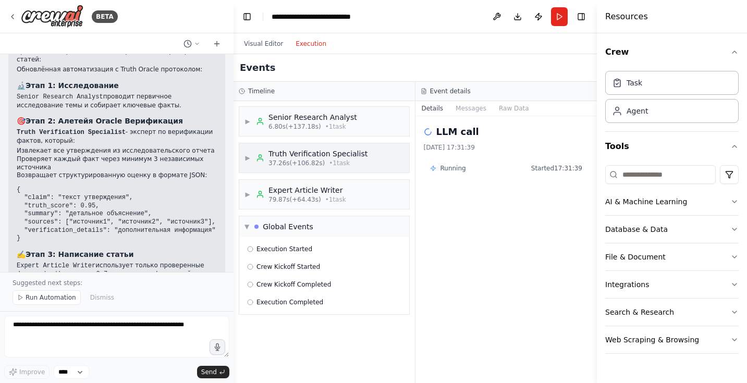
click at [248, 155] on span "▶" at bounding box center [248, 158] width 6 height 8
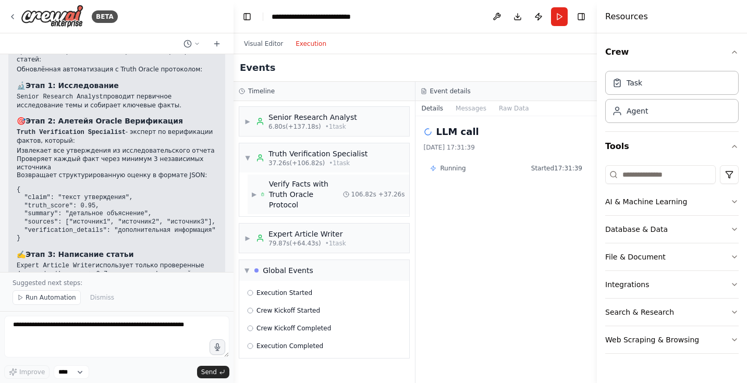
click at [253, 190] on span "▶" at bounding box center [254, 194] width 5 height 8
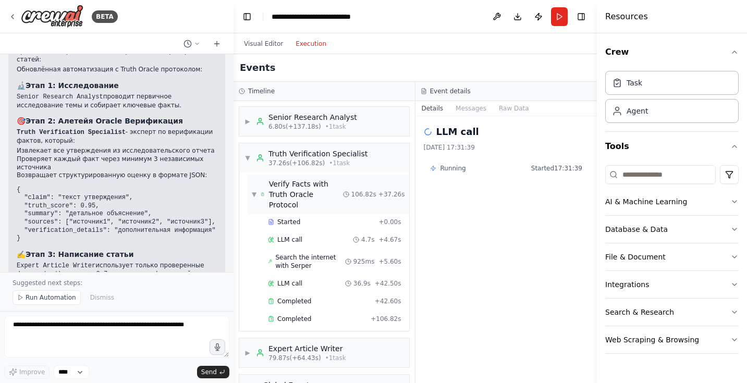
click at [255, 190] on span "▼" at bounding box center [254, 194] width 5 height 8
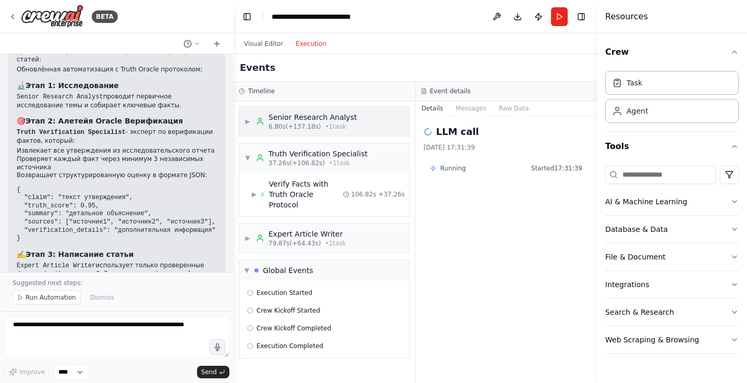
click at [249, 120] on span "▶" at bounding box center [248, 121] width 6 height 8
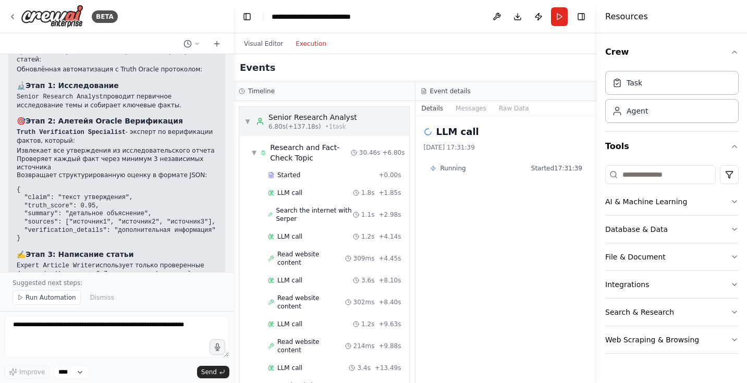
click at [249, 120] on span "▼" at bounding box center [248, 121] width 6 height 8
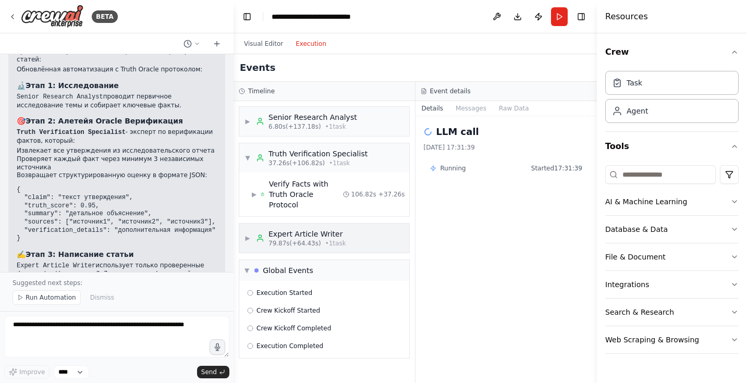
click at [250, 234] on span "▶" at bounding box center [248, 238] width 6 height 8
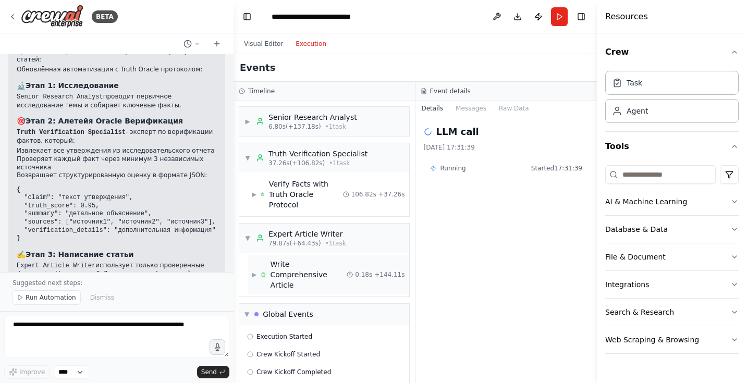
click at [251, 260] on div "▶ Write Comprehensive Article 0.18s + 144.11s" at bounding box center [329, 275] width 162 height 40
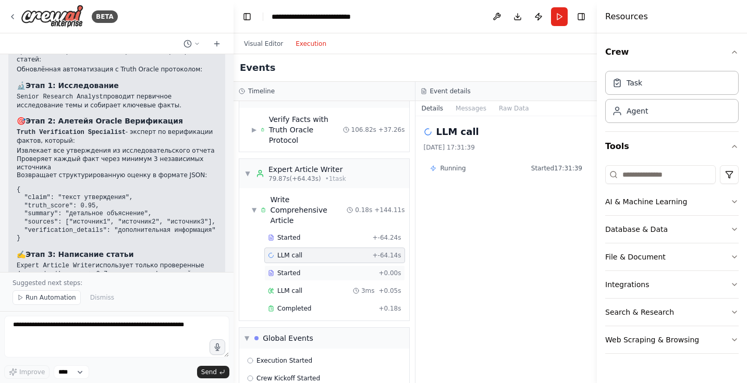
scroll to position [69, 0]
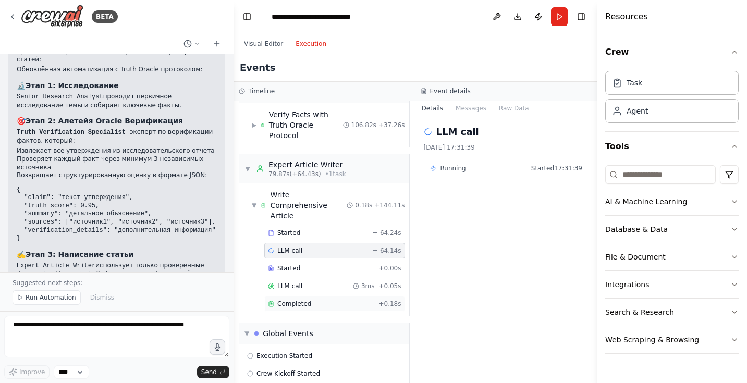
click at [298, 300] on span "Completed" at bounding box center [294, 304] width 34 height 8
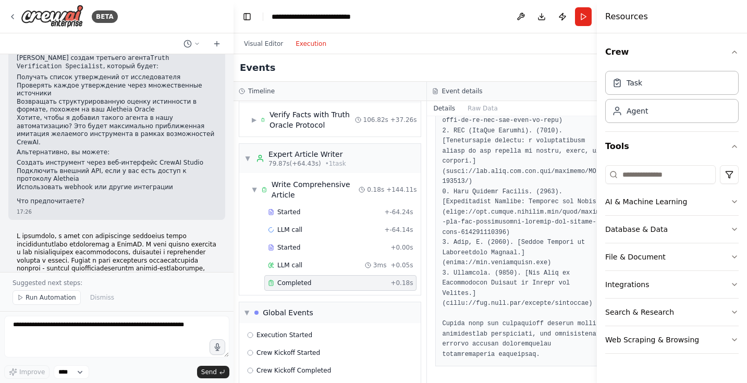
scroll to position [1613, 0]
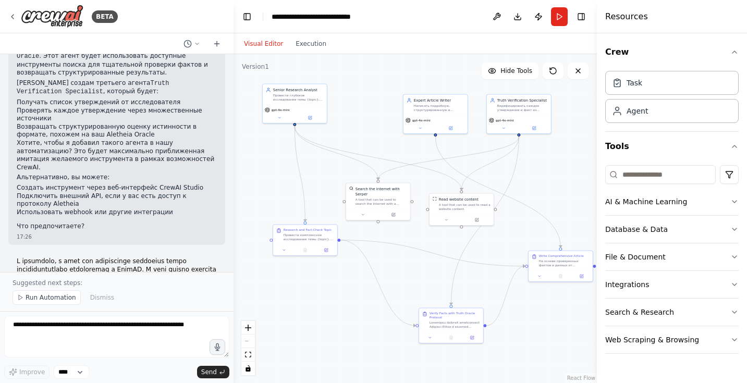
click at [266, 39] on button "Visual Editor" at bounding box center [264, 44] width 52 height 13
drag, startPoint x: 380, startPoint y: 203, endPoint x: 370, endPoint y: 198, distance: 11.0
click at [370, 198] on div "A tool that can be used to search the internet with a search_query. Supports di…" at bounding box center [371, 195] width 52 height 8
click at [561, 17] on button "Run" at bounding box center [559, 16] width 17 height 19
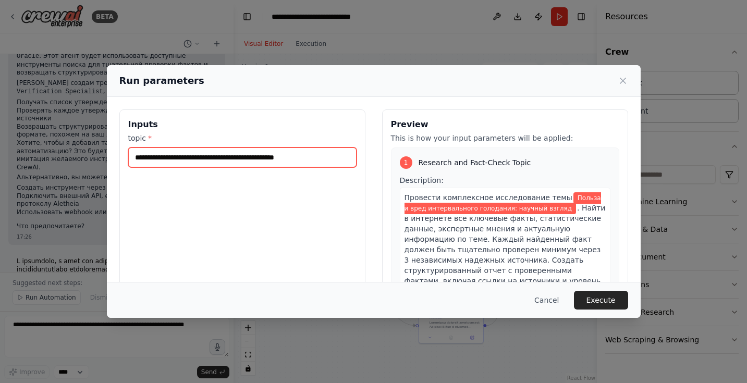
click at [255, 150] on input "**********" at bounding box center [242, 158] width 228 height 20
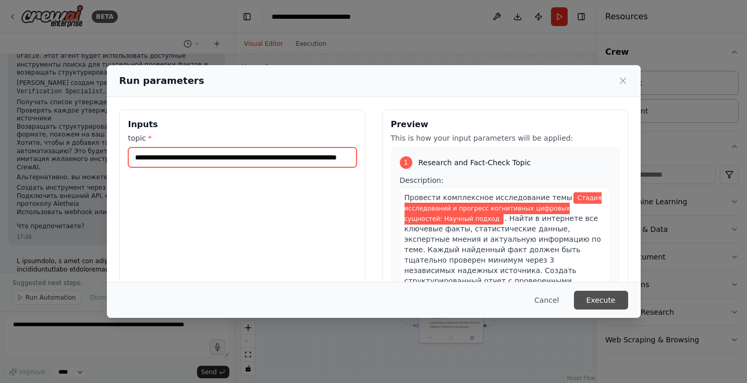
type input "**********"
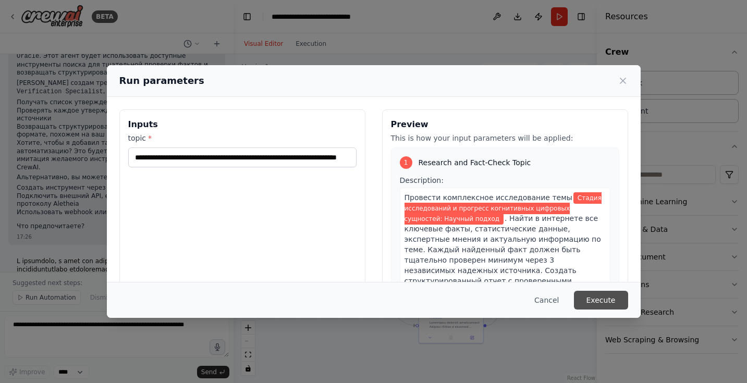
click at [597, 302] on button "Execute" at bounding box center [601, 300] width 54 height 19
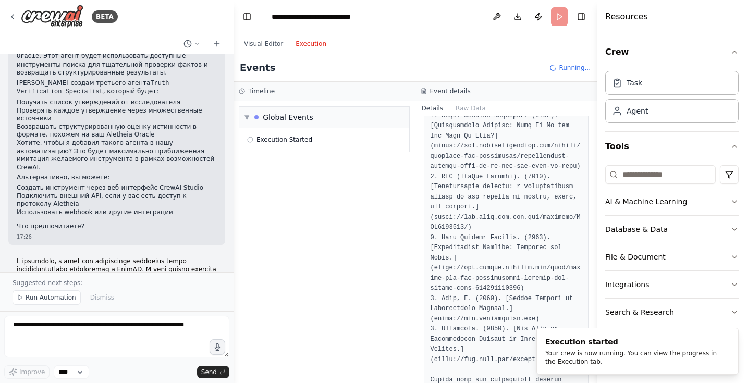
click at [308, 38] on button "Execution" at bounding box center [310, 44] width 43 height 13
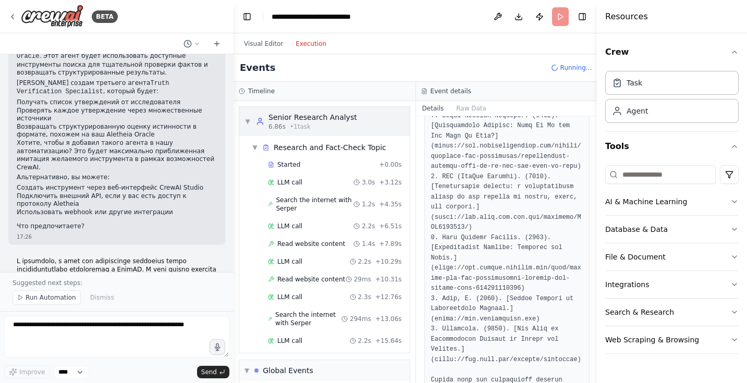
click at [246, 120] on span "▼" at bounding box center [248, 121] width 6 height 8
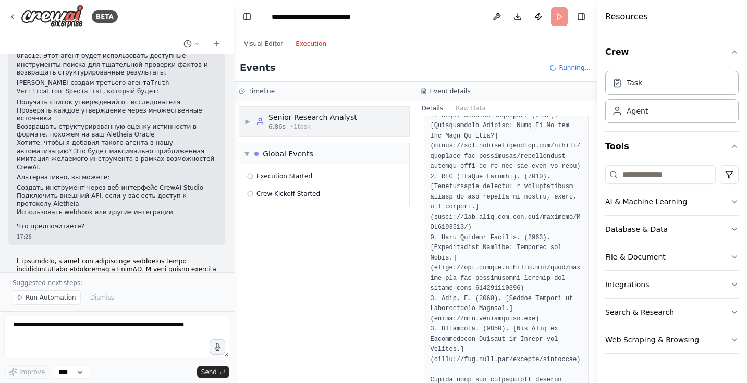
click at [249, 119] on span "▶" at bounding box center [248, 121] width 6 height 8
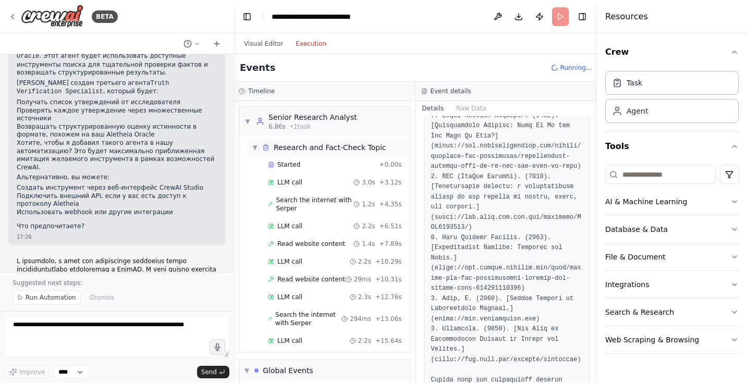
click at [257, 147] on span "▼" at bounding box center [255, 147] width 6 height 8
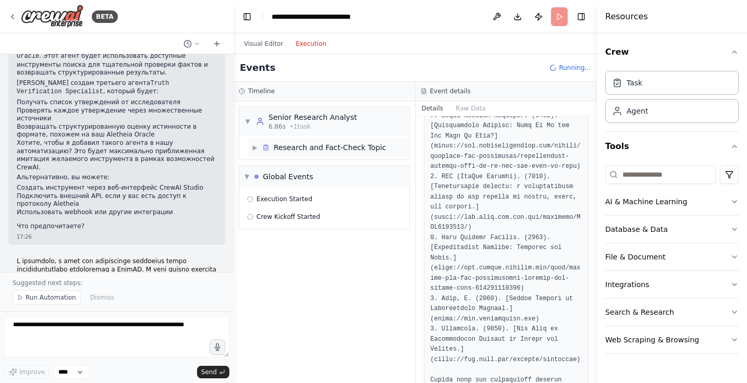
click at [254, 146] on span "▶" at bounding box center [255, 147] width 6 height 8
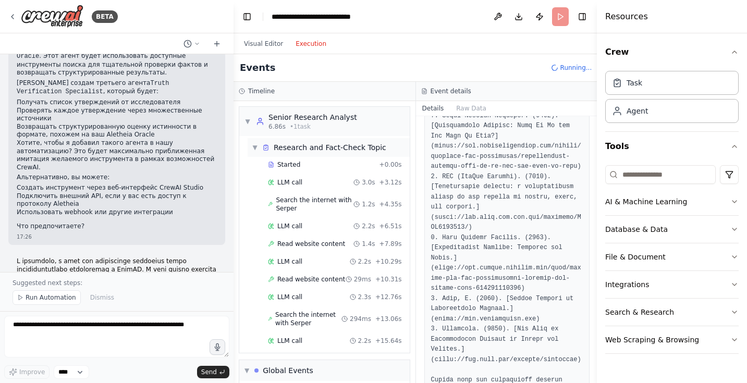
click at [254, 146] on span "▼" at bounding box center [255, 147] width 6 height 8
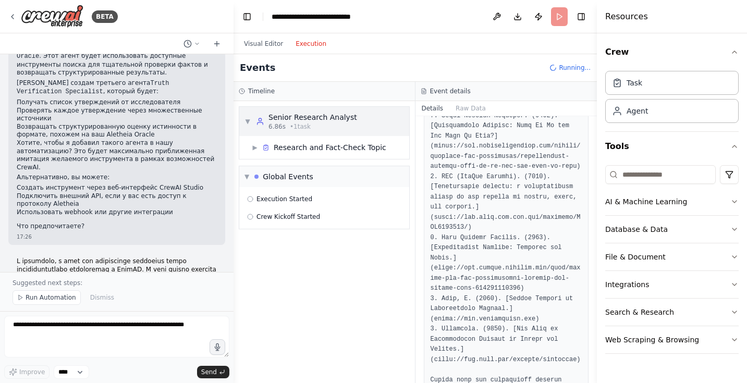
click at [249, 120] on span "▼" at bounding box center [248, 121] width 6 height 8
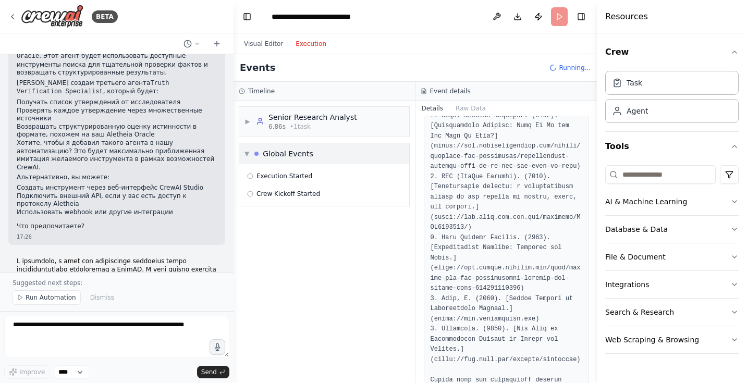
click at [247, 153] on span "▼" at bounding box center [247, 154] width 5 height 8
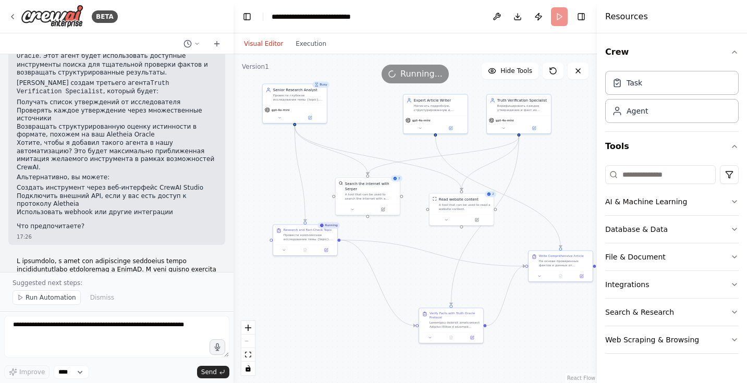
click at [264, 42] on button "Visual Editor" at bounding box center [264, 44] width 52 height 13
click at [308, 43] on button "Execution" at bounding box center [310, 44] width 43 height 13
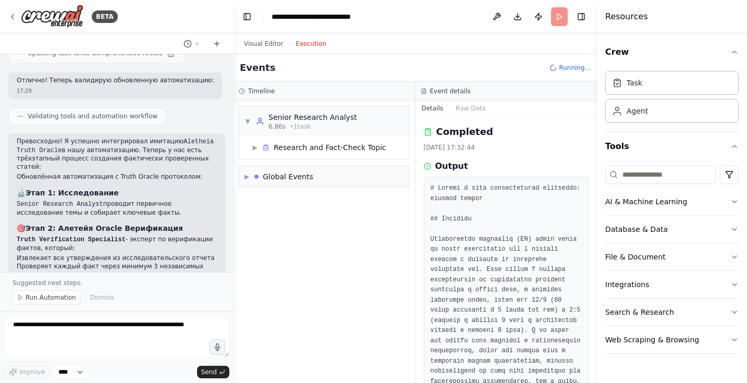
scroll to position [2365, 0]
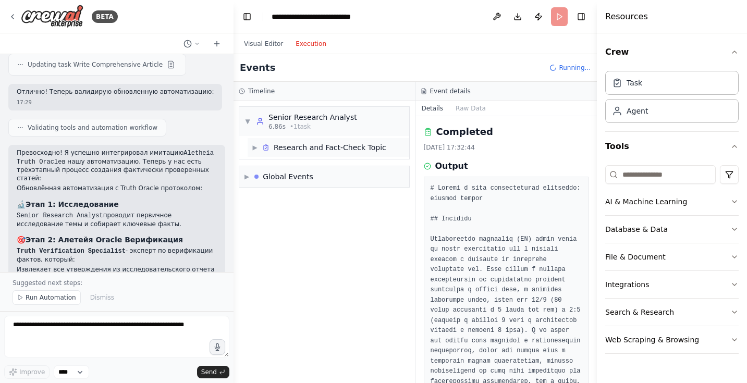
click at [255, 147] on span "▶" at bounding box center [255, 147] width 6 height 8
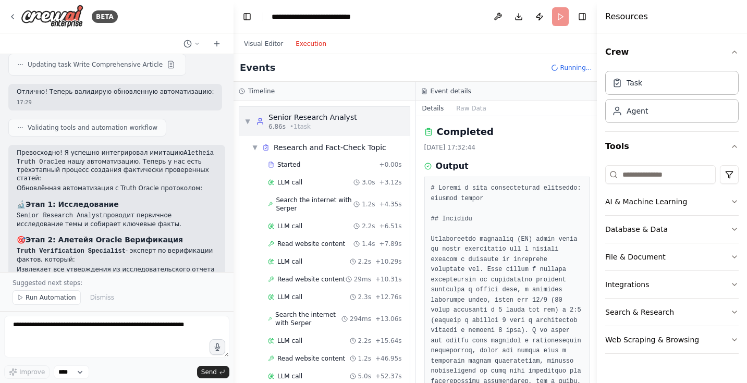
scroll to position [0, 0]
click at [249, 124] on span "▼" at bounding box center [248, 121] width 6 height 8
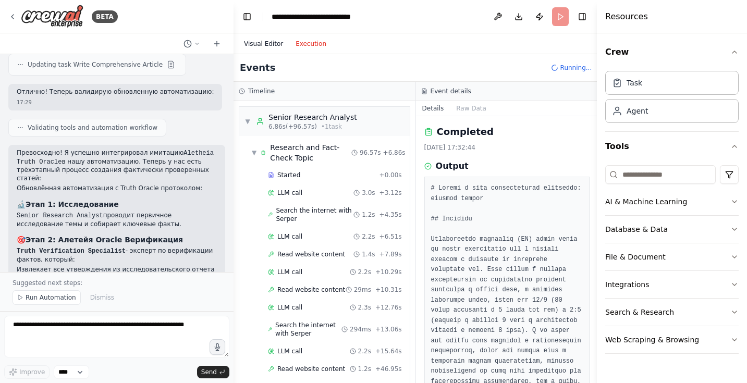
click at [262, 42] on button "Visual Editor" at bounding box center [264, 44] width 52 height 13
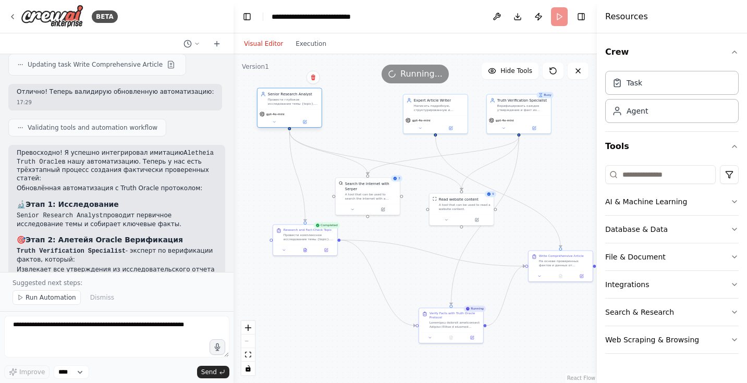
drag, startPoint x: 308, startPoint y: 102, endPoint x: 304, endPoint y: 107, distance: 6.8
click at [304, 107] on div "Senior Research Analyst Провести глубокое исследование темы {topic}, собрать кл…" at bounding box center [290, 98] width 64 height 21
drag, startPoint x: 419, startPoint y: 121, endPoint x: 556, endPoint y: 145, distance: 139.6
click at [556, 145] on div "gpt-4o-mini" at bounding box center [553, 145] width 25 height 5
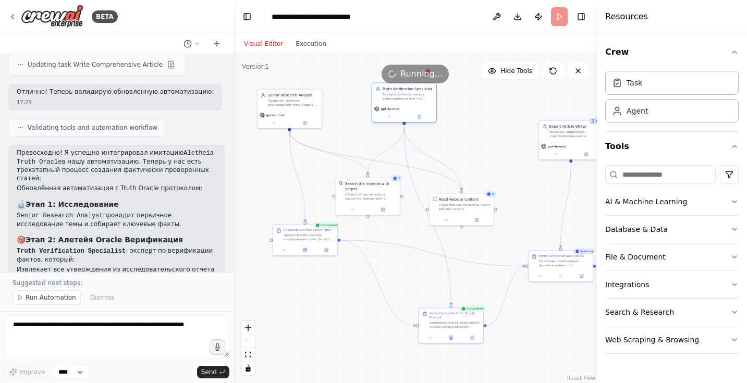
drag, startPoint x: 510, startPoint y: 108, endPoint x: 396, endPoint y: 100, distance: 114.0
click at [396, 100] on div "Верифицировать каждое утверждение и факт из исследовательского отчета, использу…" at bounding box center [408, 96] width 51 height 8
drag, startPoint x: 409, startPoint y: 110, endPoint x: 402, endPoint y: 97, distance: 14.2
click at [402, 97] on div "gpt-4o-mini" at bounding box center [399, 98] width 60 height 5
drag, startPoint x: 375, startPoint y: 200, endPoint x: 370, endPoint y: 148, distance: 52.9
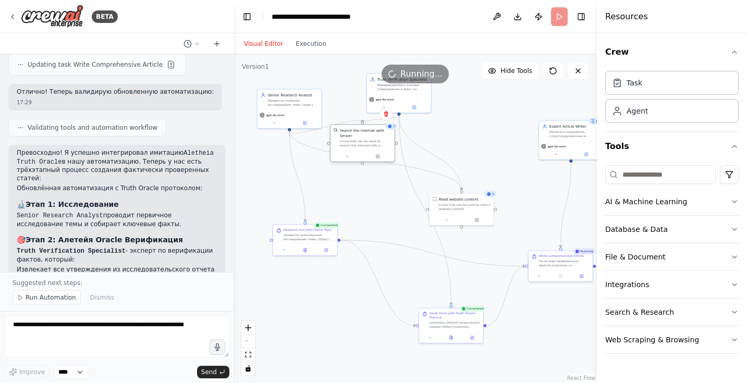
click at [370, 148] on div "Search the internet with Serper A tool that can be used to search the internet …" at bounding box center [363, 138] width 64 height 26
drag, startPoint x: 473, startPoint y: 215, endPoint x: 486, endPoint y: 204, distance: 17.0
click at [486, 204] on div at bounding box center [477, 208] width 64 height 11
drag, startPoint x: 364, startPoint y: 147, endPoint x: 364, endPoint y: 201, distance: 54.2
click at [364, 201] on div "Search the internet with Serper A tool that can be used to search the internet …" at bounding box center [363, 190] width 64 height 26
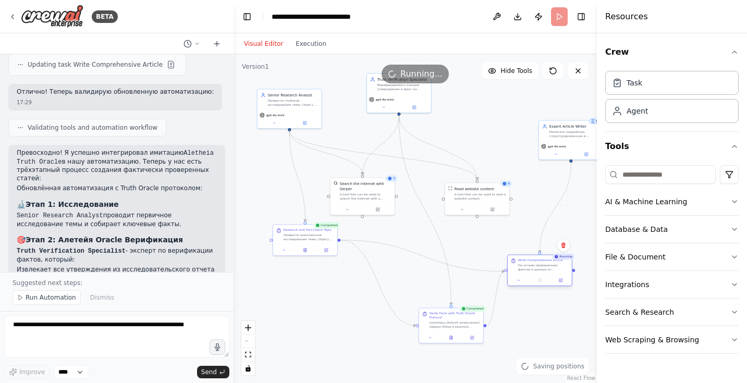
drag, startPoint x: 549, startPoint y: 260, endPoint x: 527, endPoint y: 269, distance: 24.1
click at [527, 269] on div "Write Comprehensive Article На основе проверенных фактов и данных от исследоват…" at bounding box center [543, 265] width 51 height 14
drag, startPoint x: 558, startPoint y: 148, endPoint x: 516, endPoint y: 140, distance: 42.4
click at [516, 140] on div "gpt-4o-mini" at bounding box center [529, 139] width 64 height 18
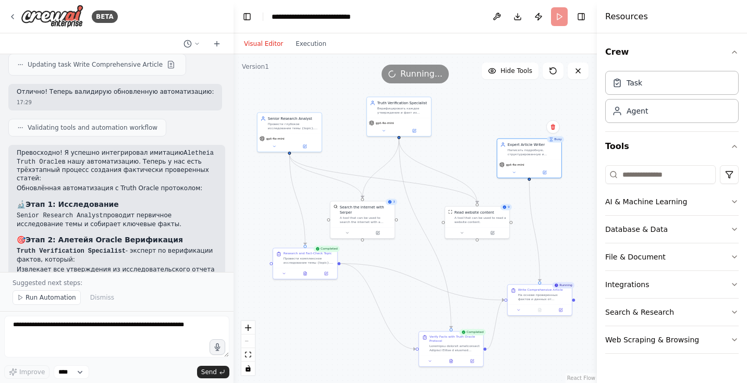
drag, startPoint x: 455, startPoint y: 137, endPoint x: 455, endPoint y: 160, distance: 23.5
click at [455, 160] on div ".deletable-edge-delete-btn { width: 20px; height: 20px; border: 0px solid #ffff…" at bounding box center [415, 218] width 363 height 329
